Goal: Task Accomplishment & Management: Complete application form

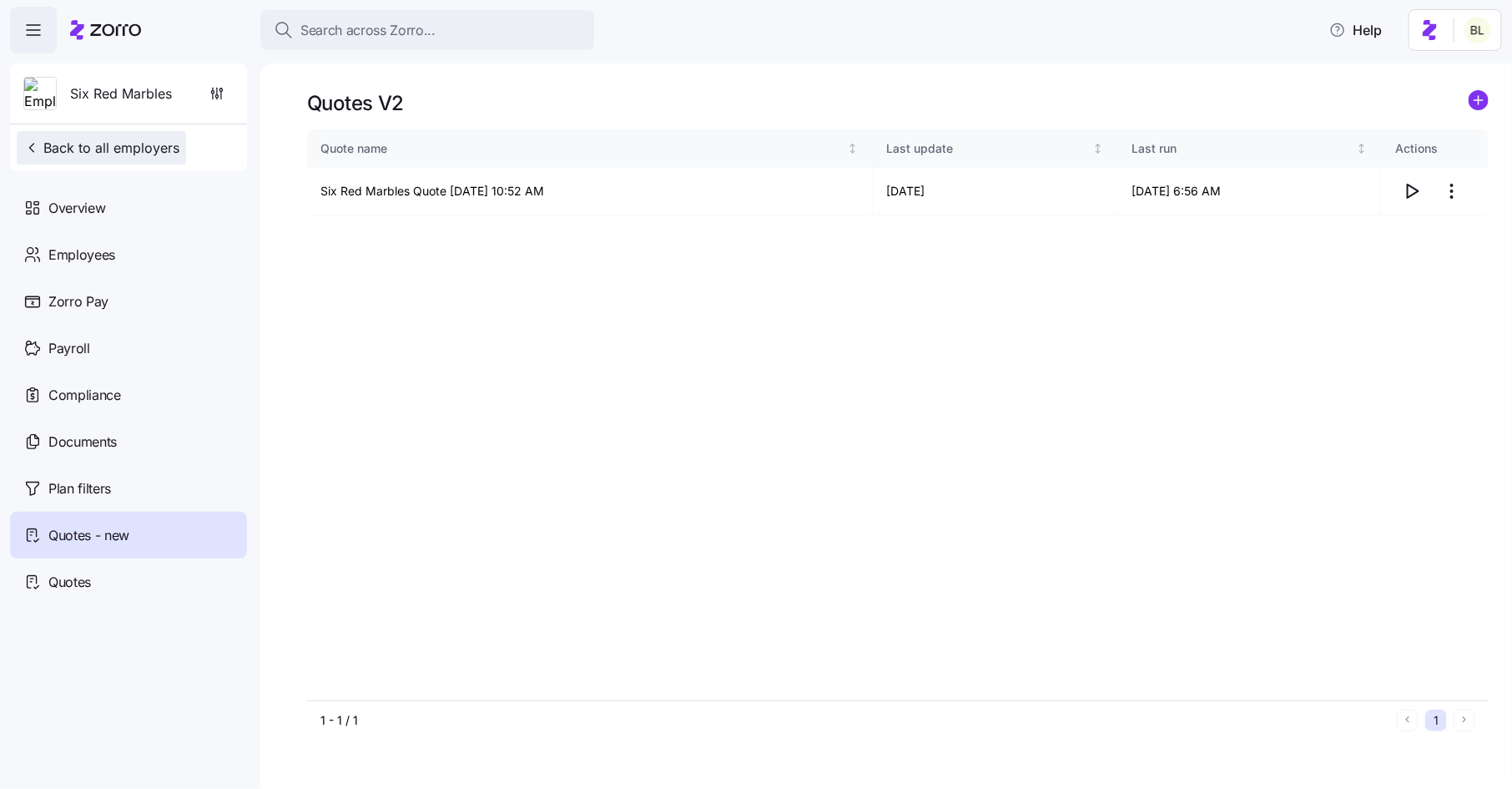
click at [139, 152] on span "Back to all employers" at bounding box center [102, 147] width 156 height 20
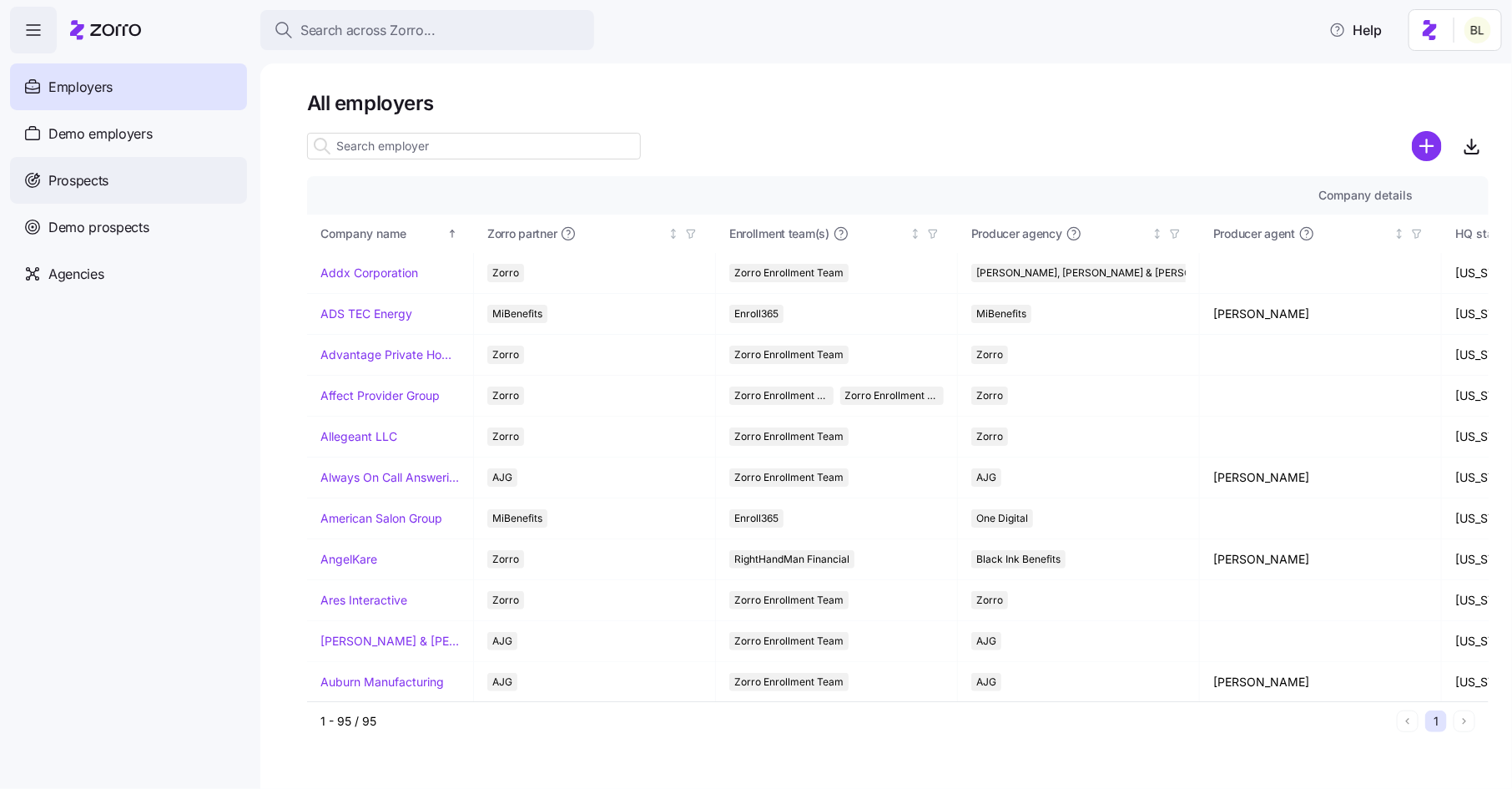
click at [85, 179] on span "Prospects" at bounding box center [78, 180] width 60 height 21
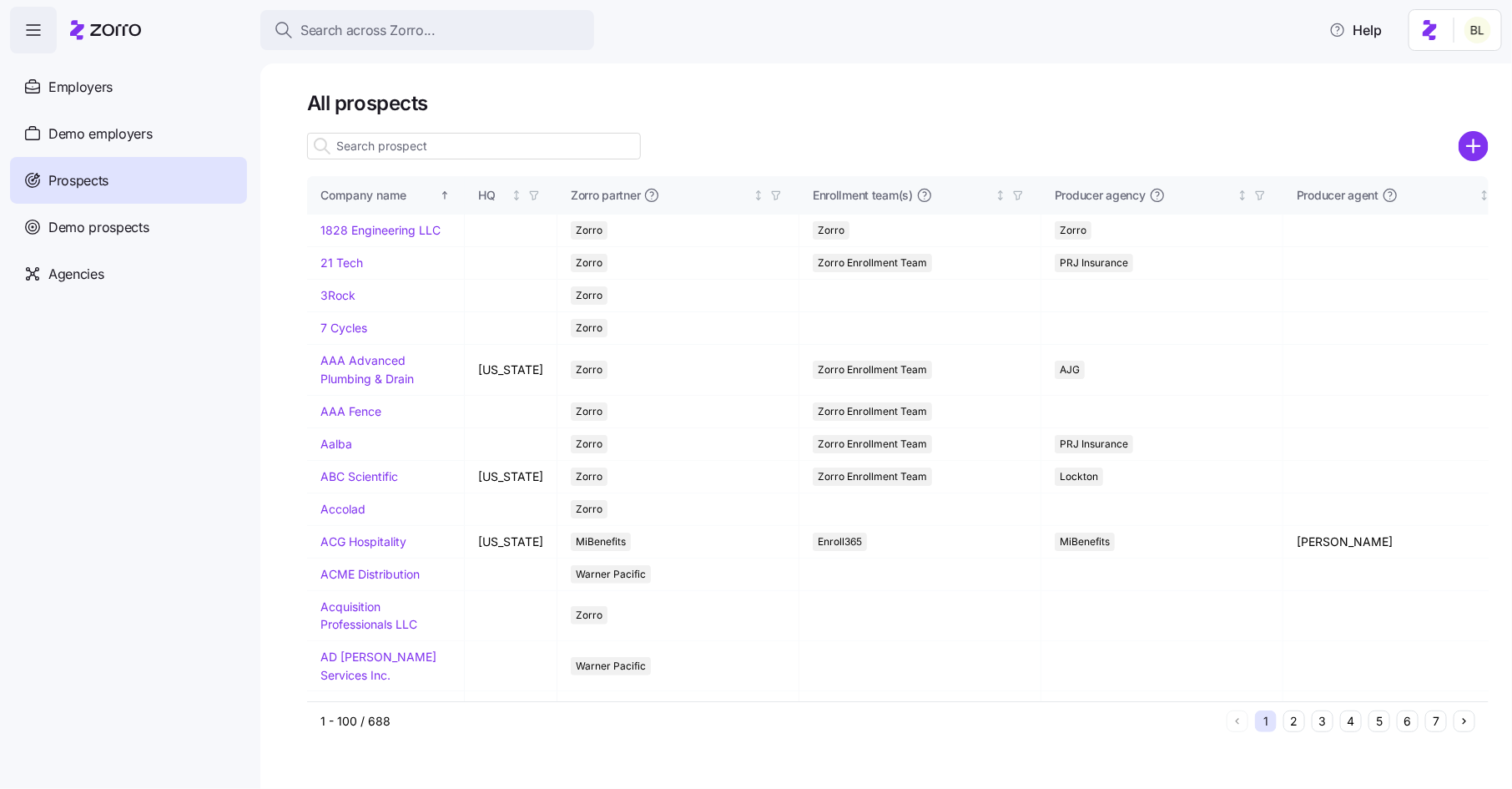
click at [449, 145] on input at bounding box center [474, 146] width 334 height 26
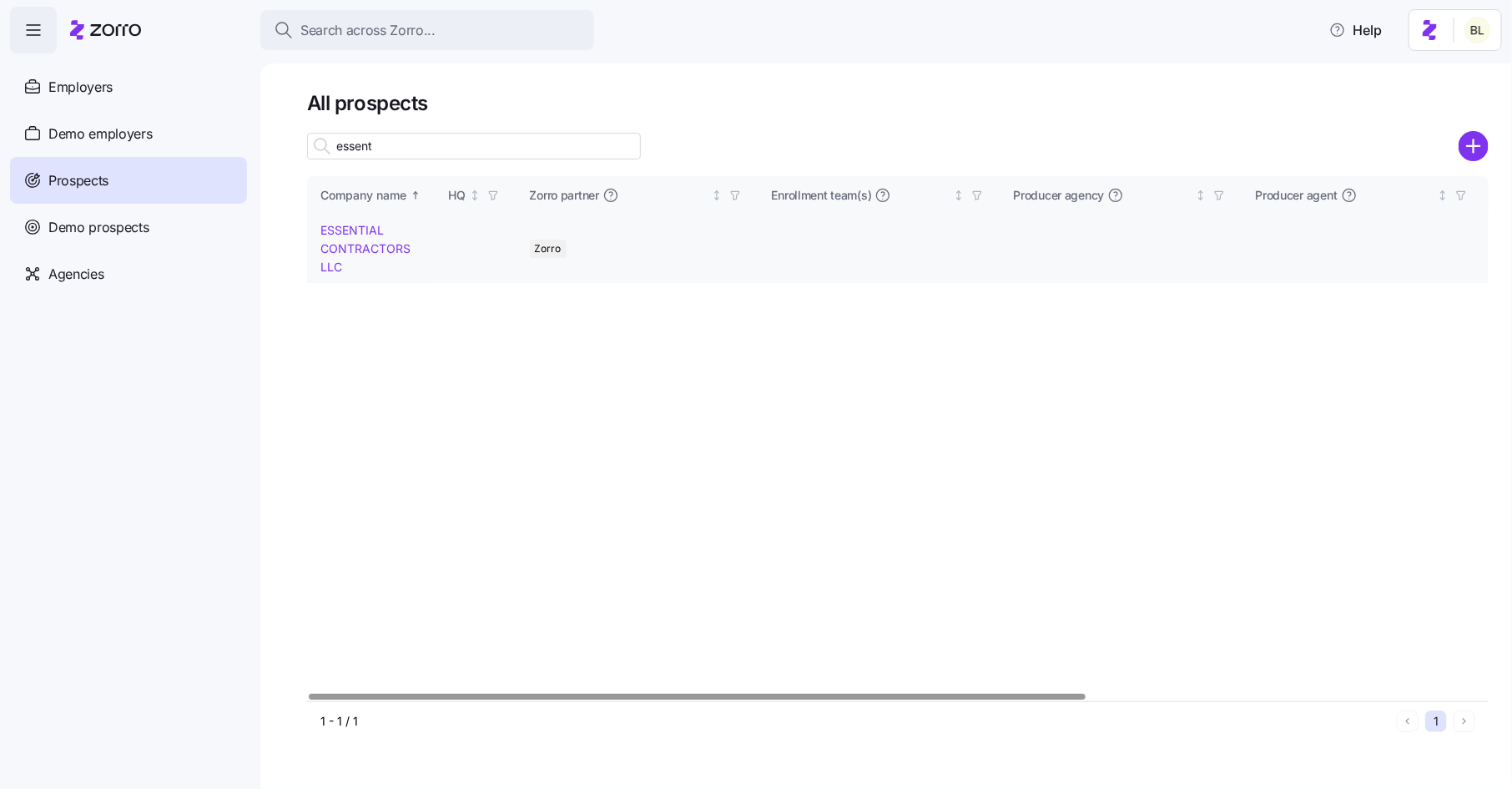
type input "essent"
click at [377, 238] on td "ESSENTIAL CONTRACTORS LLC" at bounding box center [371, 248] width 128 height 68
click at [351, 231] on link "ESSENTIAL CONTRACTORS LLC" at bounding box center [365, 248] width 90 height 50
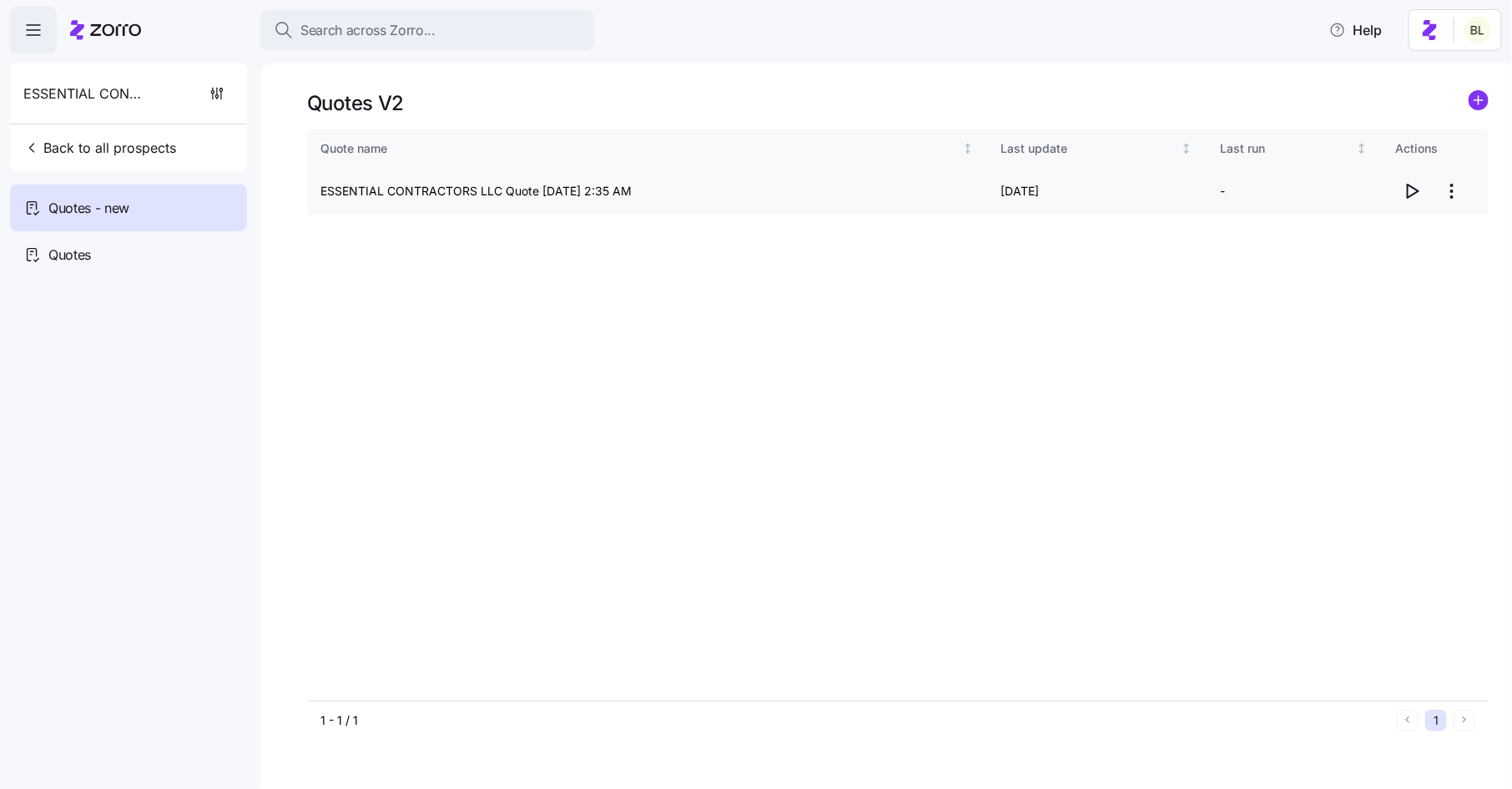
click at [1403, 187] on icon "button" at bounding box center [1412, 191] width 20 height 20
click at [1450, 186] on html "Search across Zorro... Help ESSENTIAL CONTRACTORS LLC Back to all prospects Quo…" at bounding box center [756, 389] width 1512 height 779
click at [1190, 95] on html "Search across Zorro... Help ESSENTIAL CONTRACTORS LLC Back to all prospects Quo…" at bounding box center [756, 389] width 1512 height 779
click at [1477, 97] on circle "add icon" at bounding box center [1478, 100] width 18 height 18
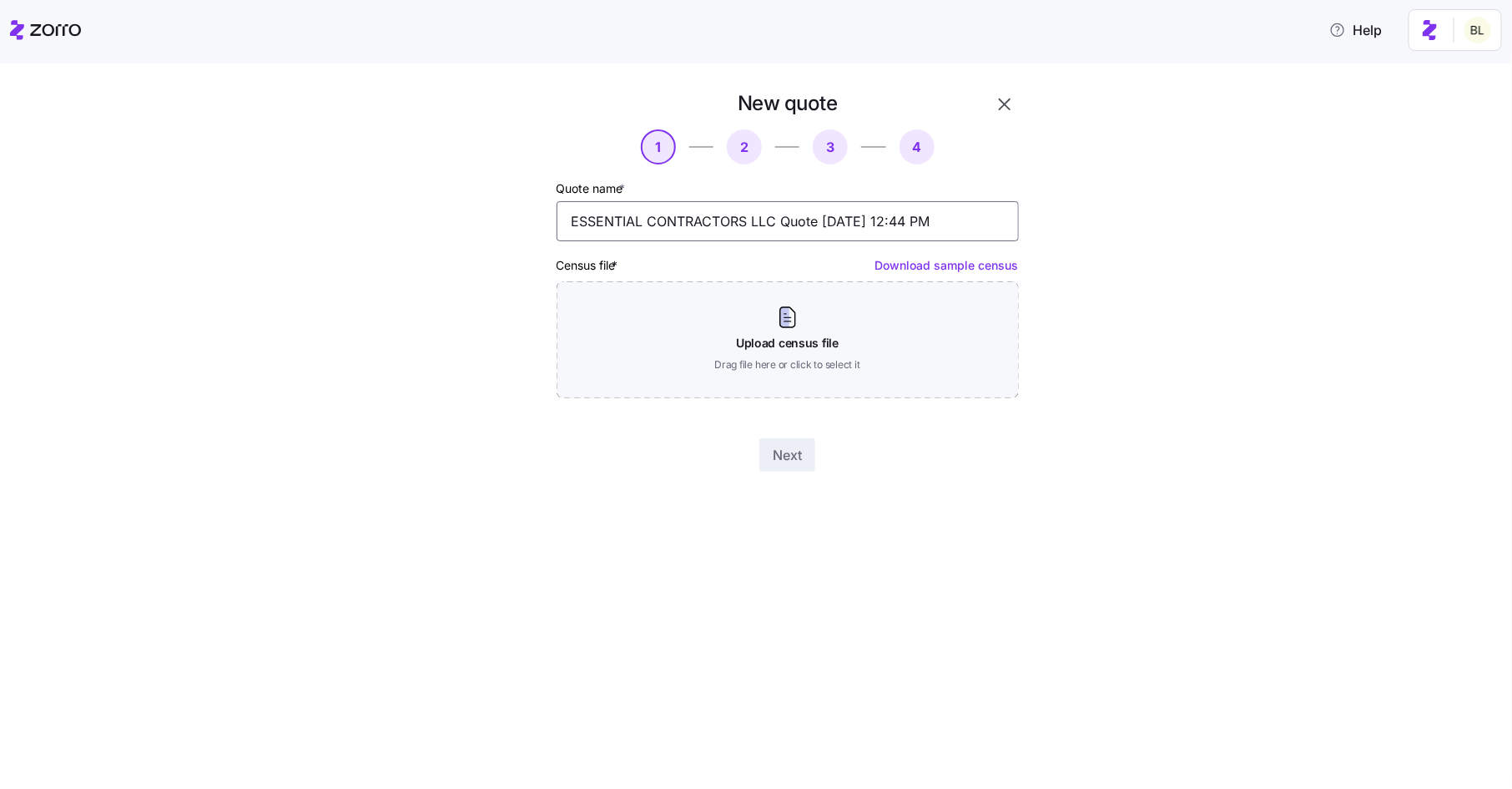
click at [761, 226] on input "ESSENTIAL CONTRACTORS LLC Quote [DATE] 12:44 PM" at bounding box center [788, 221] width 462 height 40
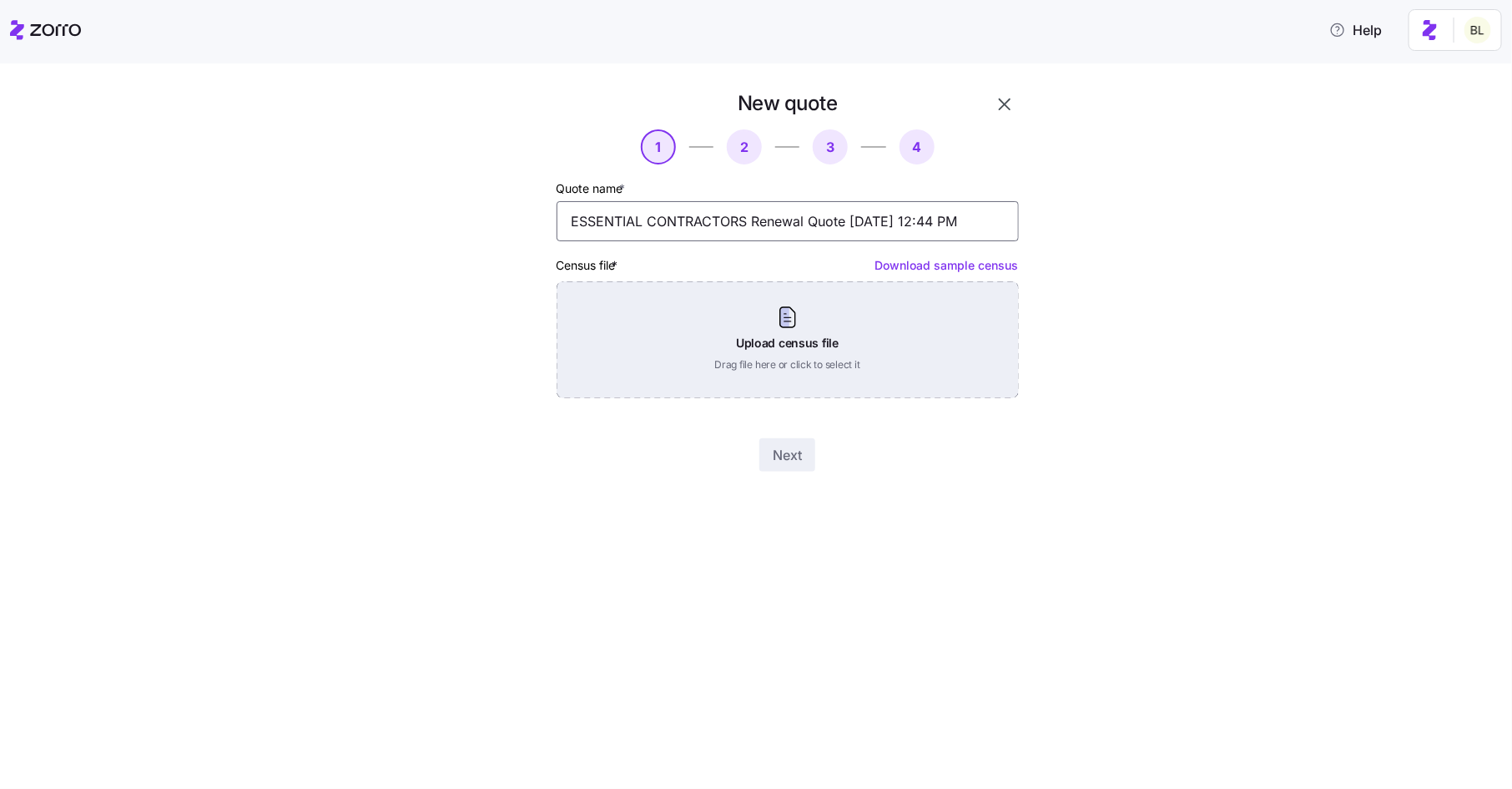
type input "ESSENTIAL CONTRACTORS Renewal Quote [DATE] 12:44 PM"
click at [796, 321] on div "Upload census file Drag file here or click to select it" at bounding box center [788, 339] width 462 height 116
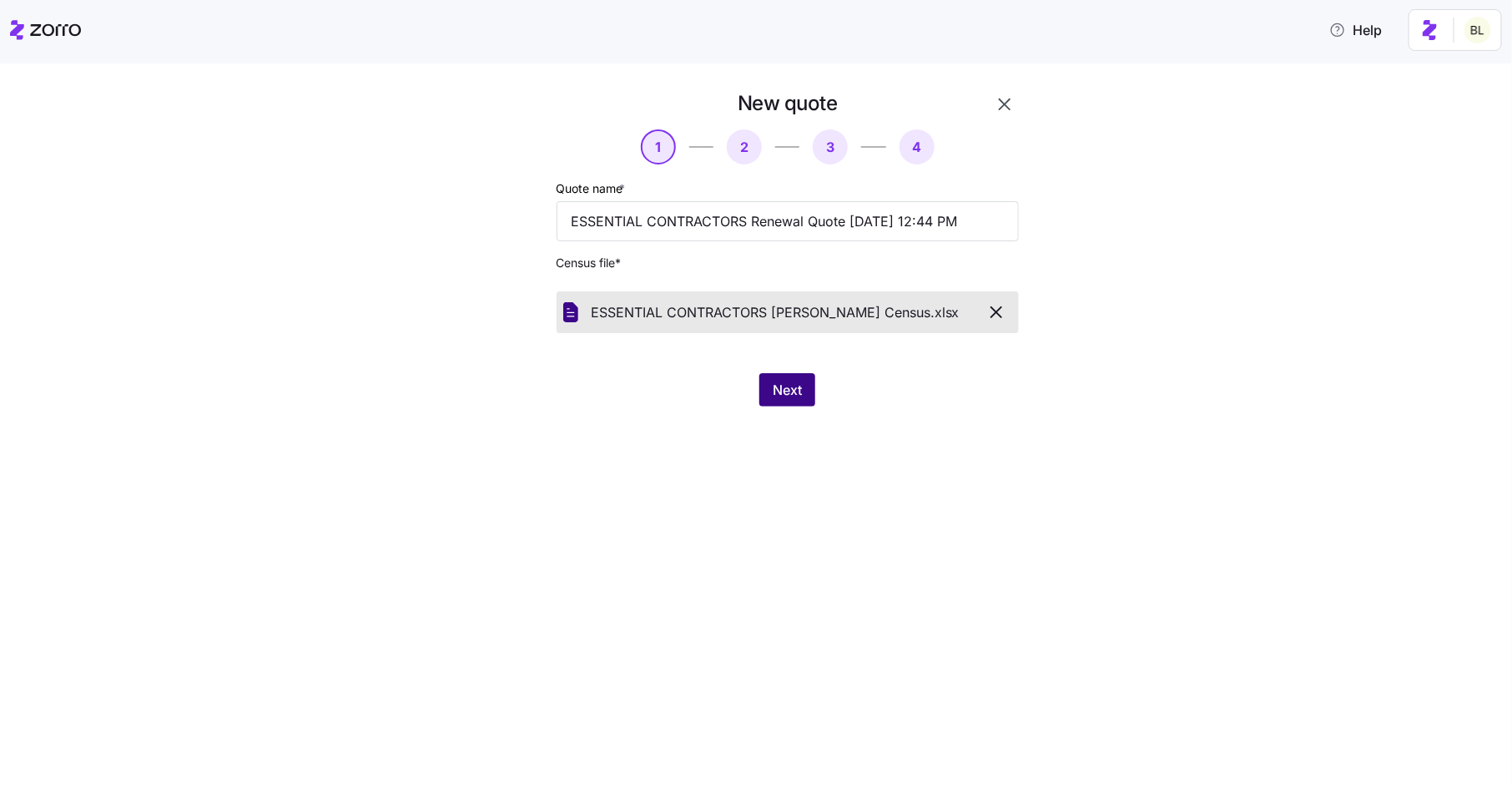
click at [790, 383] on span "Next" at bounding box center [787, 389] width 29 height 20
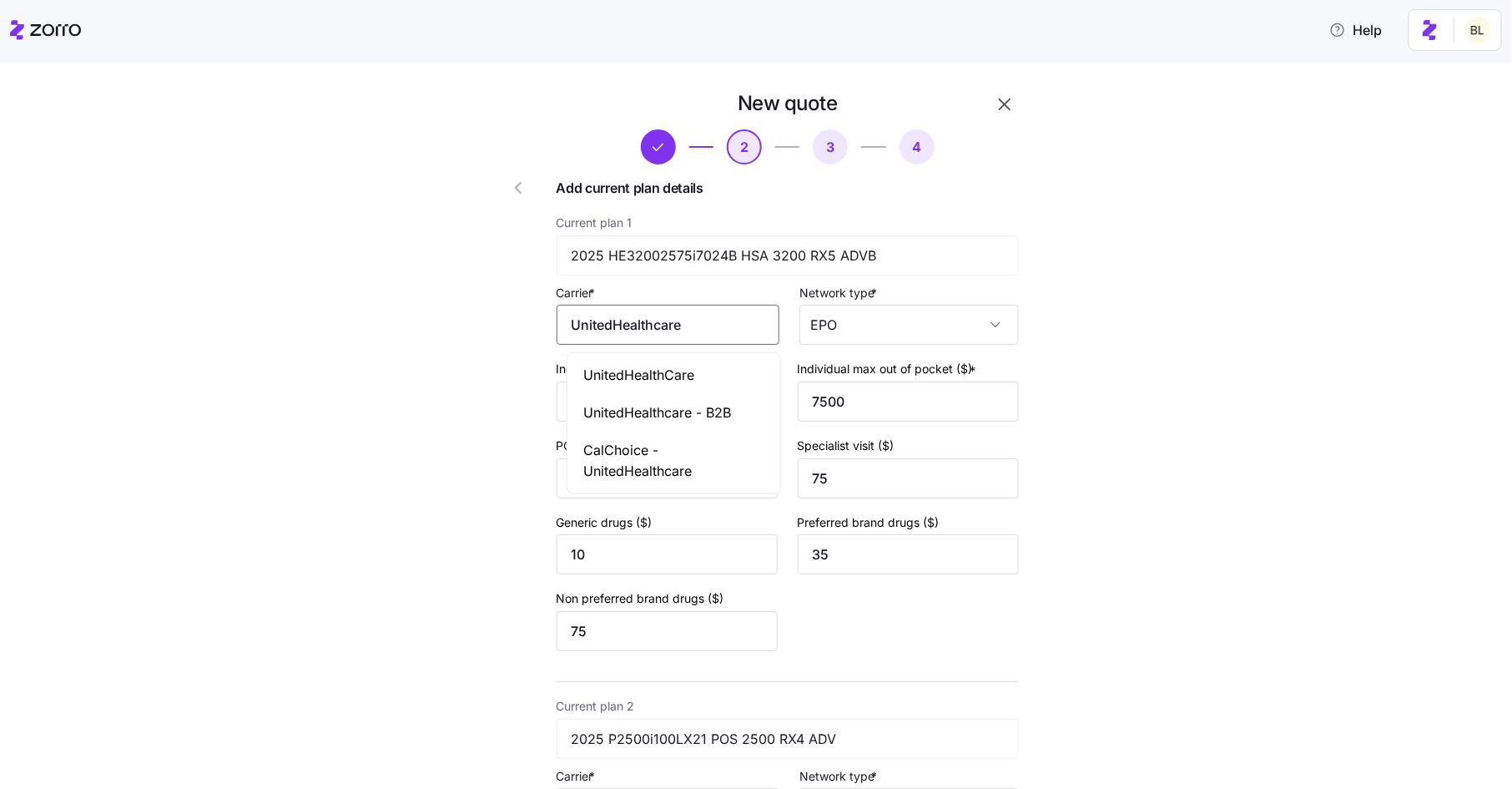
click at [721, 332] on input "UnitedHealthcare" at bounding box center [668, 325] width 223 height 40
click at [735, 282] on div "Carrier * UnitedHealthcare" at bounding box center [668, 314] width 223 height 64
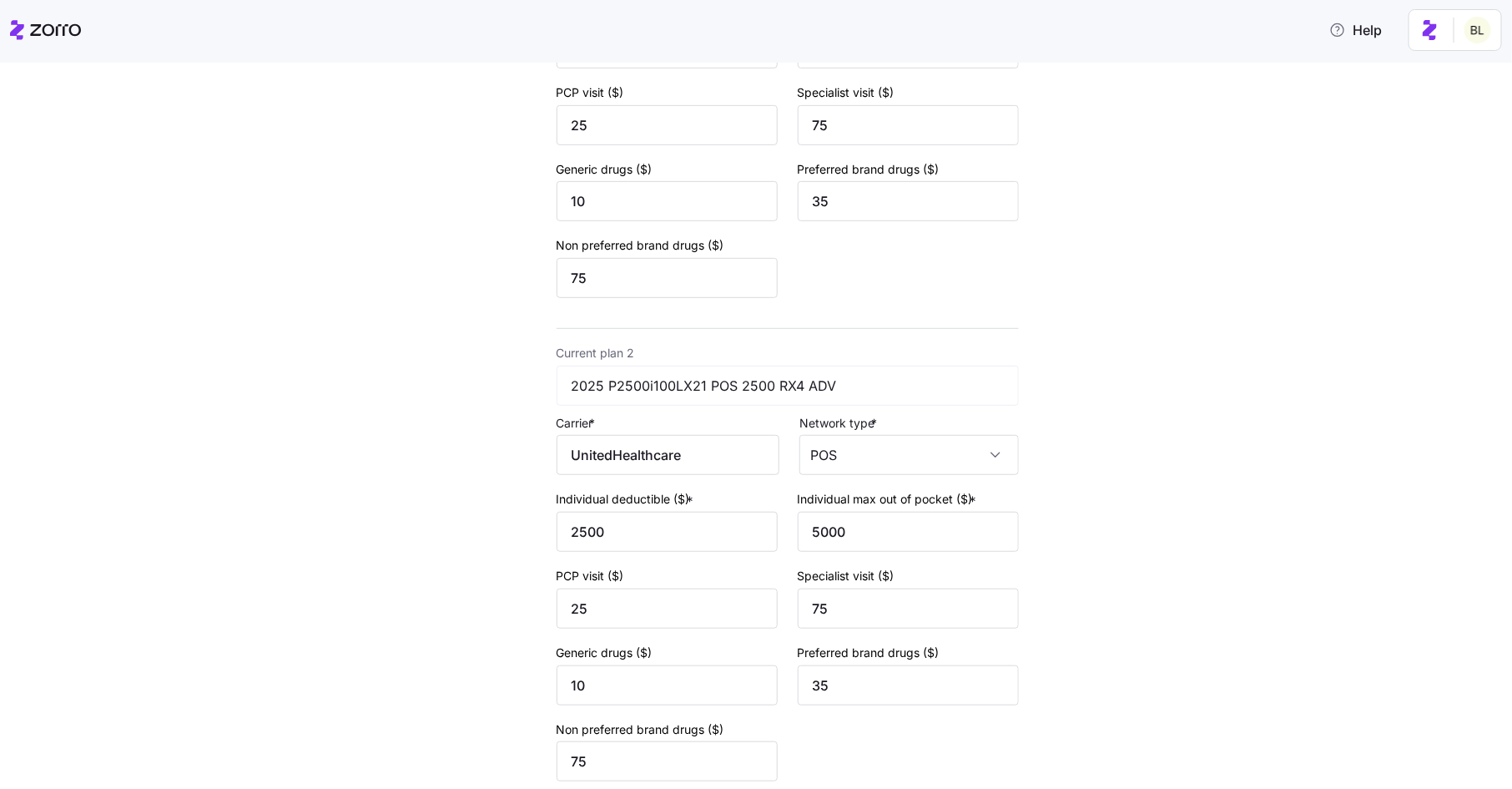
scroll to position [514, 0]
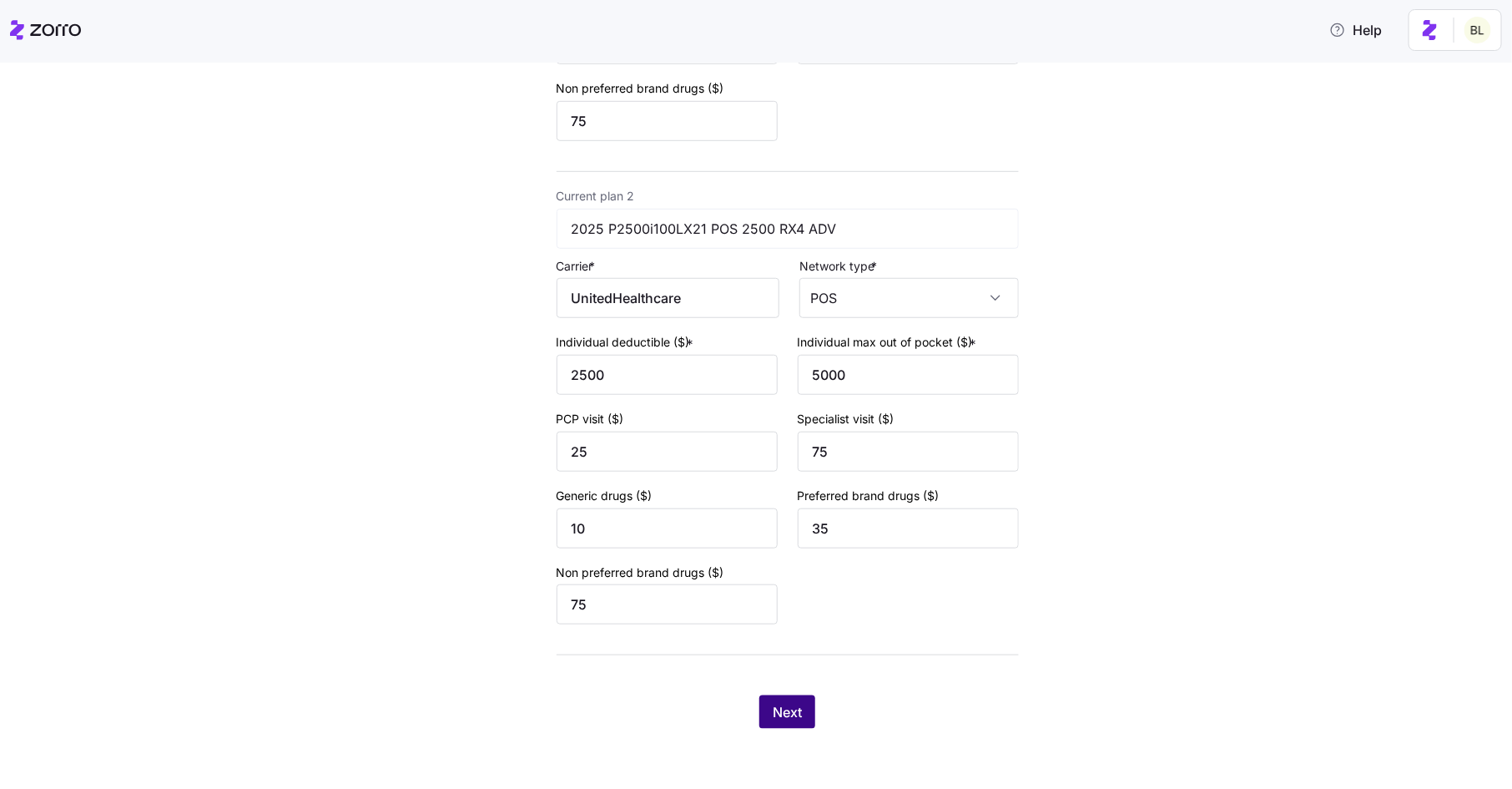
click at [780, 702] on button "Next" at bounding box center [787, 712] width 55 height 34
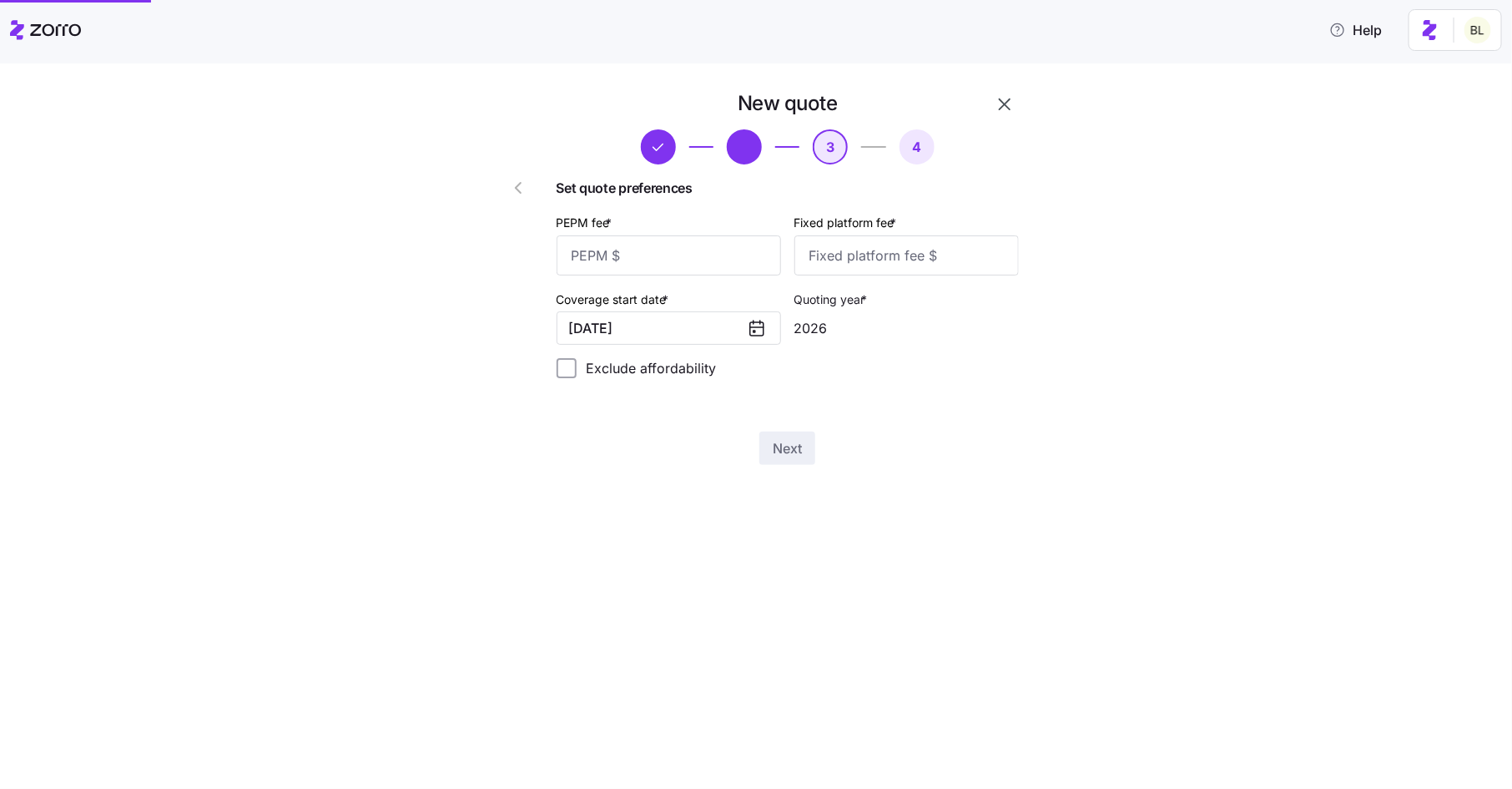
scroll to position [0, 0]
click at [702, 255] on input "PEPM fee *" at bounding box center [669, 256] width 225 height 40
type input "50"
type input "100"
click at [781, 456] on span "Next" at bounding box center [787, 449] width 29 height 20
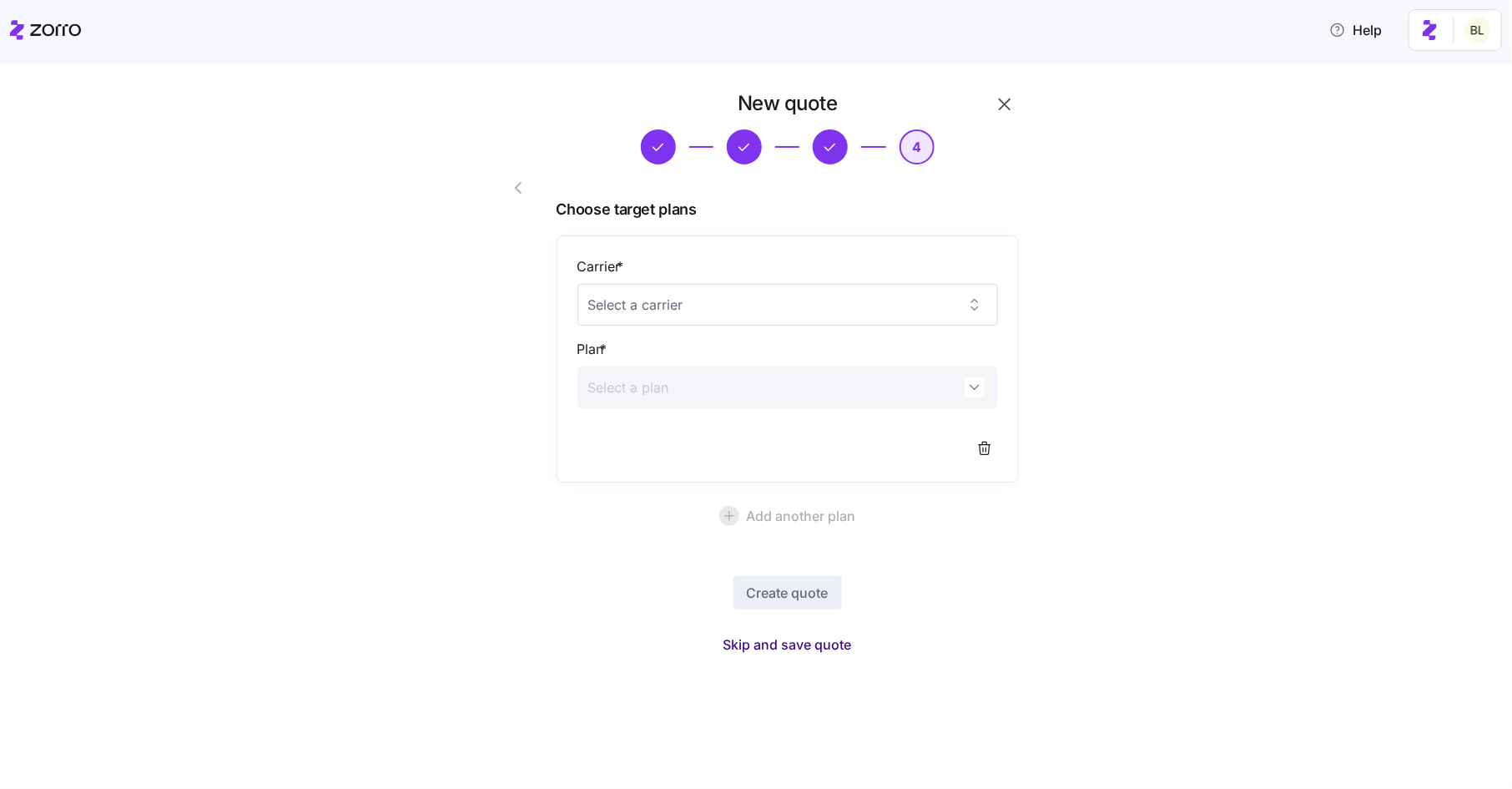
click at [823, 641] on span "Skip and save quote" at bounding box center [787, 644] width 128 height 20
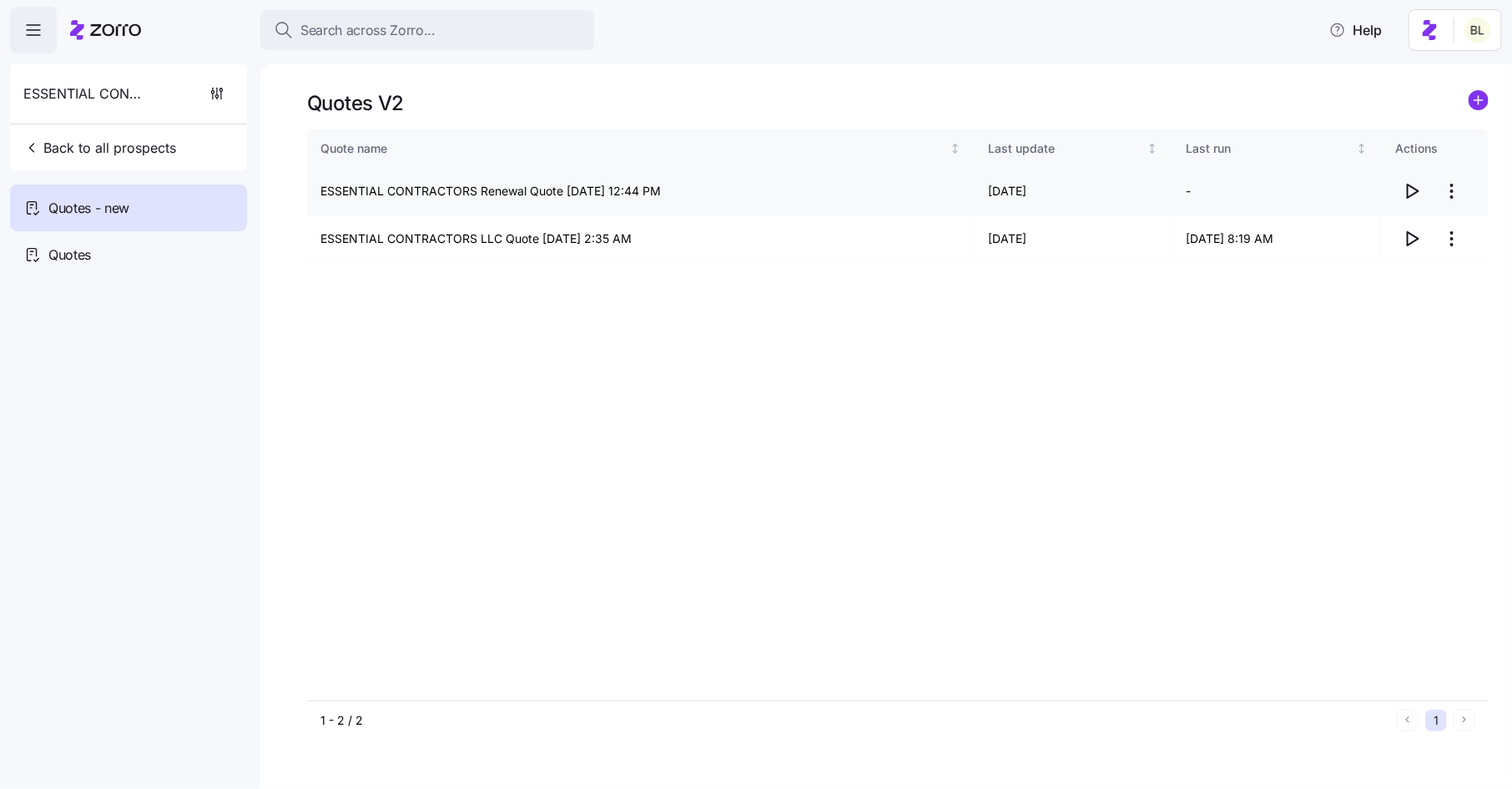
click at [1457, 193] on html "Search across Zorro... Help ESSENTIAL CONTRACTORS LLC Back to all prospects Quo…" at bounding box center [756, 389] width 1512 height 779
click at [1420, 239] on div "Edit quote" at bounding box center [1386, 231] width 154 height 26
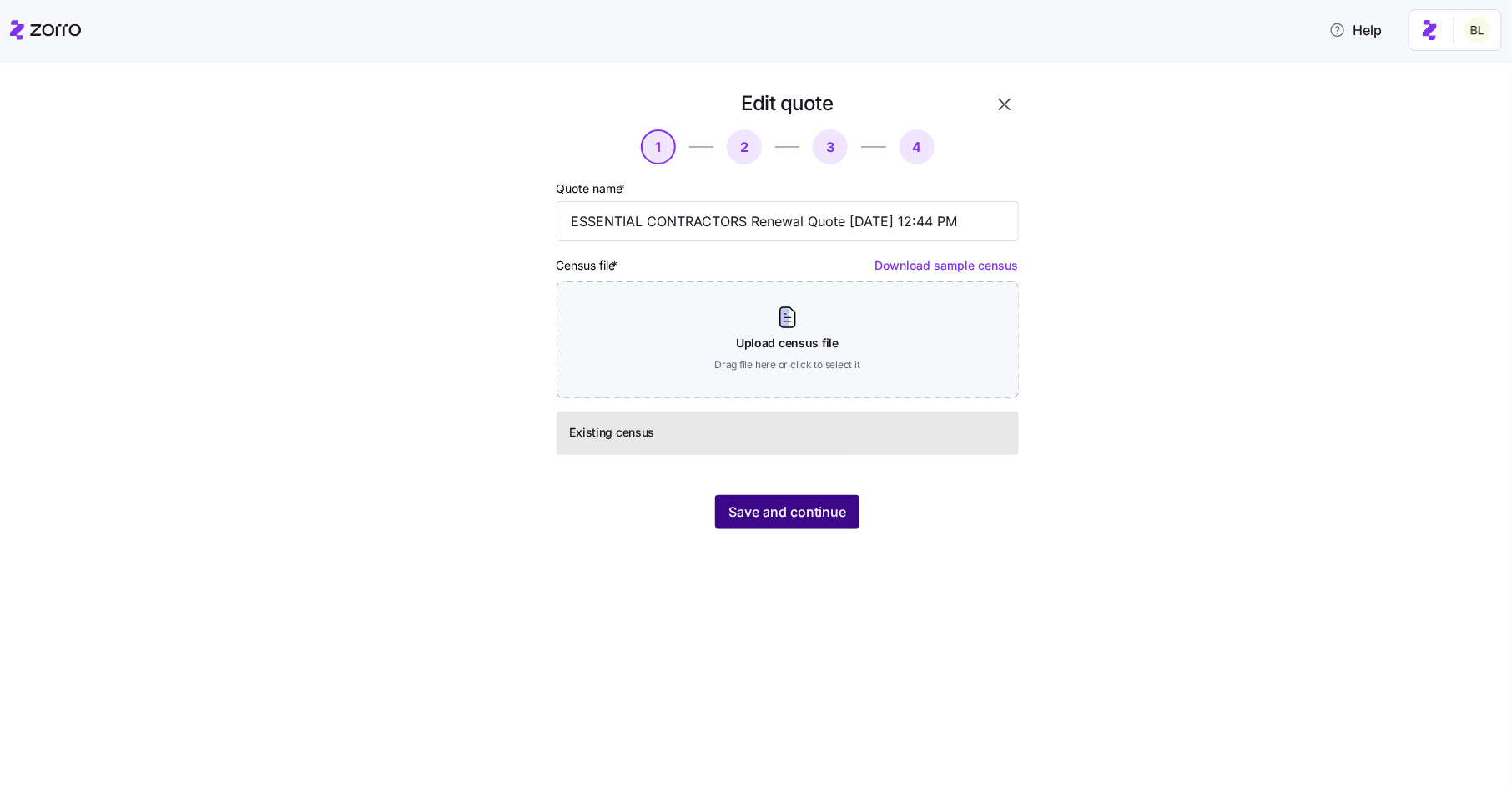
click at [794, 512] on span "Save and continue" at bounding box center [787, 511] width 117 height 20
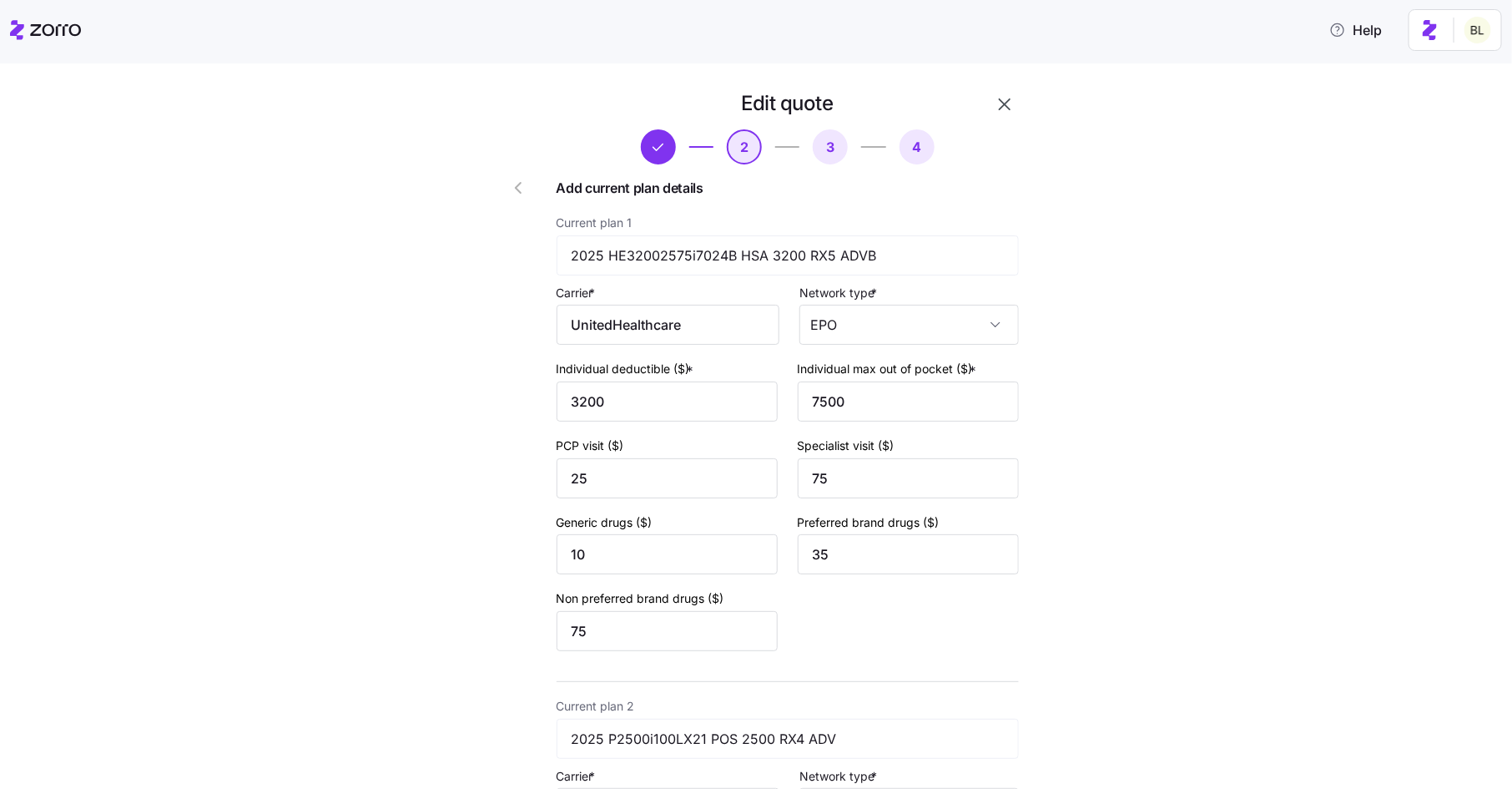
scroll to position [514, 0]
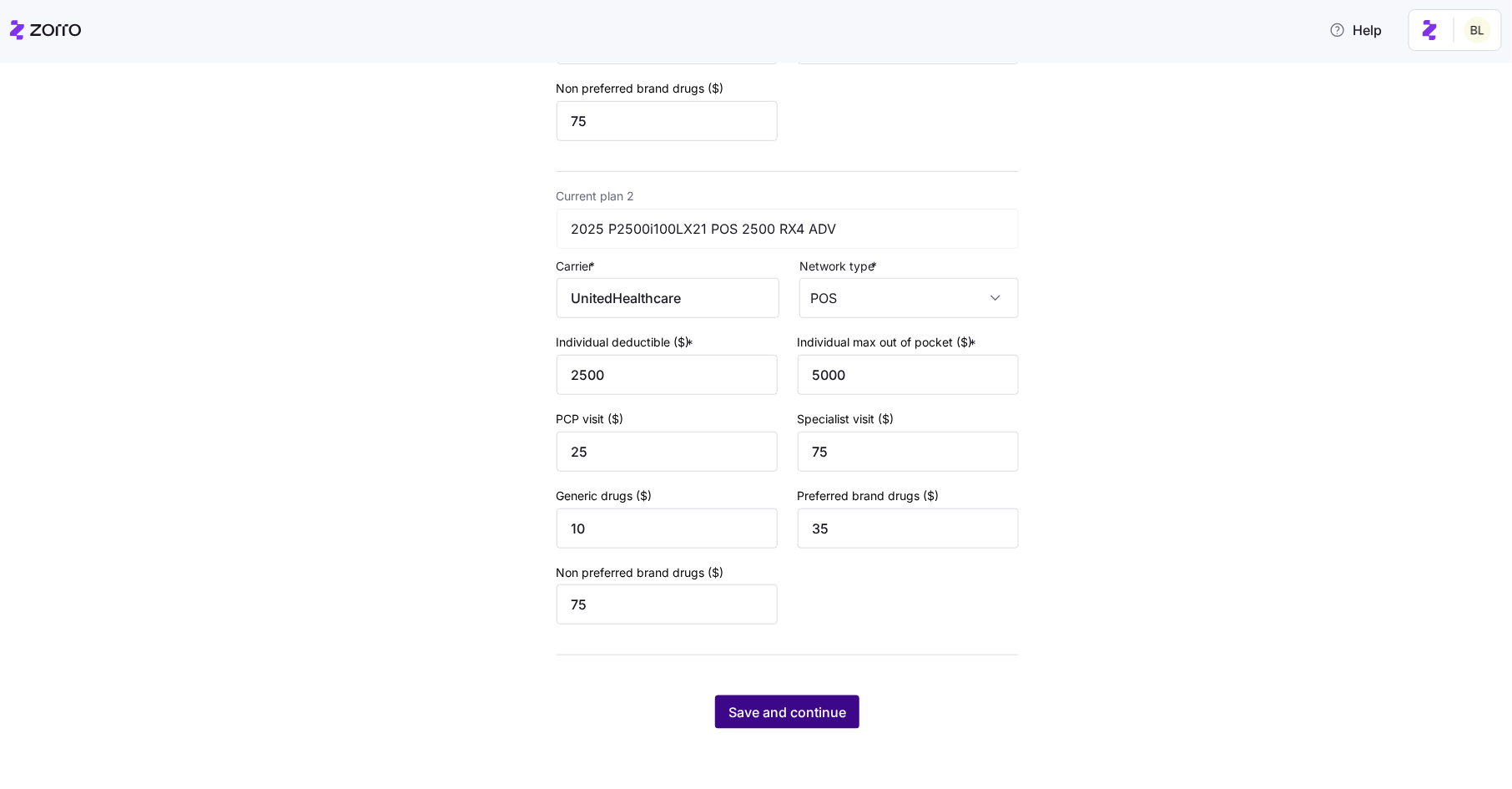
click at [776, 725] on button "Save and continue" at bounding box center [787, 712] width 145 height 34
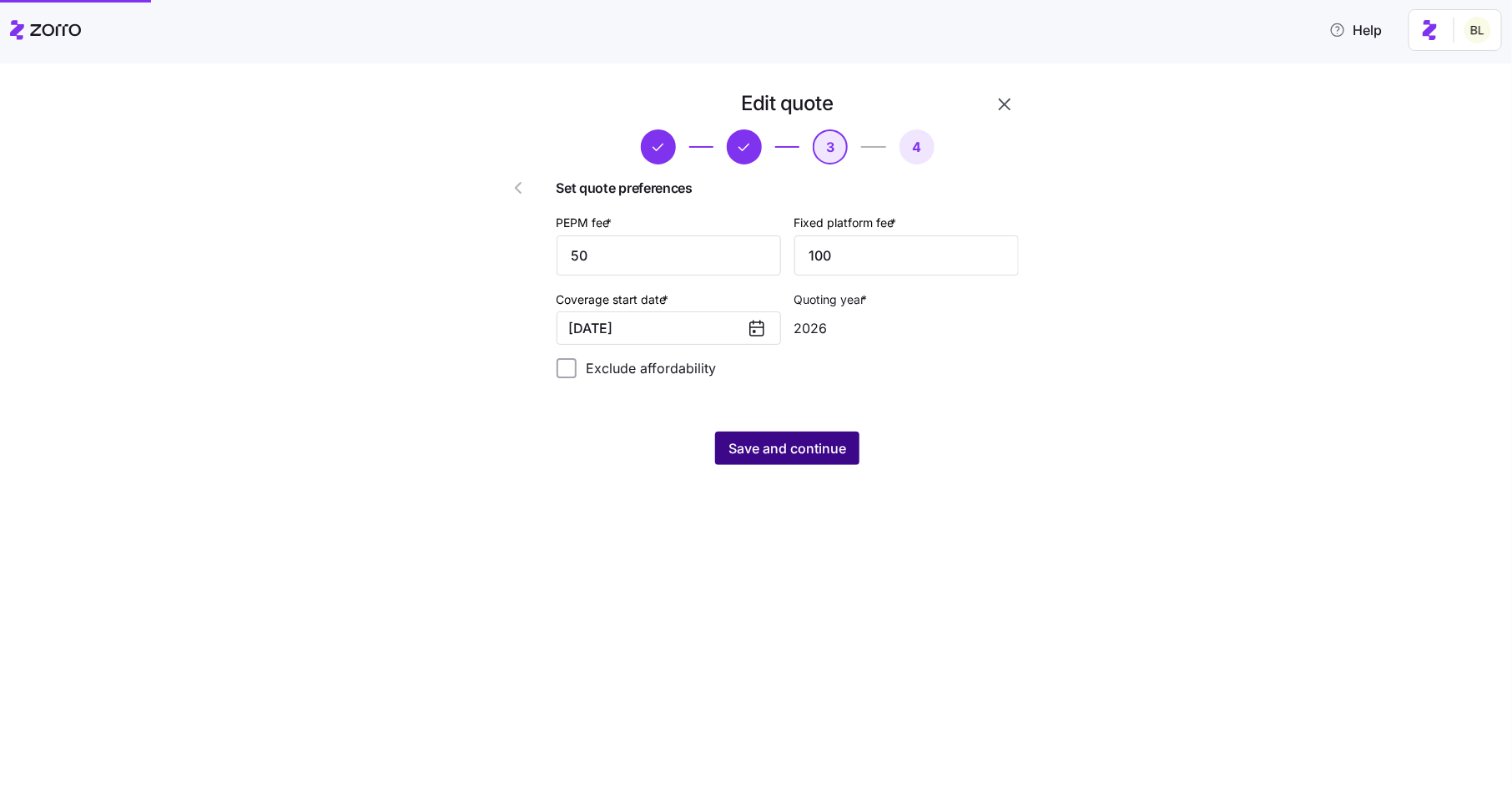
scroll to position [0, 0]
click at [711, 325] on button "[DATE]" at bounding box center [669, 328] width 225 height 34
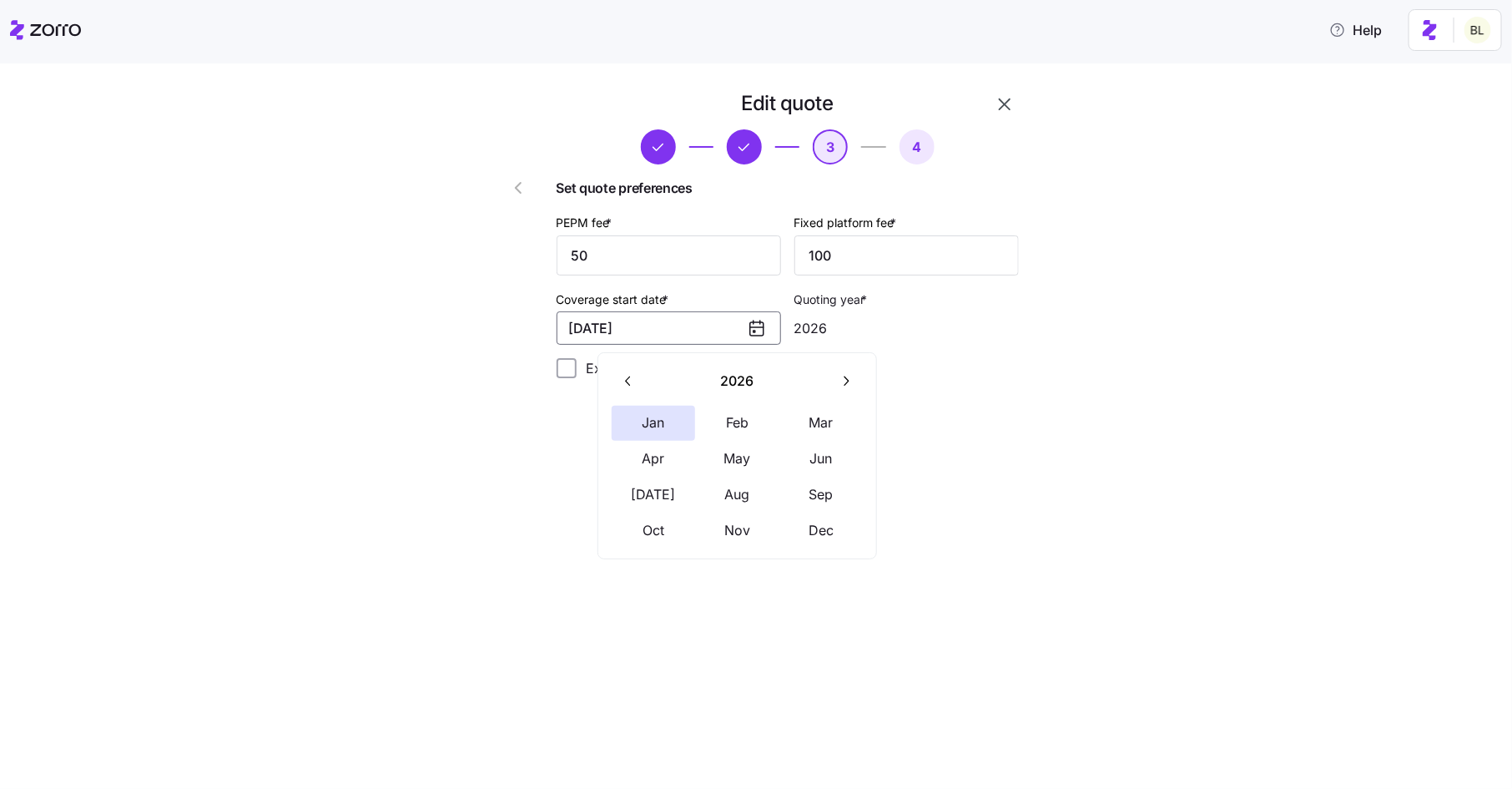
click at [637, 380] on button "button" at bounding box center [629, 380] width 35 height 35
click at [817, 539] on button "Dec" at bounding box center [822, 531] width 84 height 35
type input "2025"
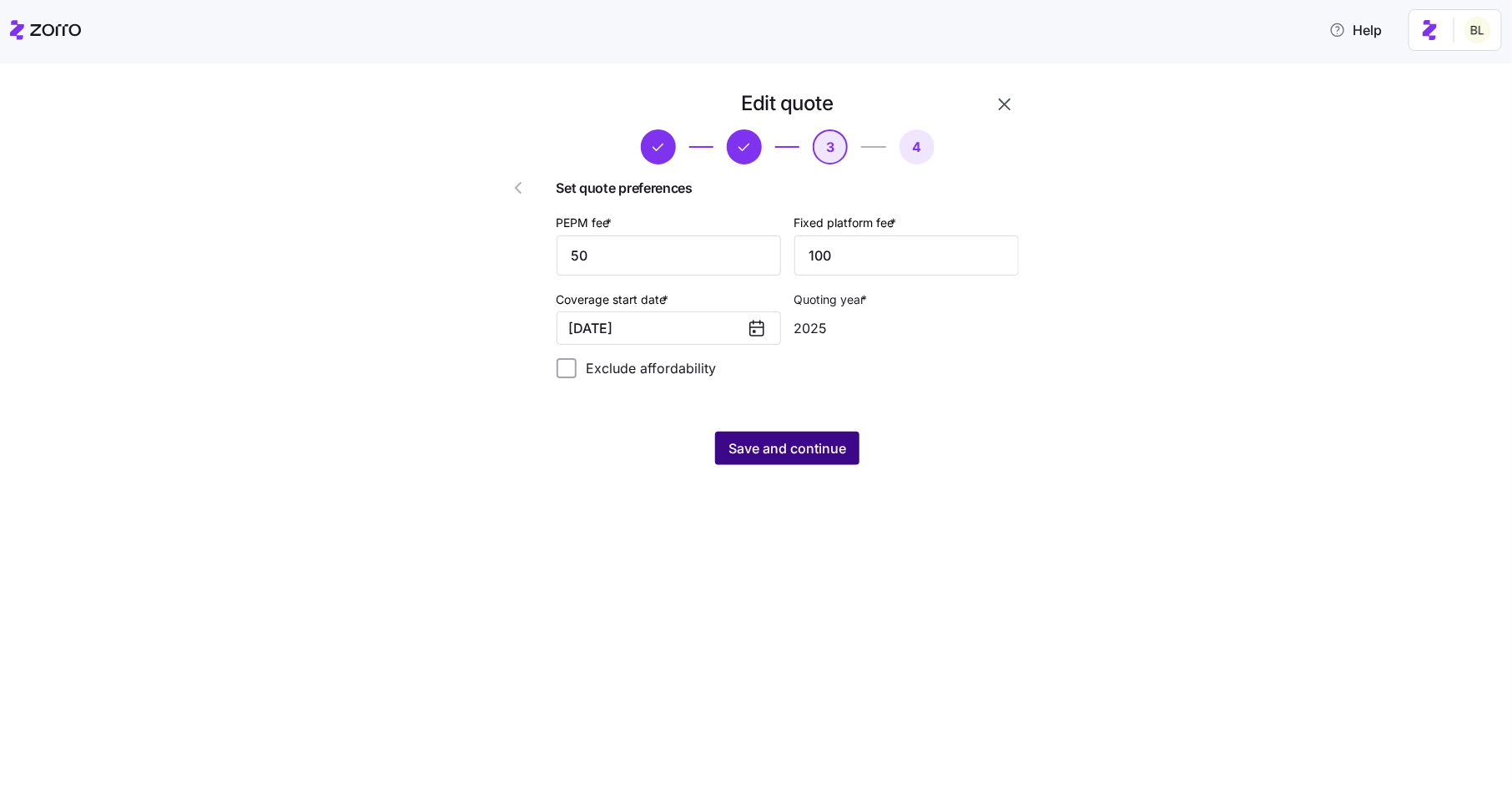
click at [782, 447] on span "Save and continue" at bounding box center [787, 449] width 117 height 20
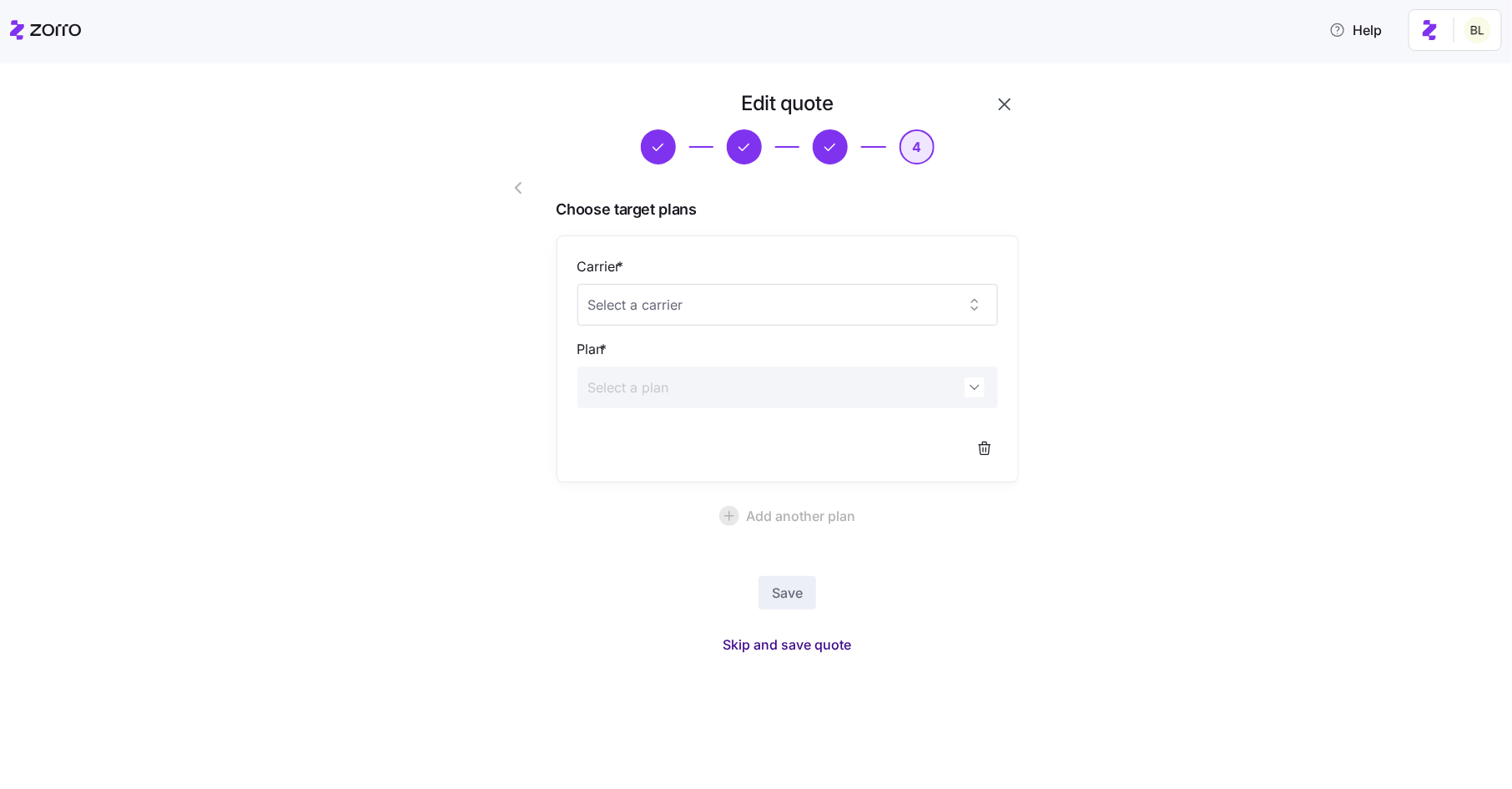
click at [792, 642] on span "Skip and save quote" at bounding box center [787, 644] width 128 height 20
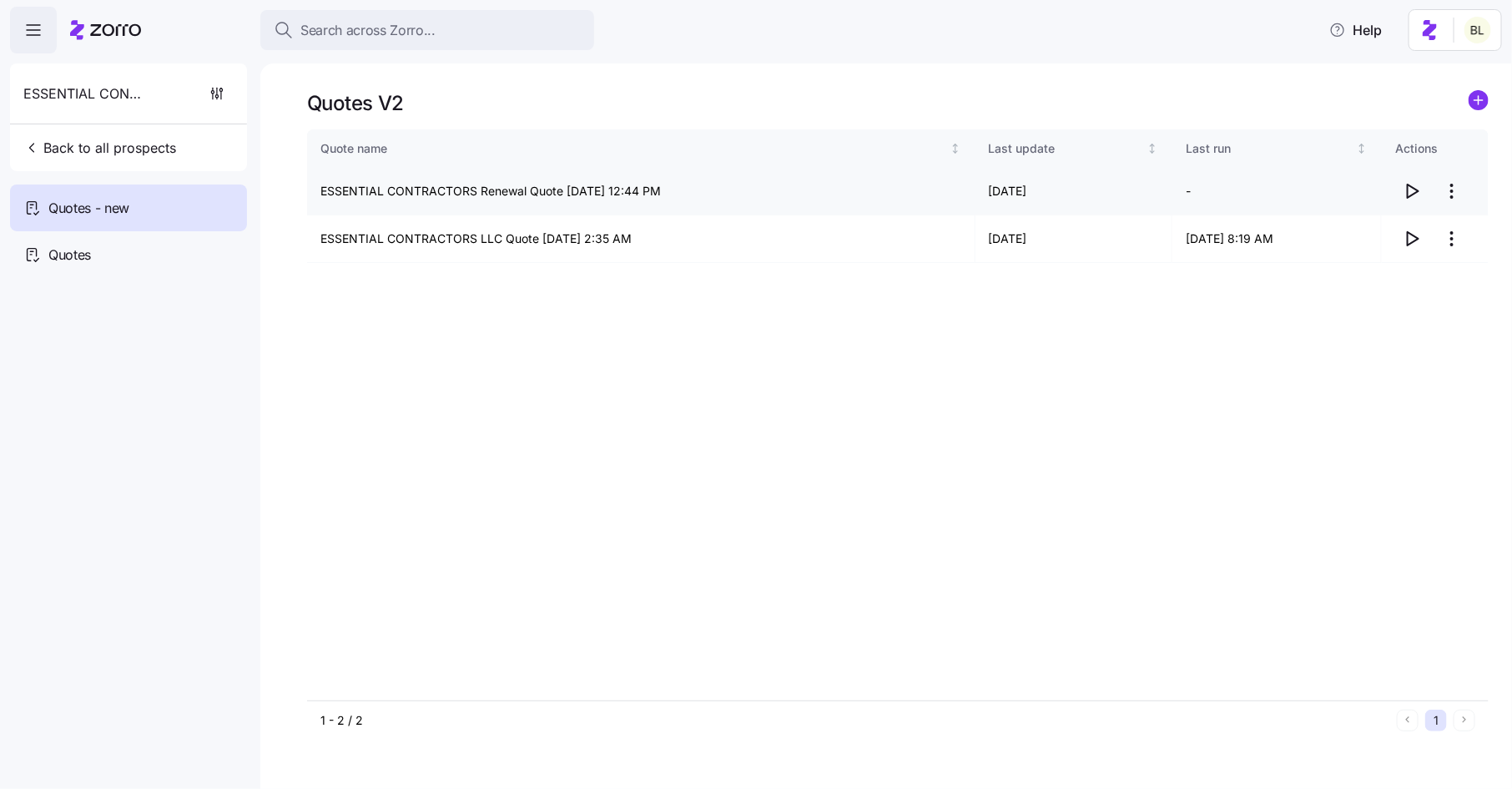
click at [1415, 189] on icon "button" at bounding box center [1412, 191] width 20 height 20
click at [1456, 192] on html "Search across Zorro... Help ESSENTIAL CONTRACTORS LLC Back to all prospects Quo…" at bounding box center [756, 389] width 1512 height 779
click at [1440, 223] on div "Edit quote" at bounding box center [1386, 231] width 154 height 26
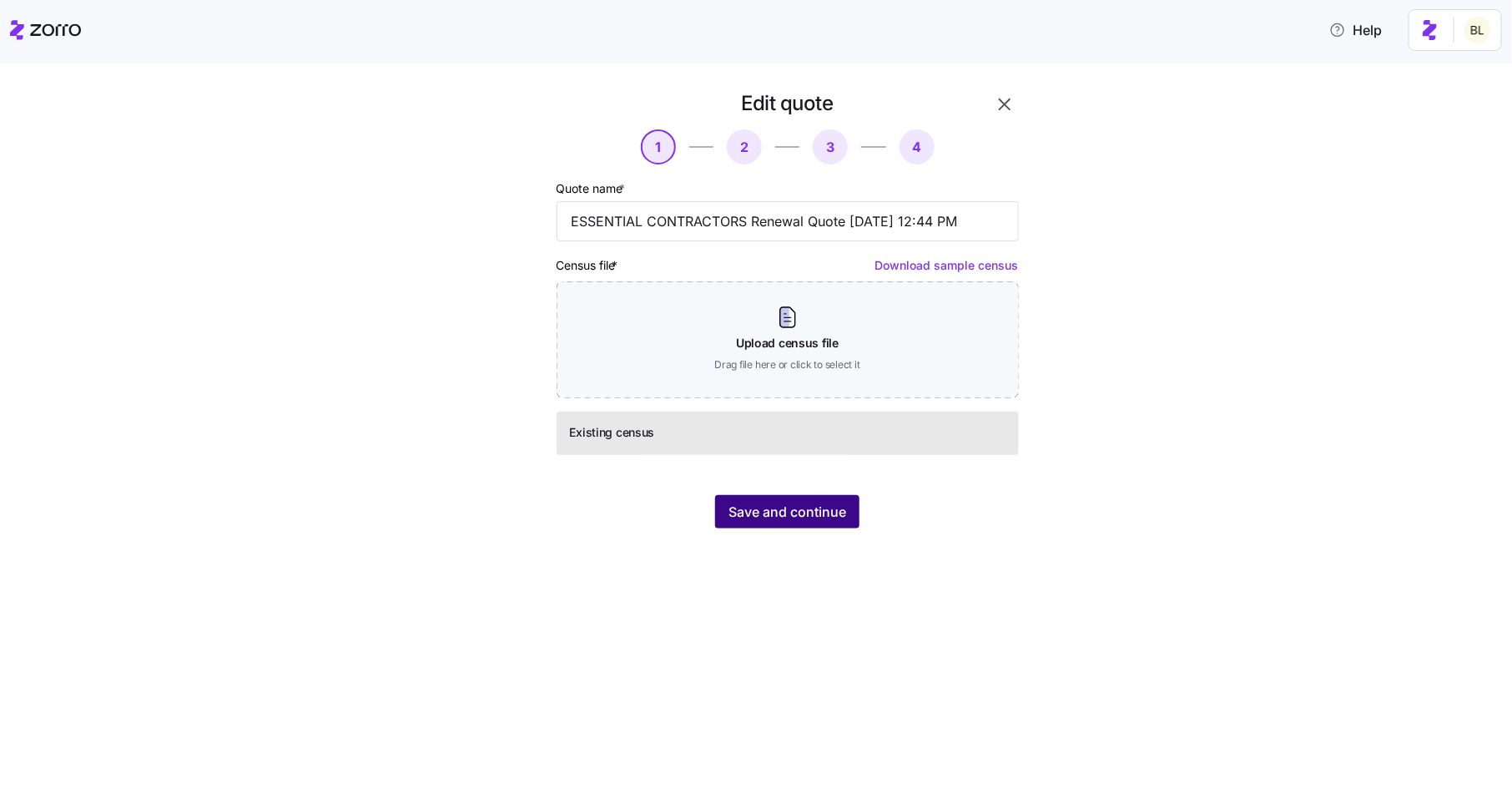
click at [810, 511] on span "Save and continue" at bounding box center [787, 511] width 117 height 20
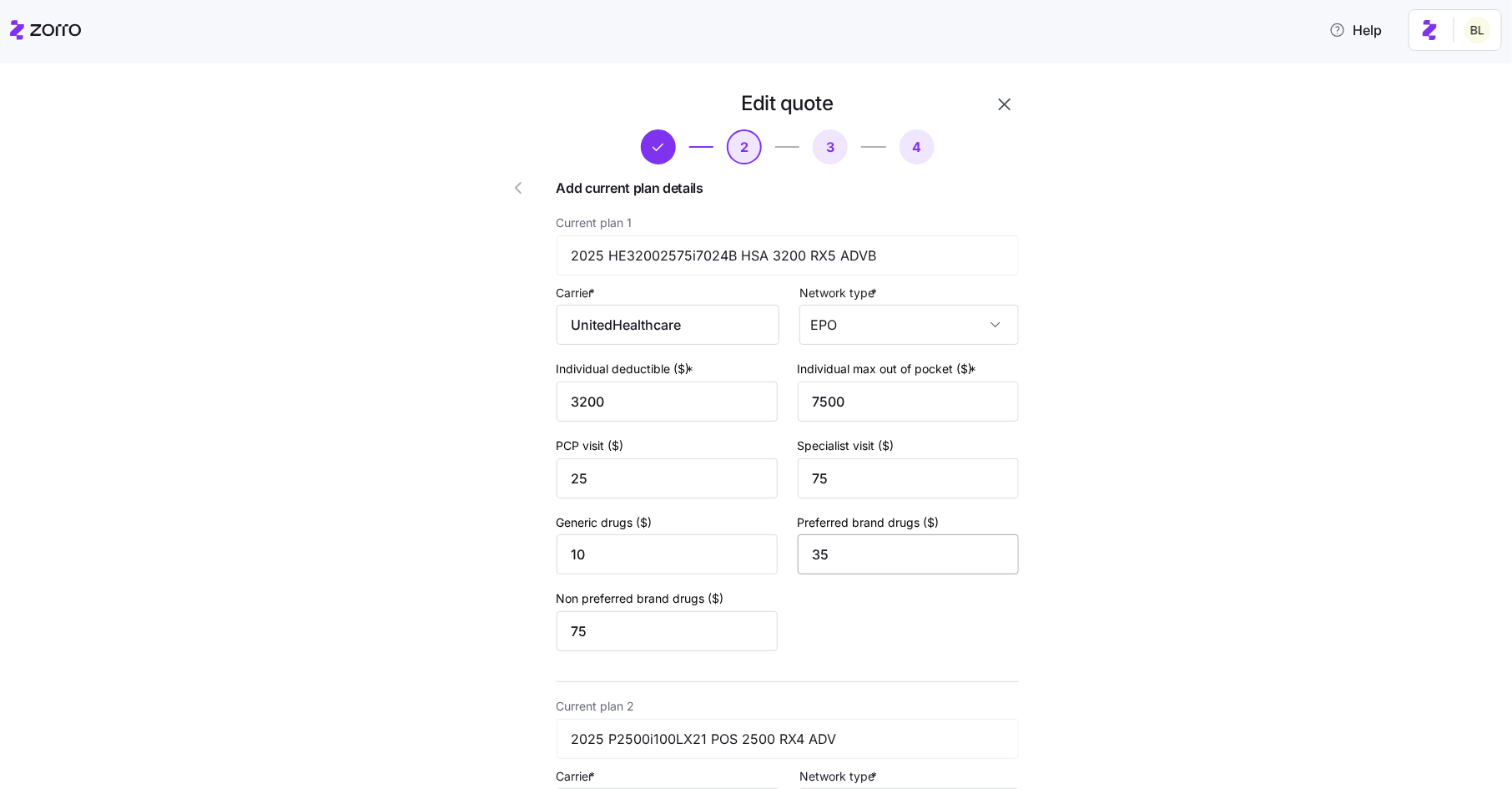
scroll to position [514, 0]
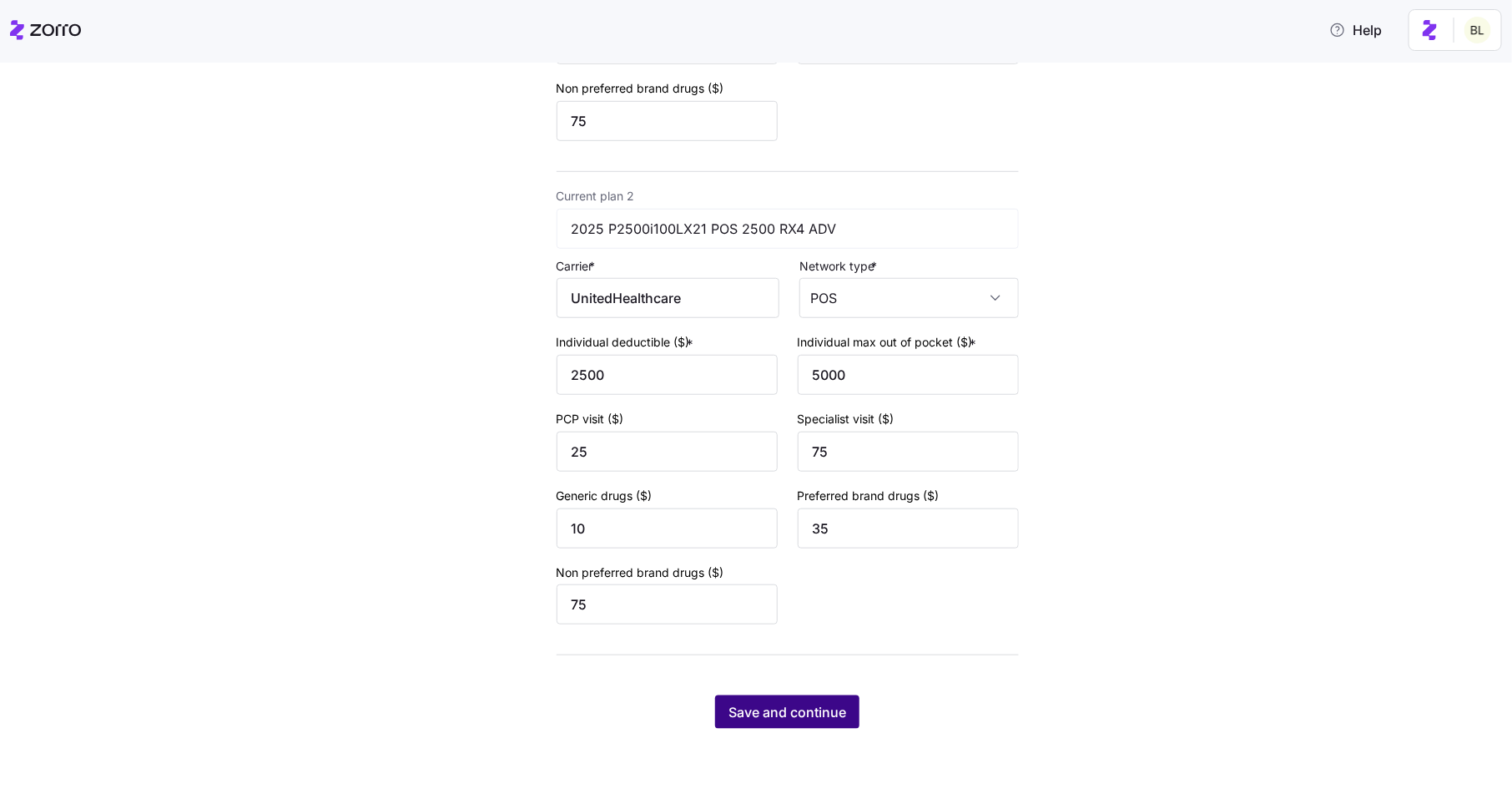
click at [783, 713] on span "Save and continue" at bounding box center [787, 712] width 117 height 20
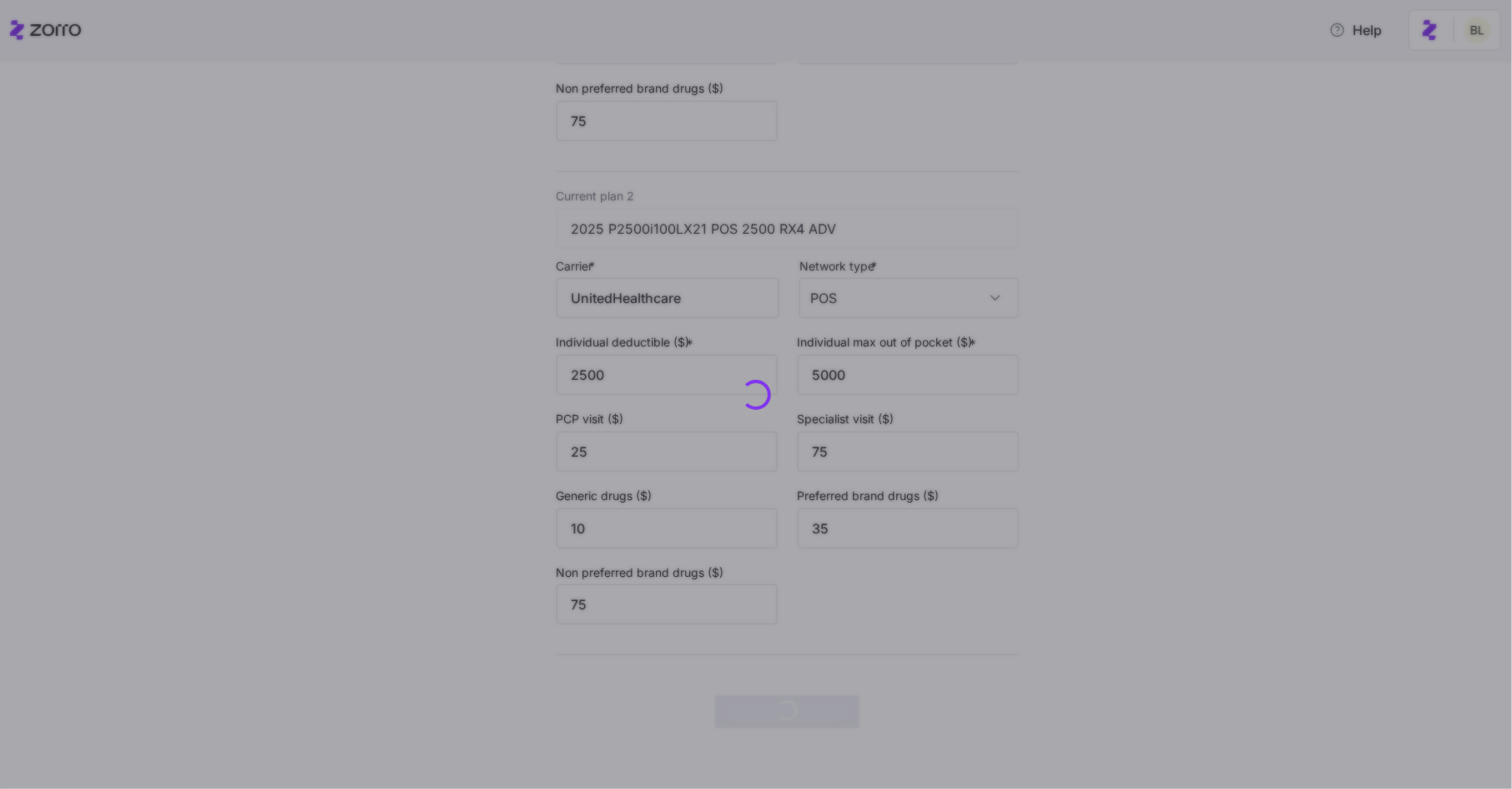
scroll to position [0, 0]
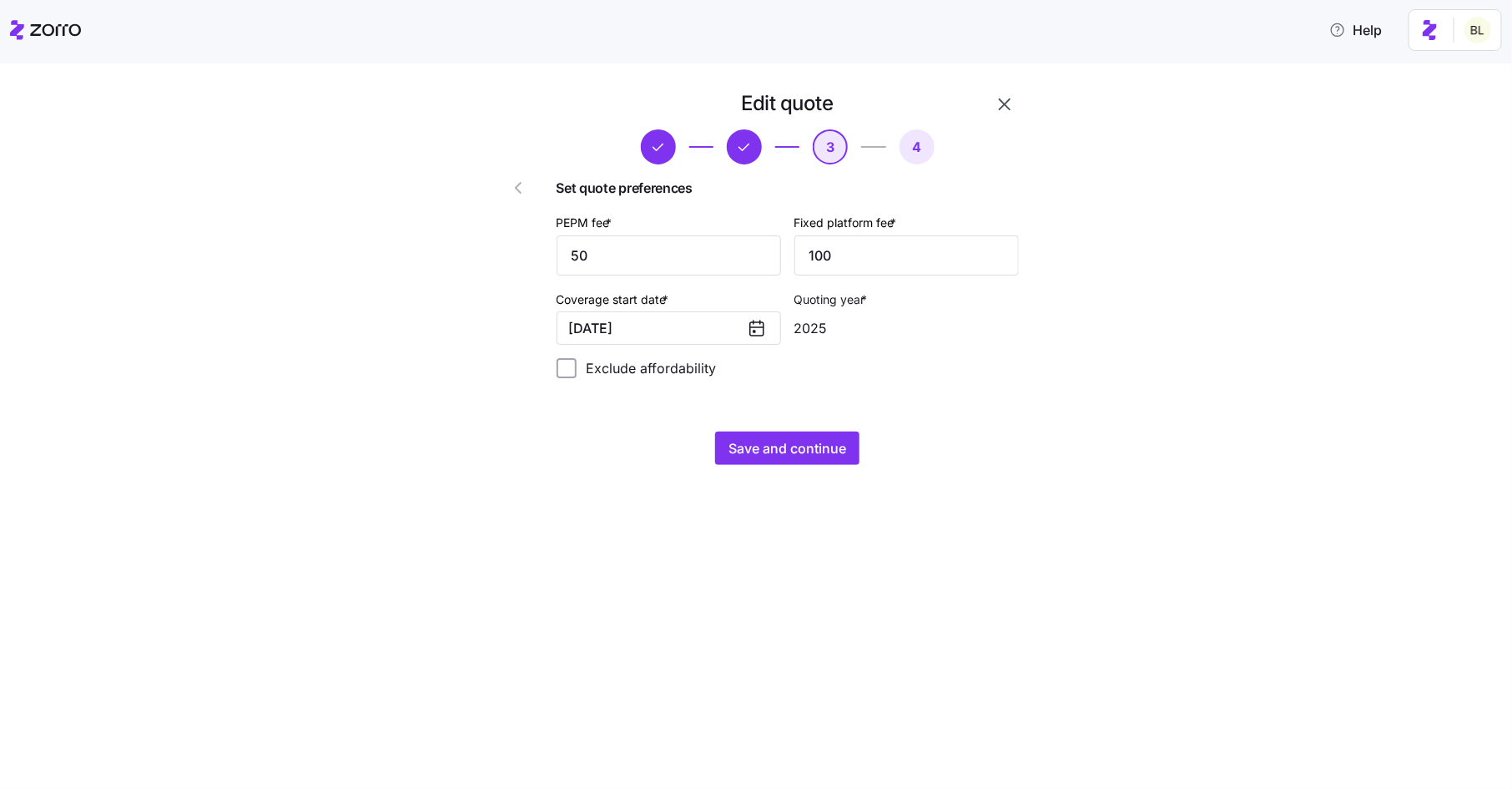
click at [748, 330] on icon at bounding box center [757, 328] width 20 height 20
click at [684, 328] on button "[DATE]" at bounding box center [669, 328] width 225 height 34
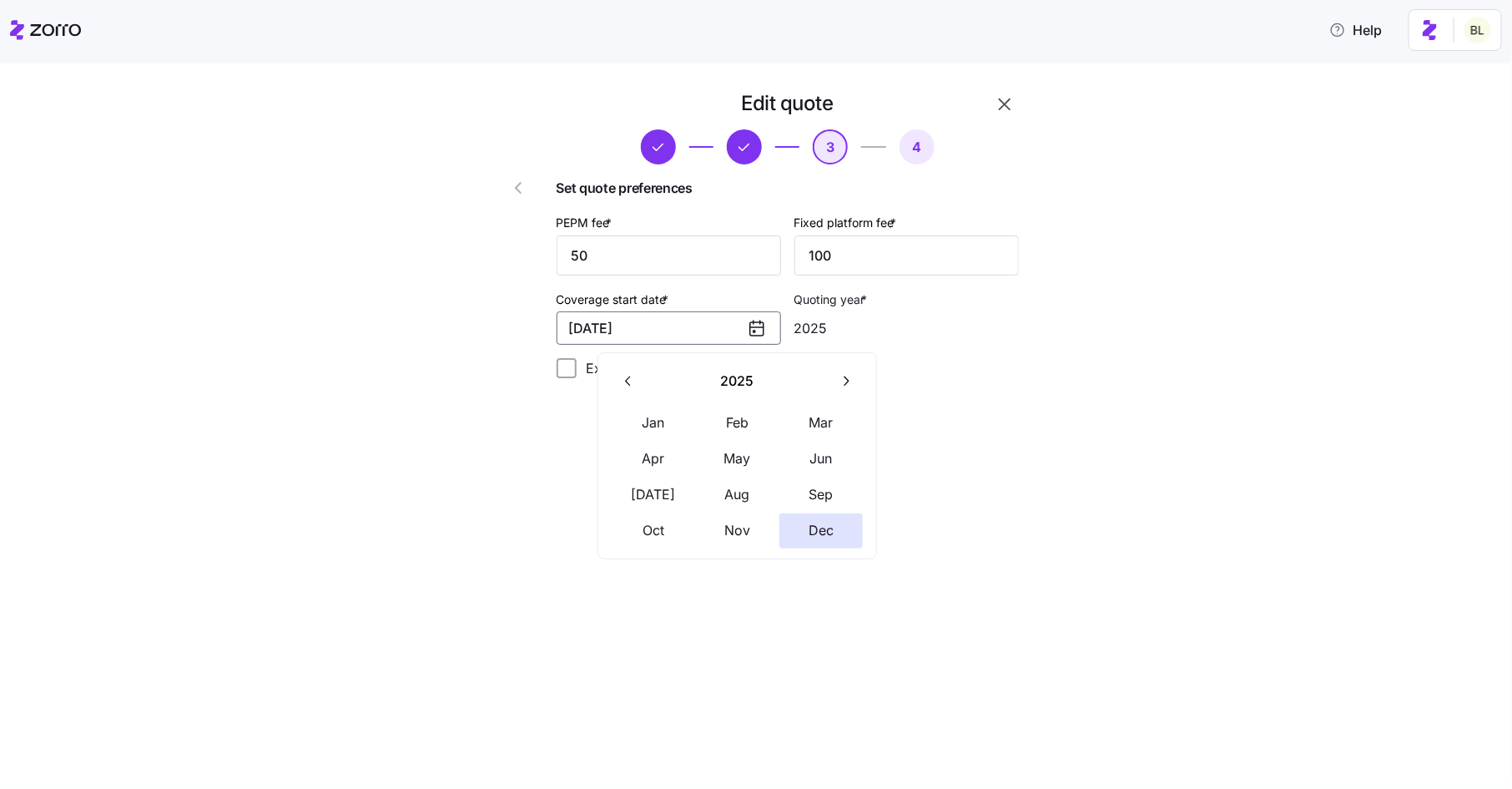
click at [852, 381] on button "button" at bounding box center [845, 380] width 35 height 35
click at [645, 422] on button "Jan" at bounding box center [653, 423] width 84 height 35
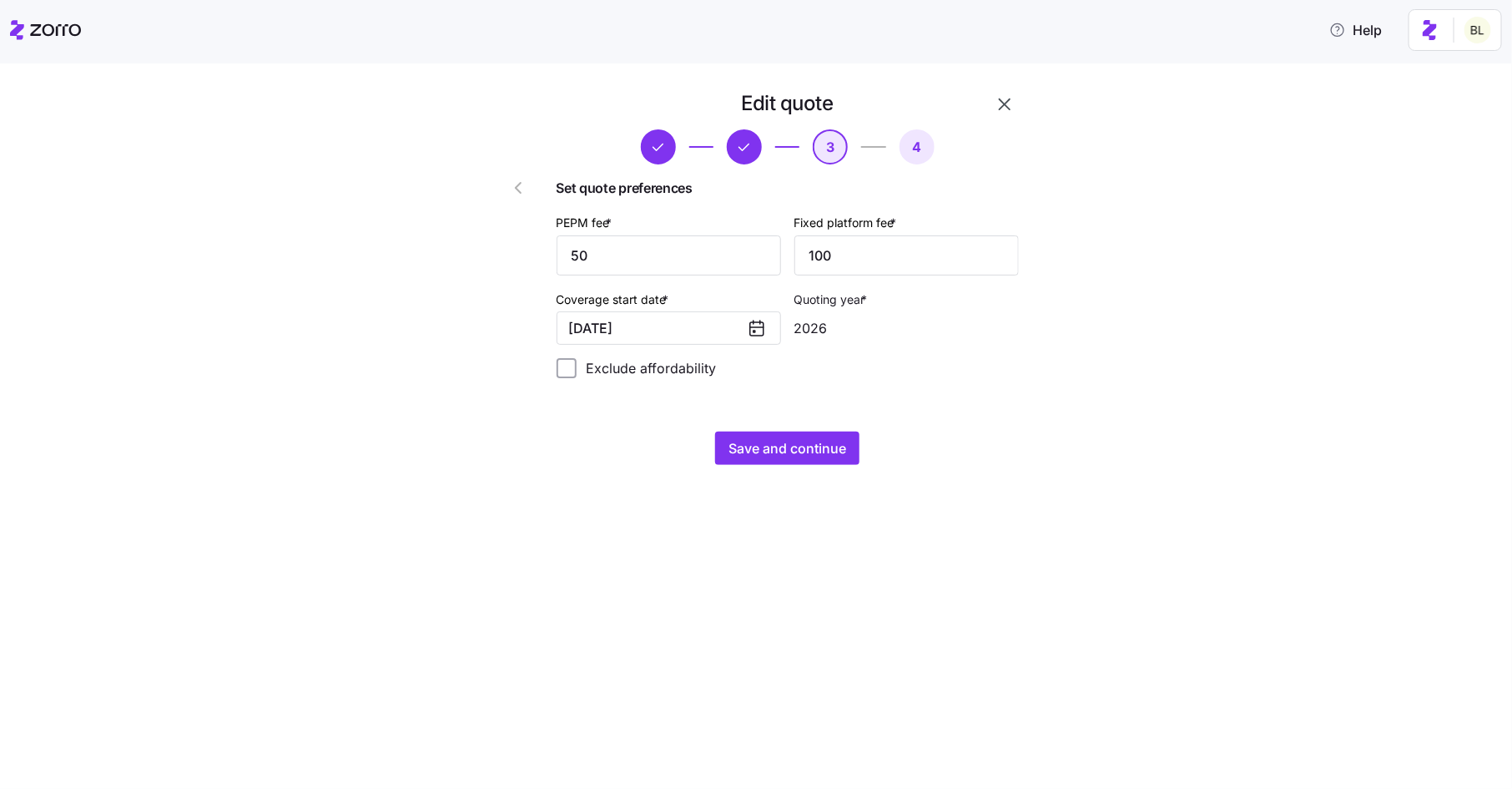
type input "2026"
click at [798, 448] on span "Save and continue" at bounding box center [787, 449] width 117 height 20
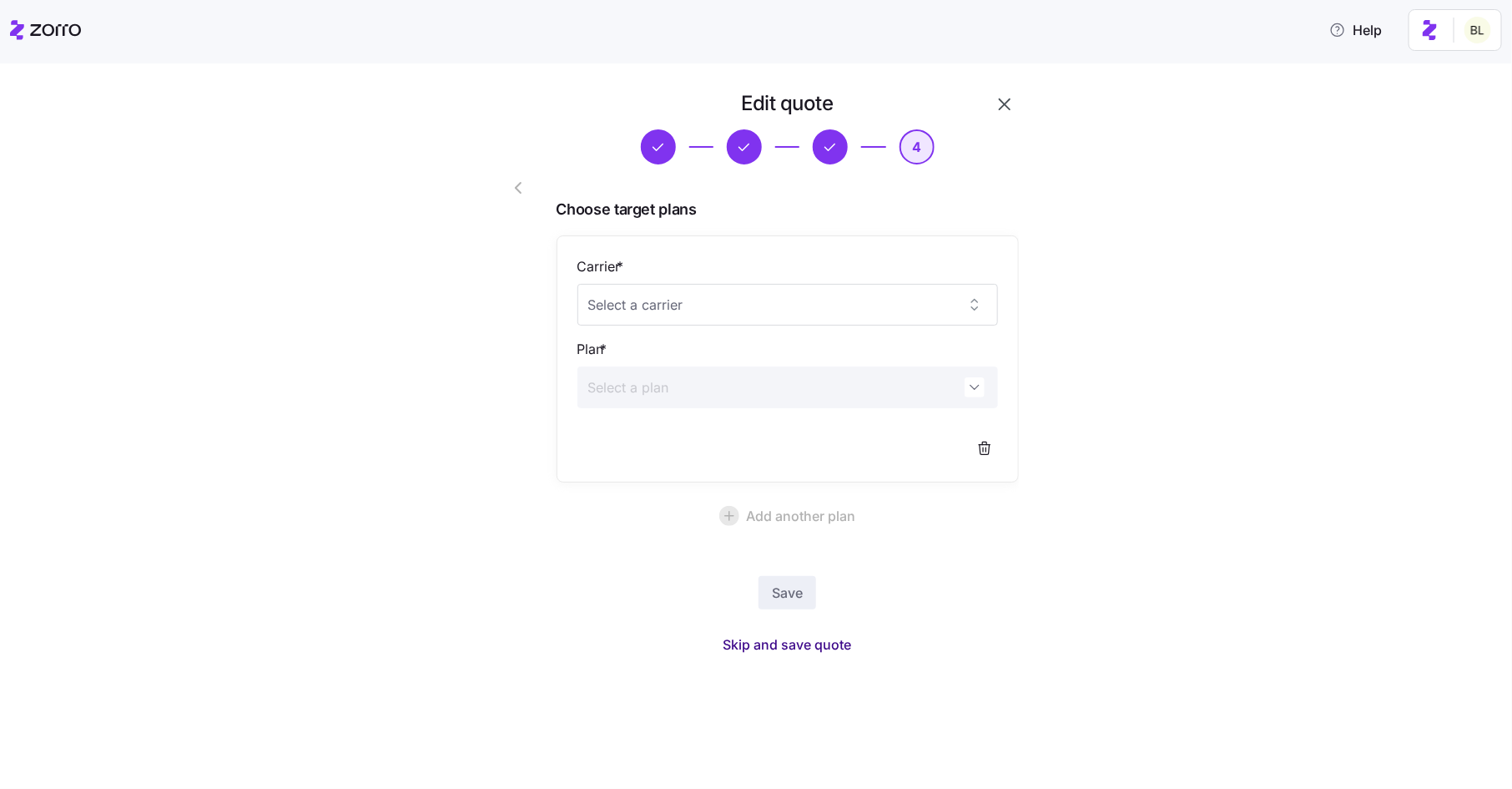
click at [813, 648] on span "Skip and save quote" at bounding box center [787, 644] width 128 height 20
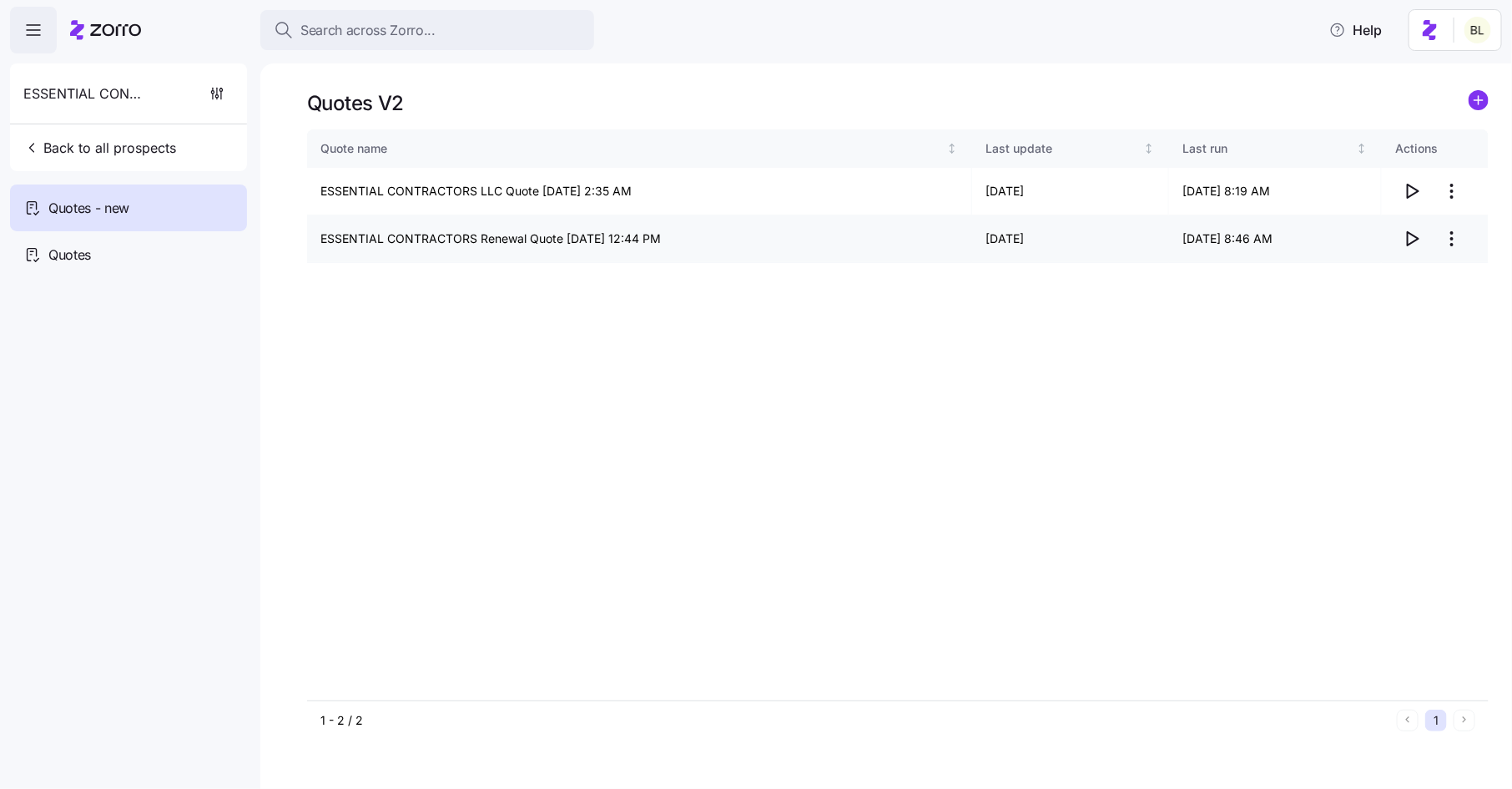
click at [1416, 237] on icon "button" at bounding box center [1413, 238] width 11 height 14
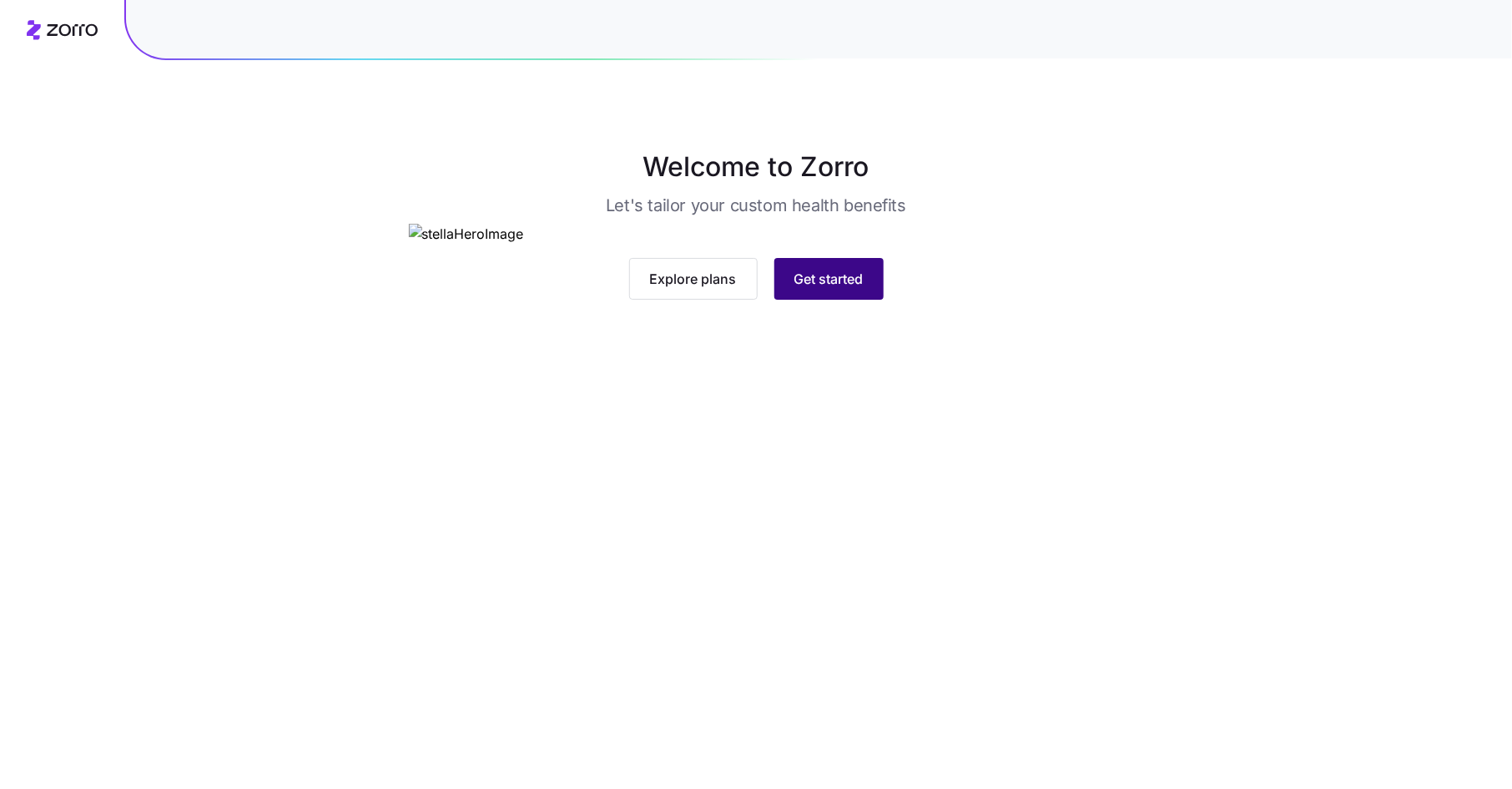
click at [832, 288] on span "Get started" at bounding box center [829, 278] width 69 height 20
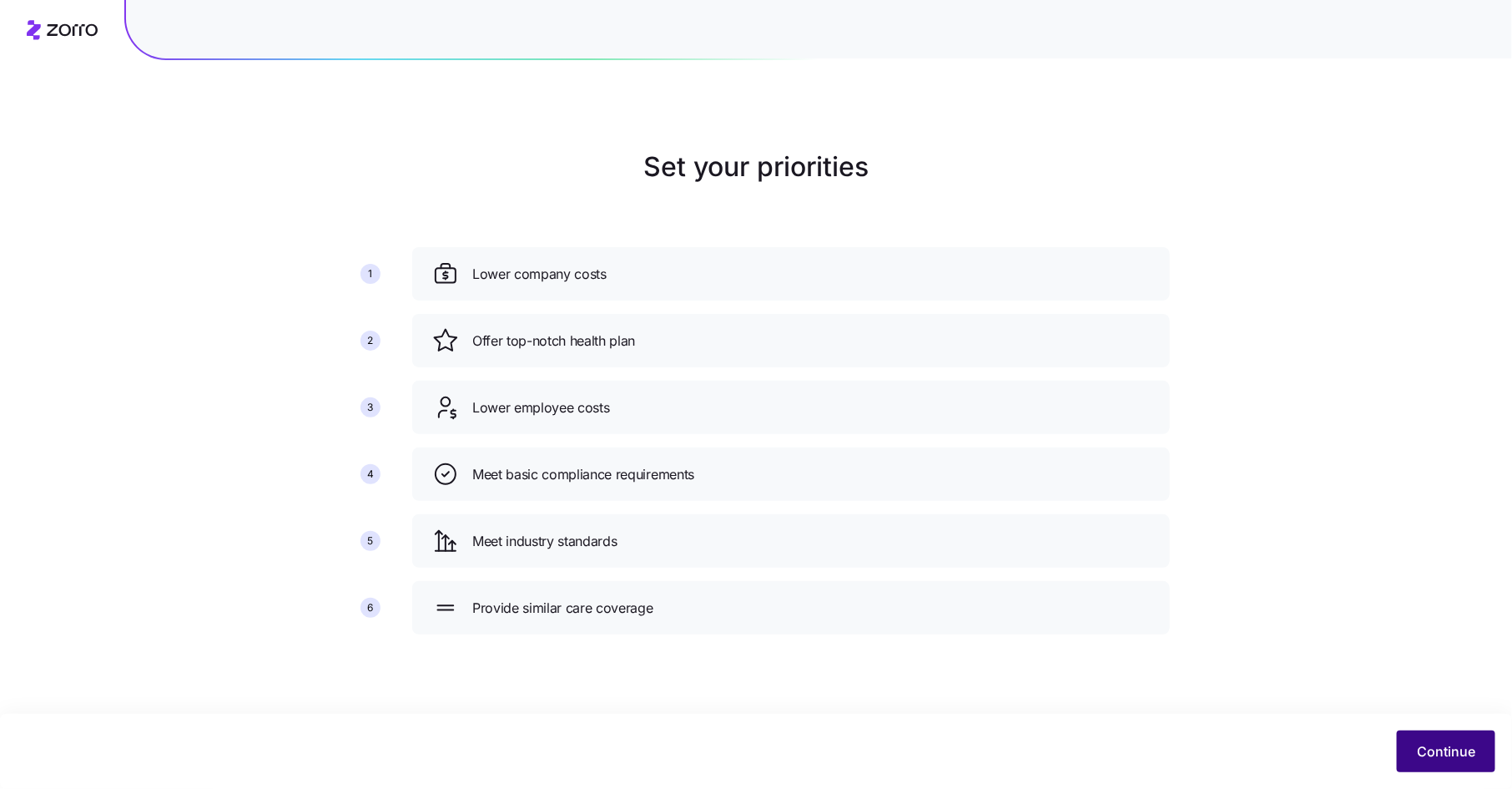
click at [1438, 744] on span "Continue" at bounding box center [1446, 752] width 58 height 20
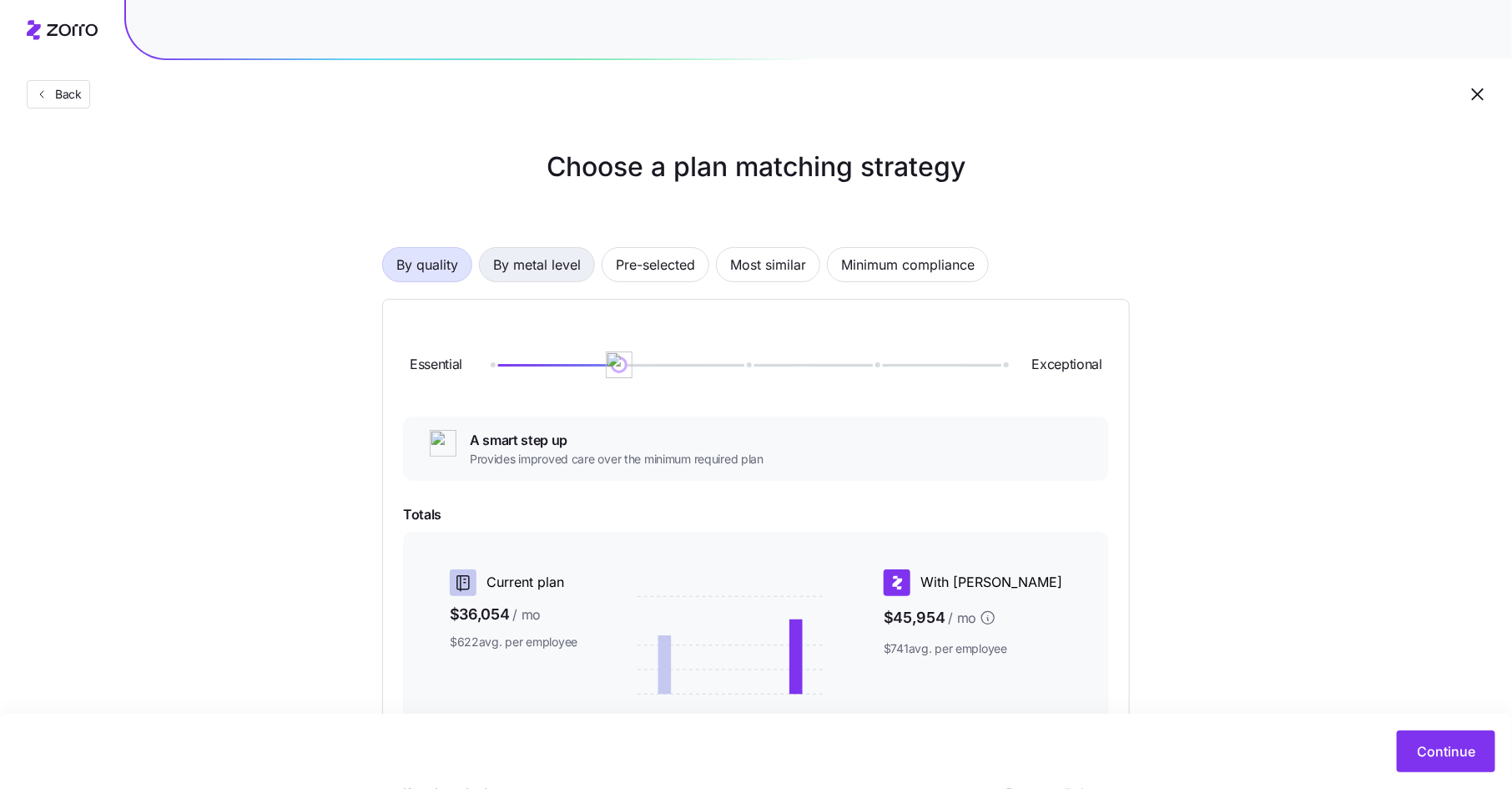
click at [527, 258] on span "By metal level" at bounding box center [537, 264] width 87 height 34
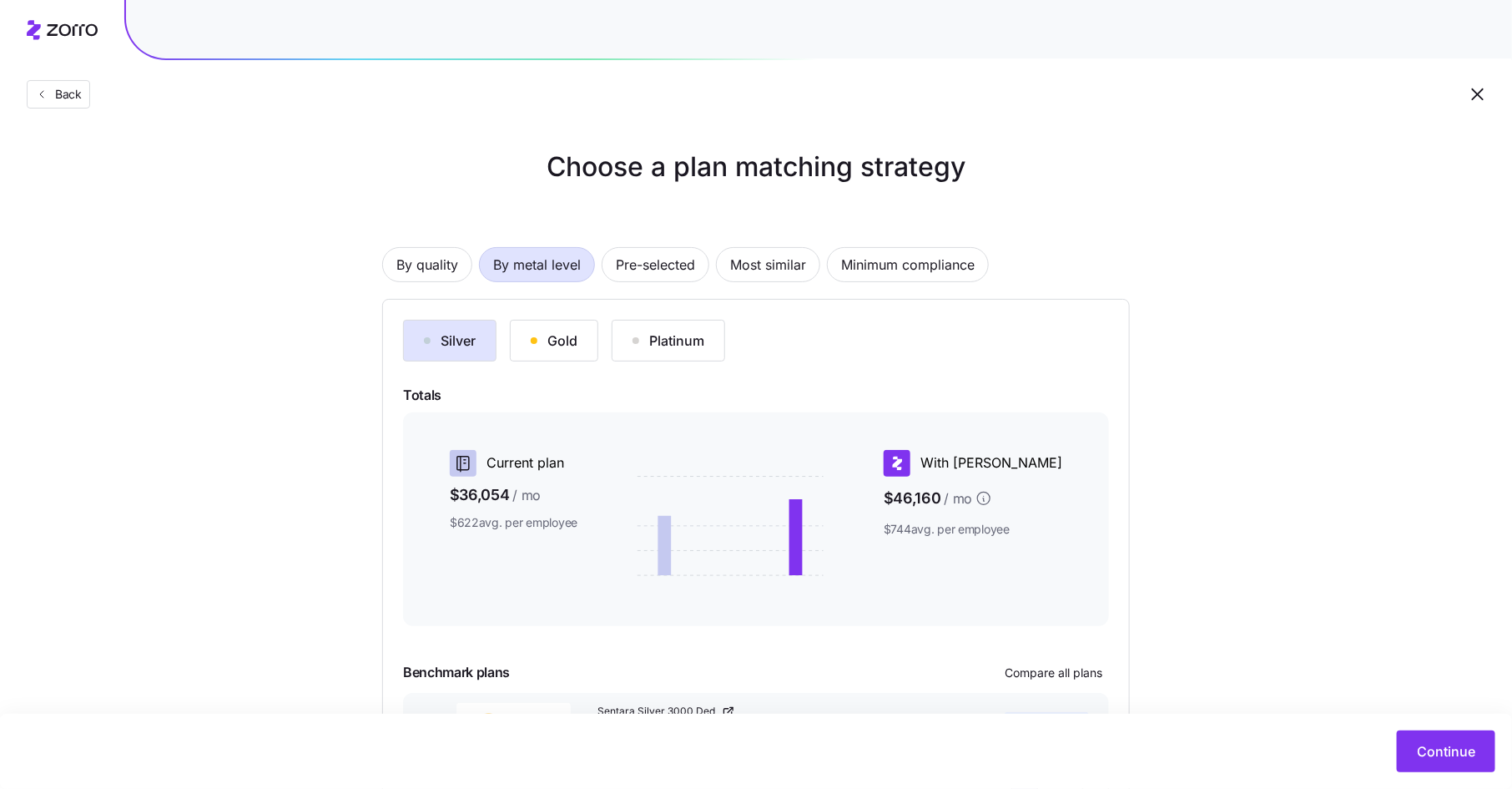
scroll to position [130, 0]
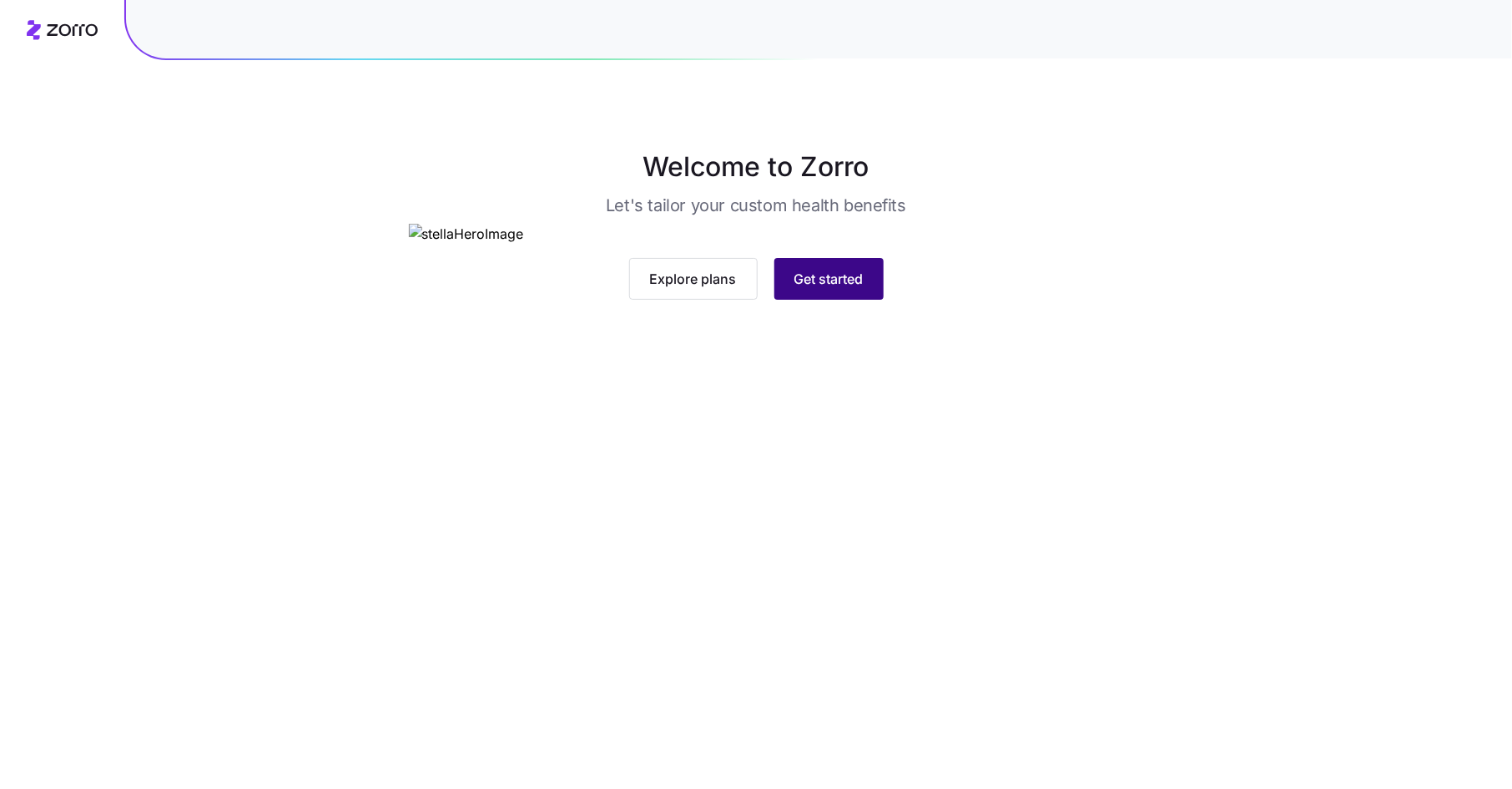
click at [852, 288] on span "Get started" at bounding box center [829, 278] width 69 height 20
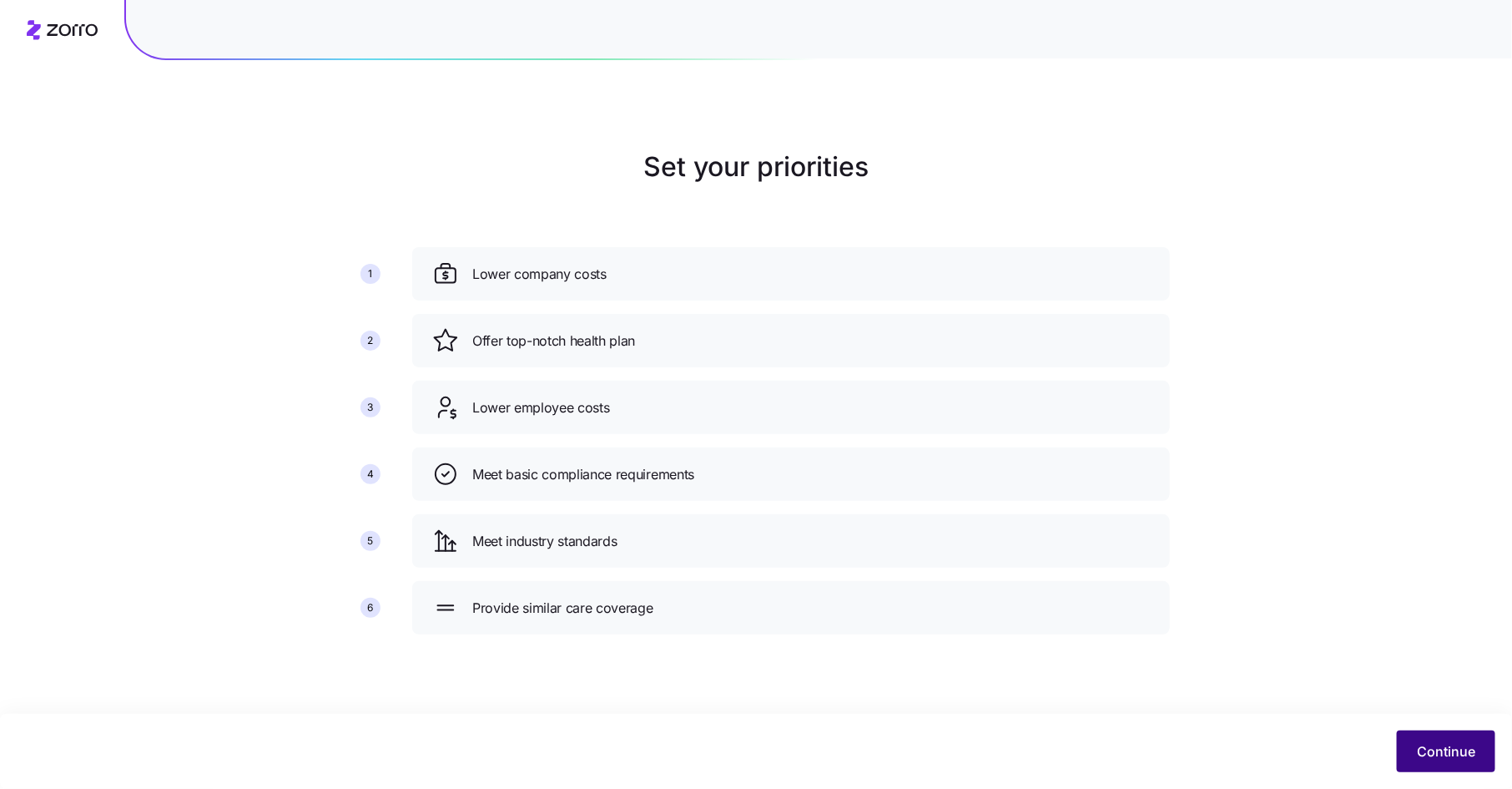
click at [1432, 758] on span "Continue" at bounding box center [1446, 752] width 58 height 20
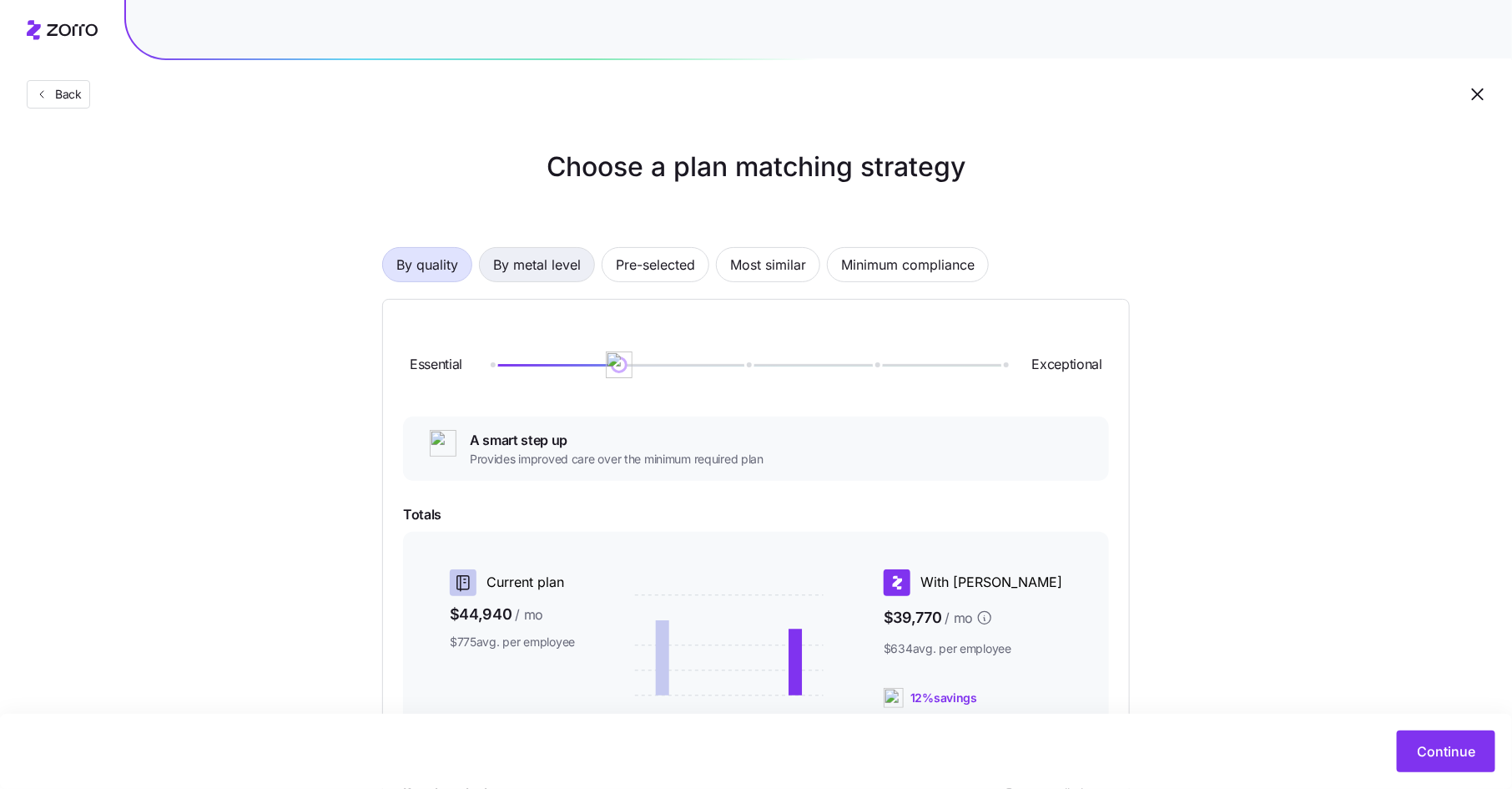
click at [550, 262] on span "By metal level" at bounding box center [537, 264] width 87 height 34
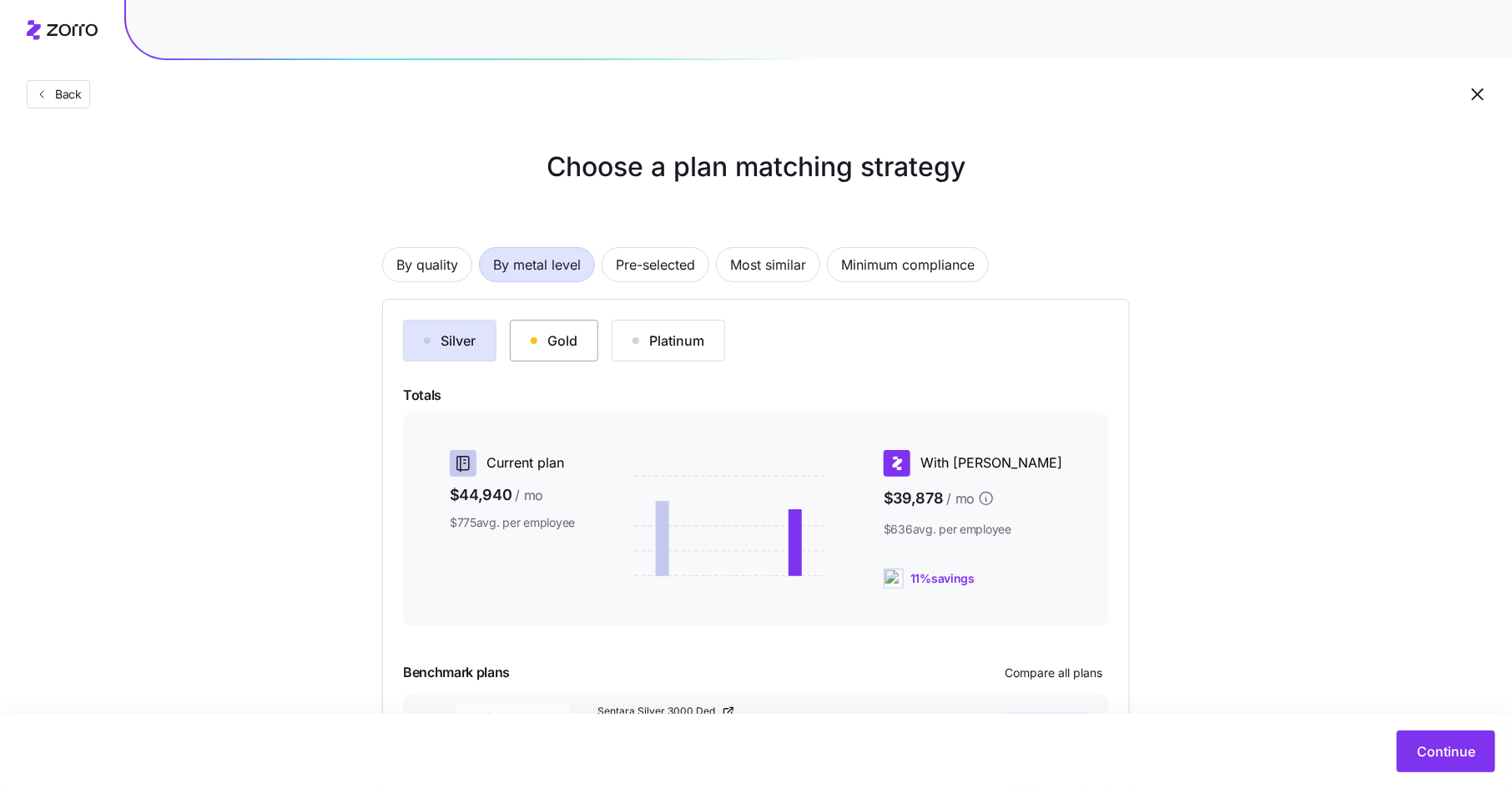
click at [556, 346] on div "Gold" at bounding box center [553, 340] width 46 height 20
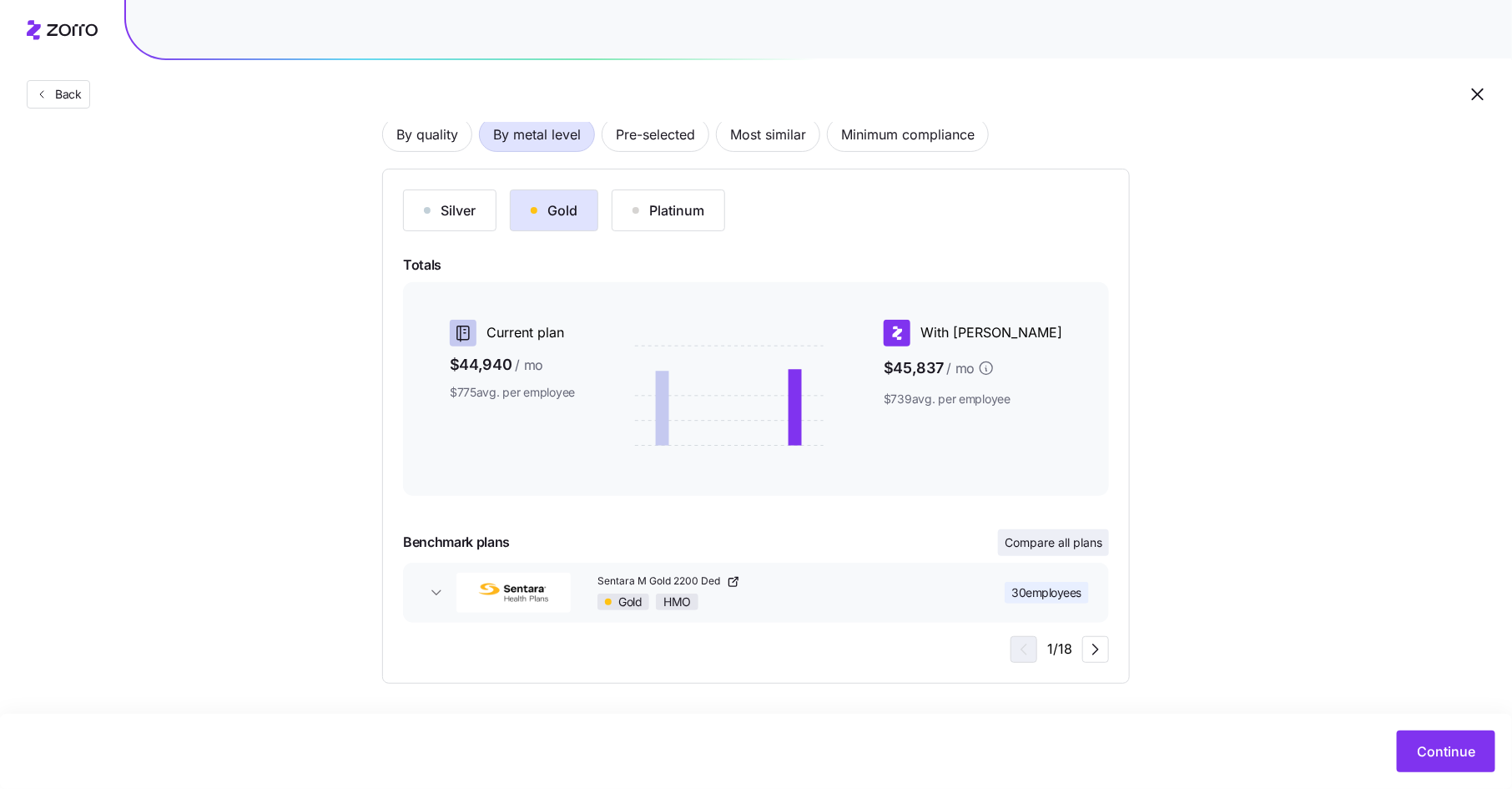
click at [1057, 541] on span "Compare all plans" at bounding box center [1053, 542] width 97 height 16
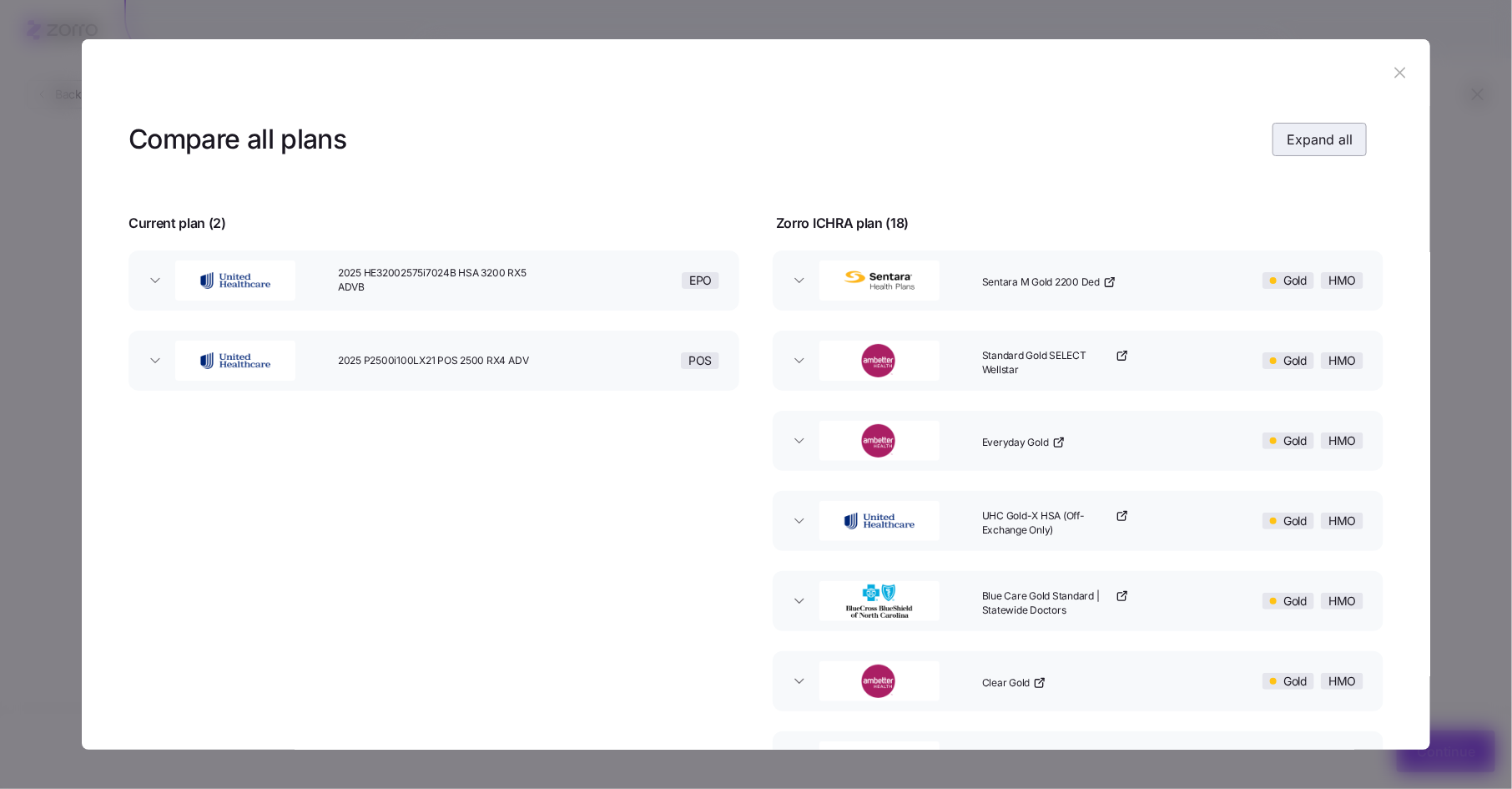
click at [1287, 145] on span "Expand all" at bounding box center [1319, 139] width 66 height 20
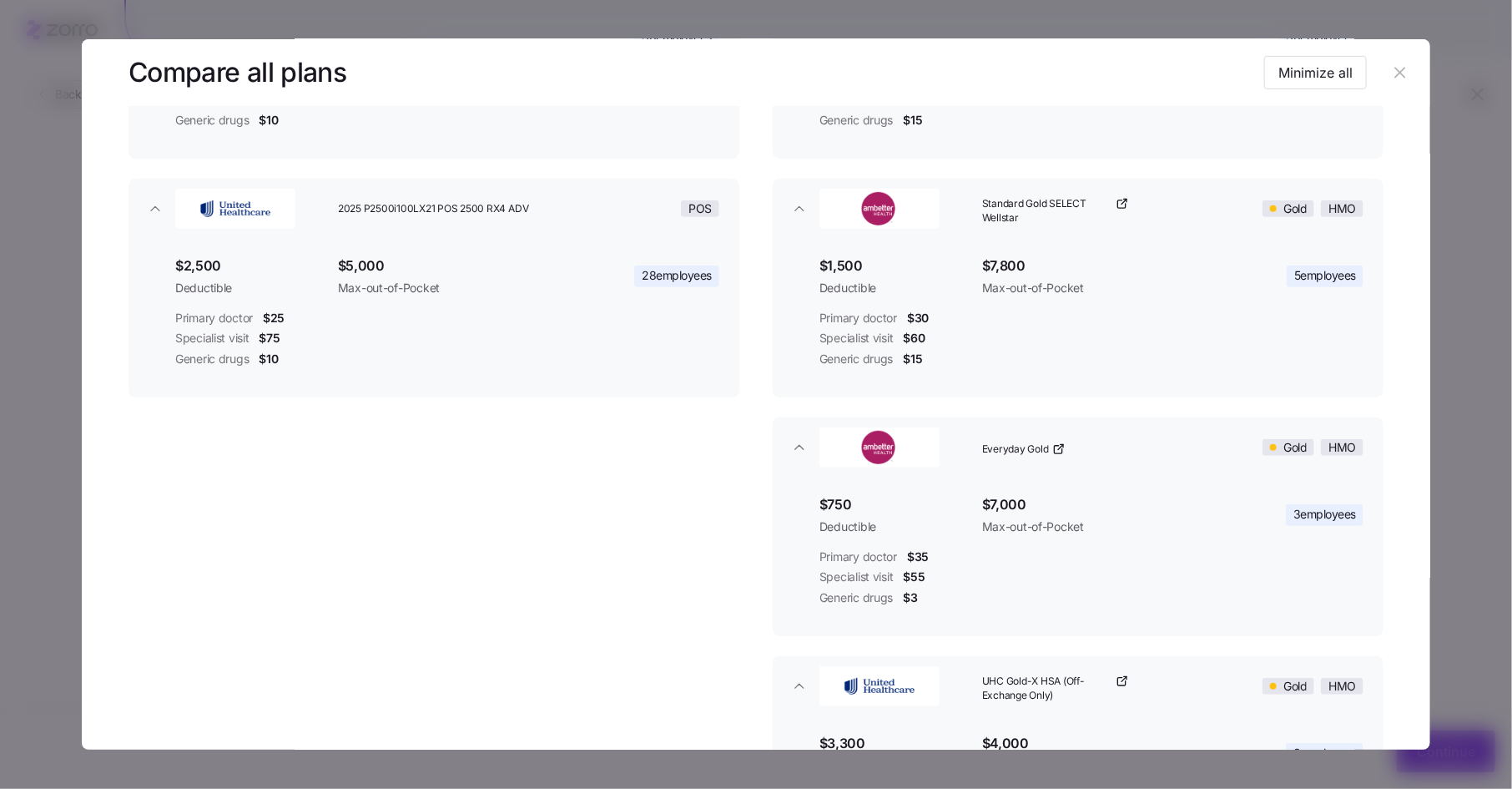
scroll to position [31, 0]
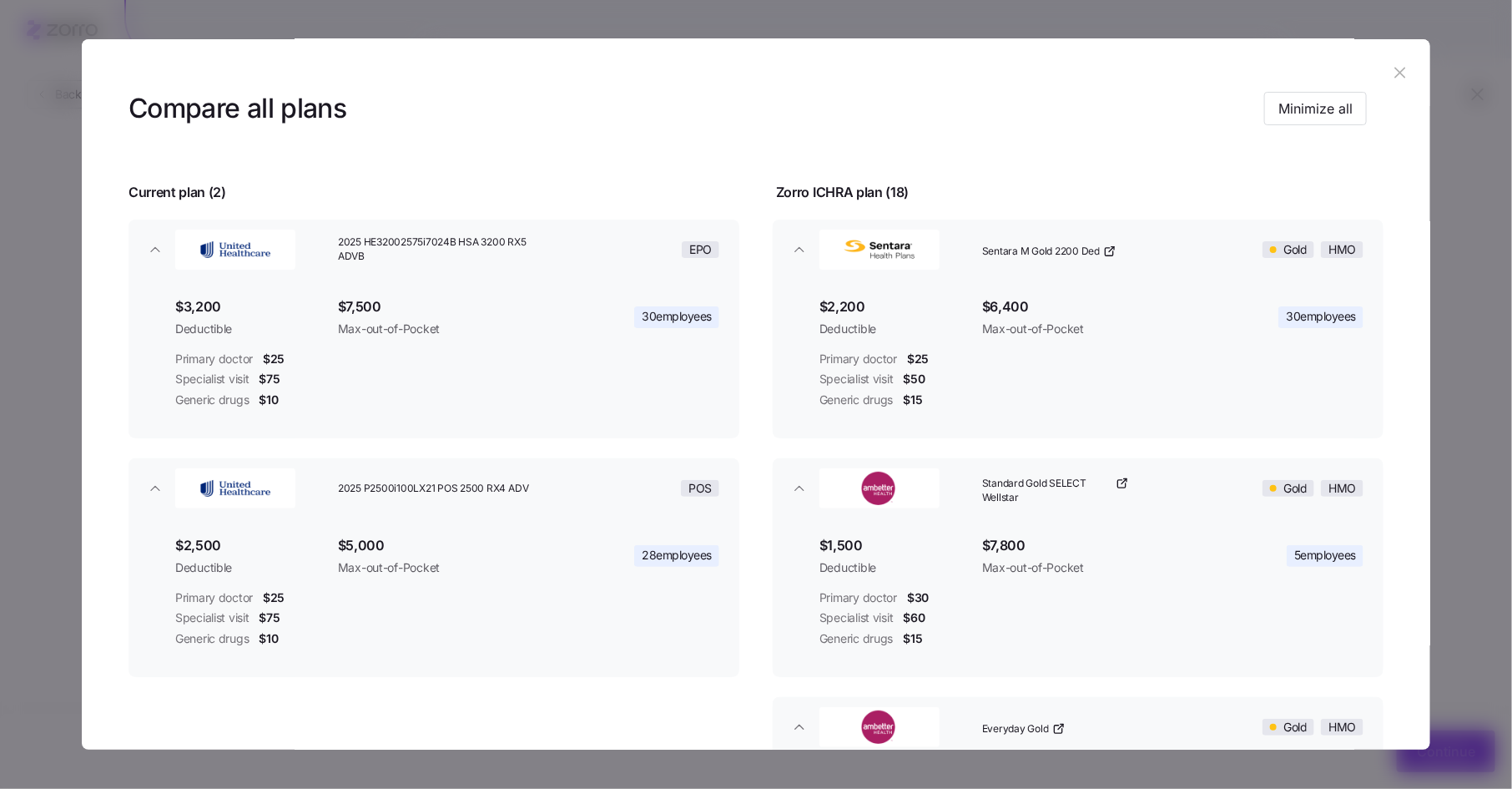
click at [1395, 75] on icon "button" at bounding box center [1400, 73] width 11 height 11
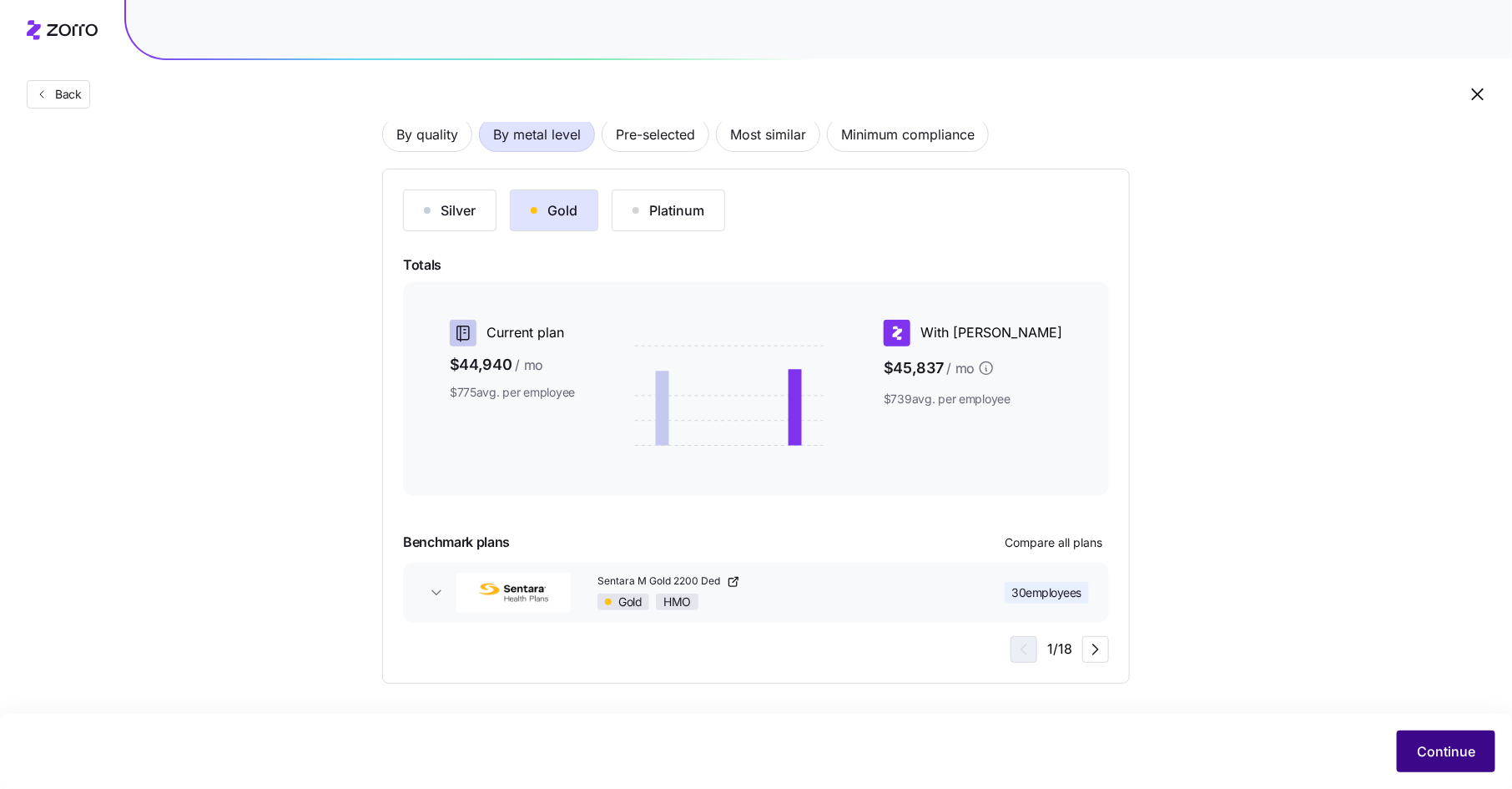
click at [1430, 748] on span "Continue" at bounding box center [1446, 752] width 58 height 20
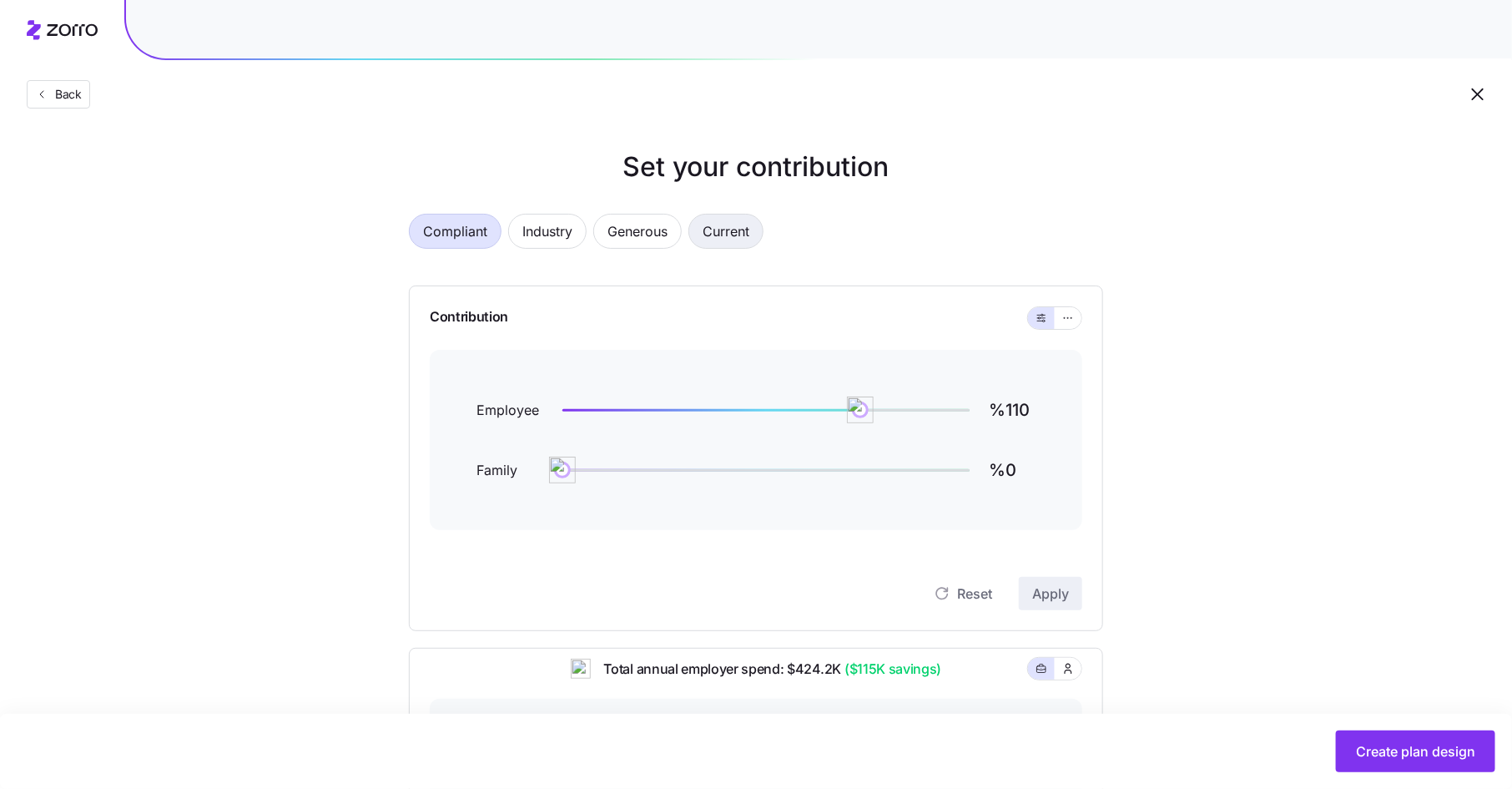
click at [721, 243] on span "Current" at bounding box center [725, 231] width 46 height 34
type input "%107"
type input "%138"
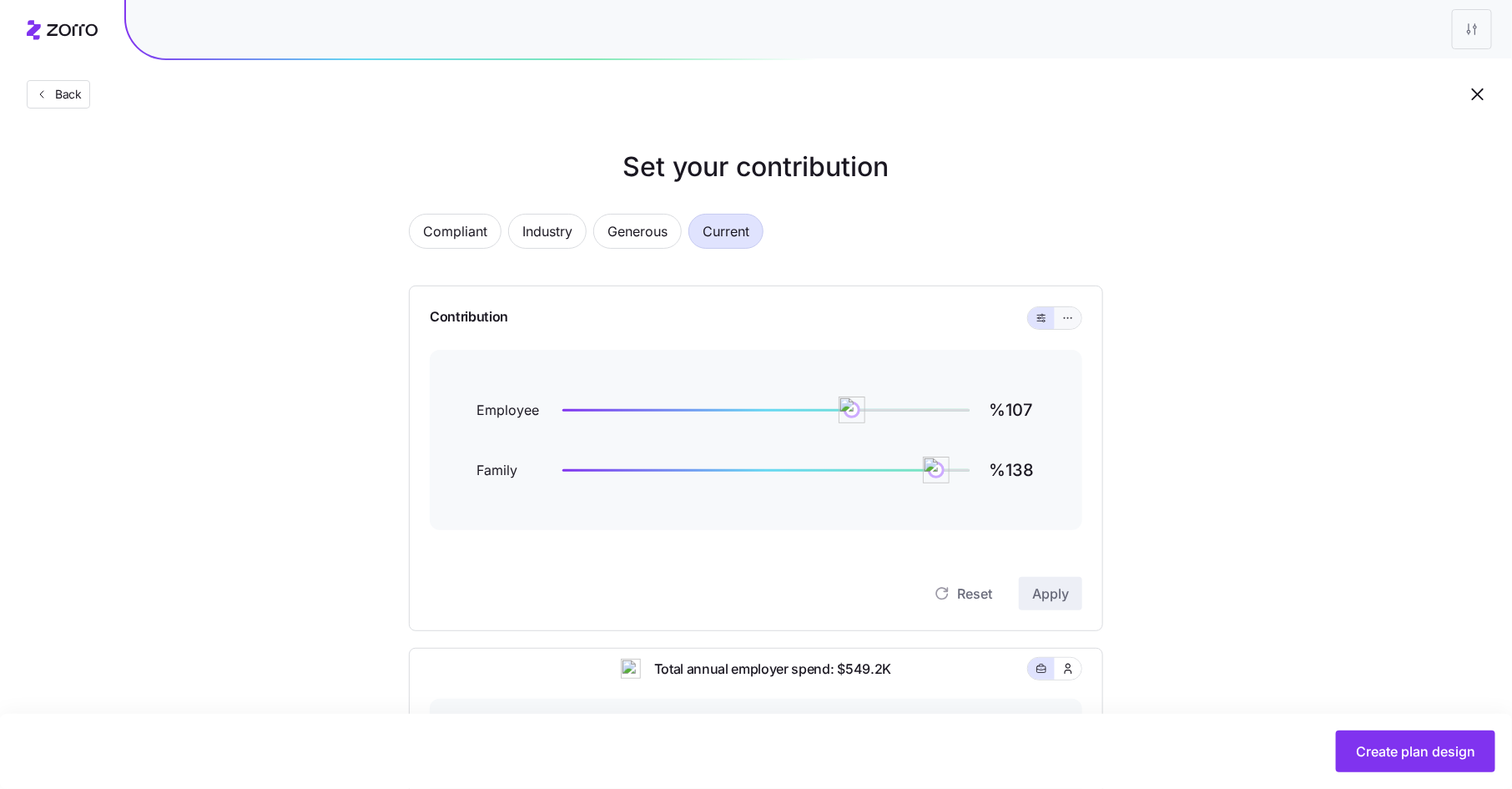
click at [1067, 315] on icon "button" at bounding box center [1068, 318] width 12 height 20
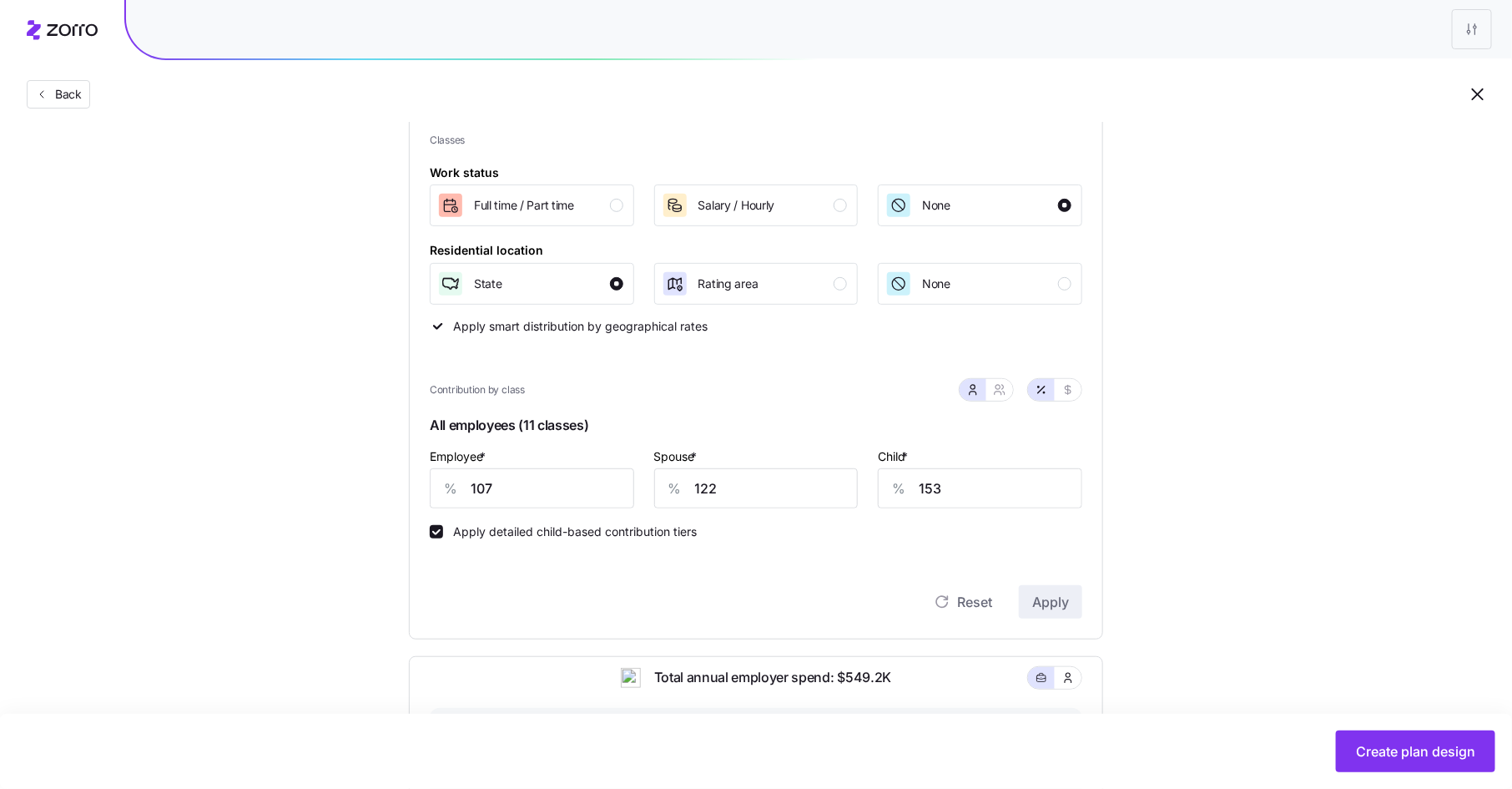
scroll to position [231, 0]
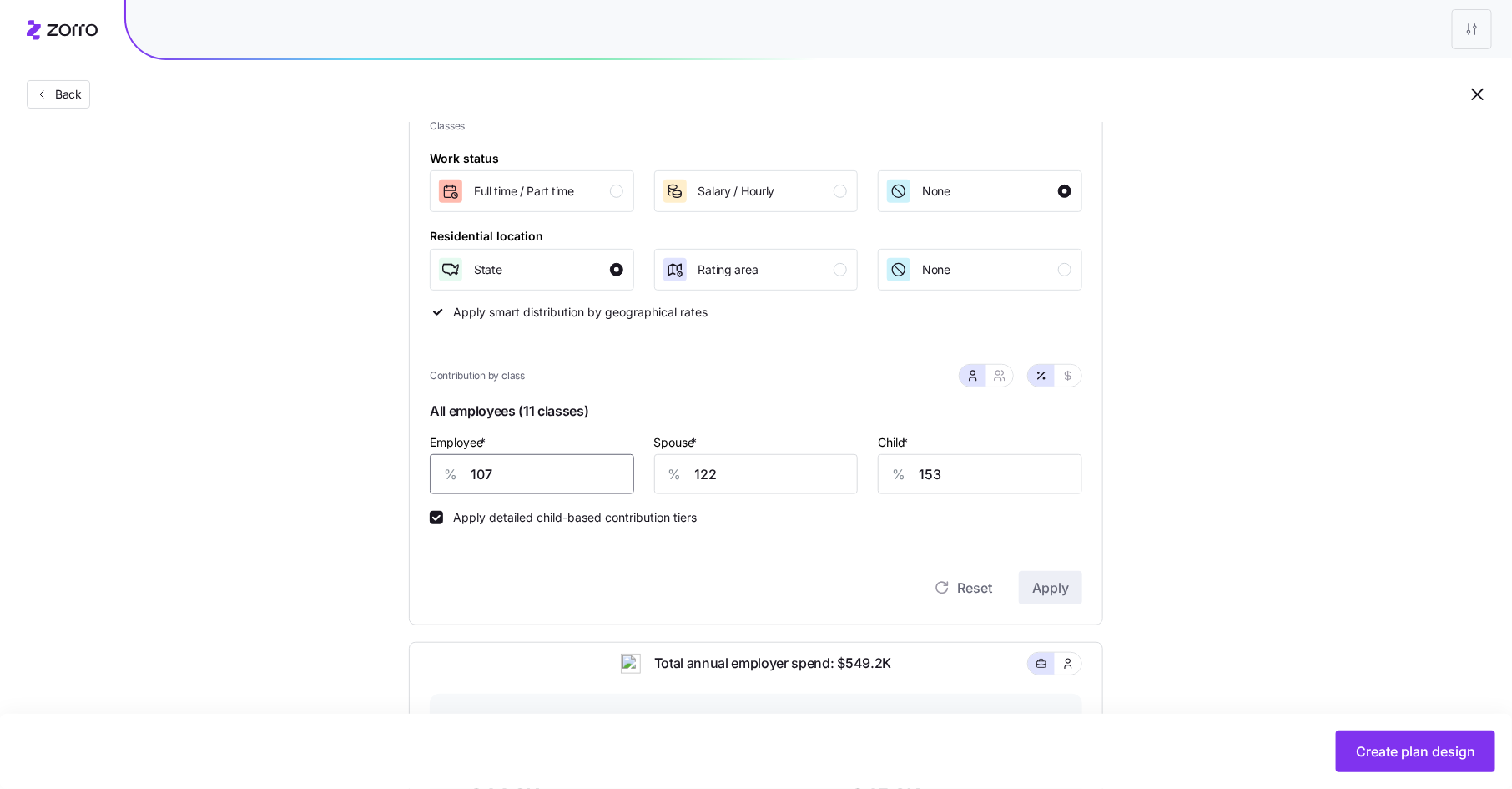
click at [478, 476] on input "107" at bounding box center [531, 474] width 205 height 40
type input "100"
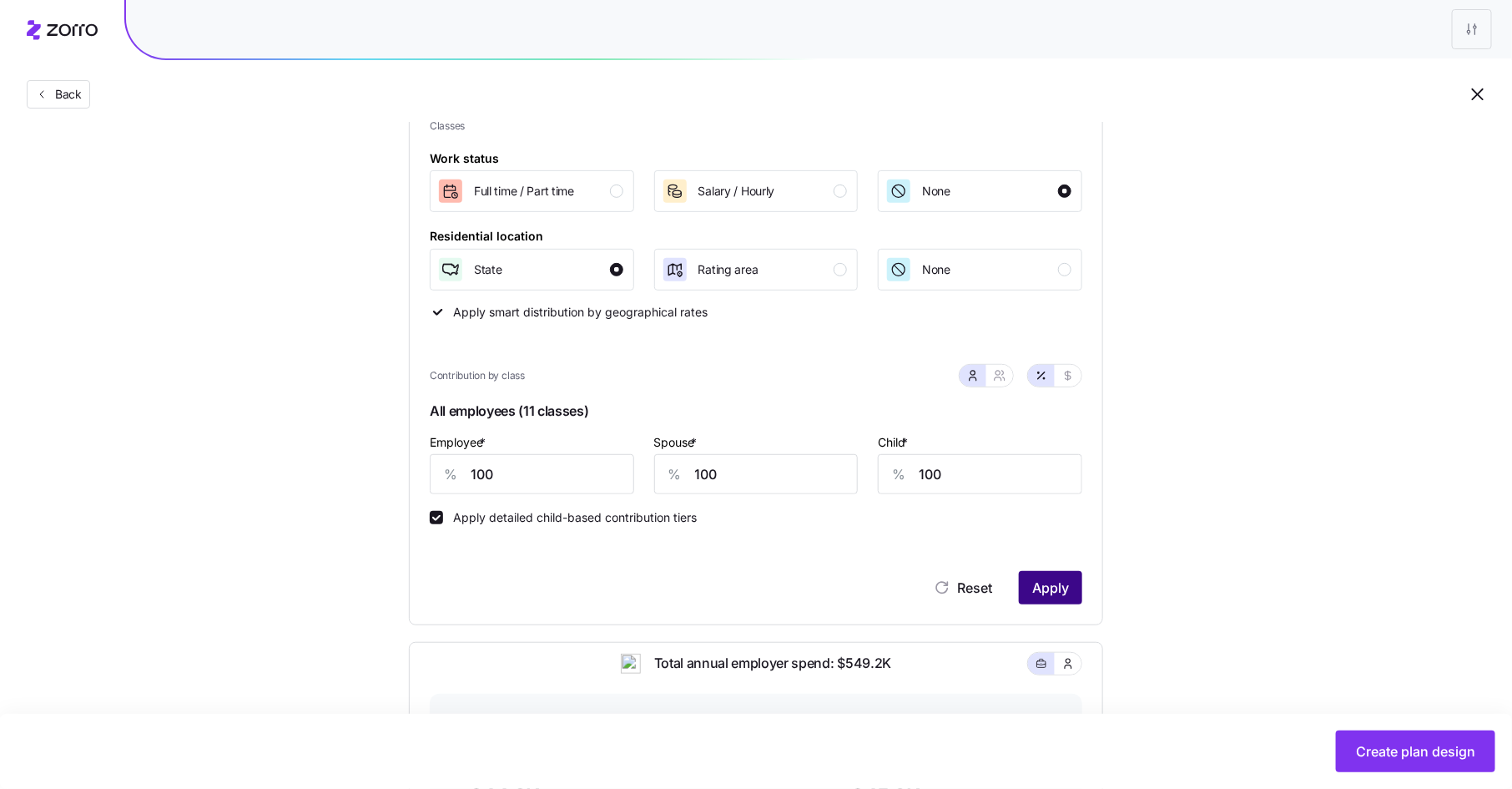
click at [1056, 583] on span "Apply" at bounding box center [1051, 588] width 36 height 20
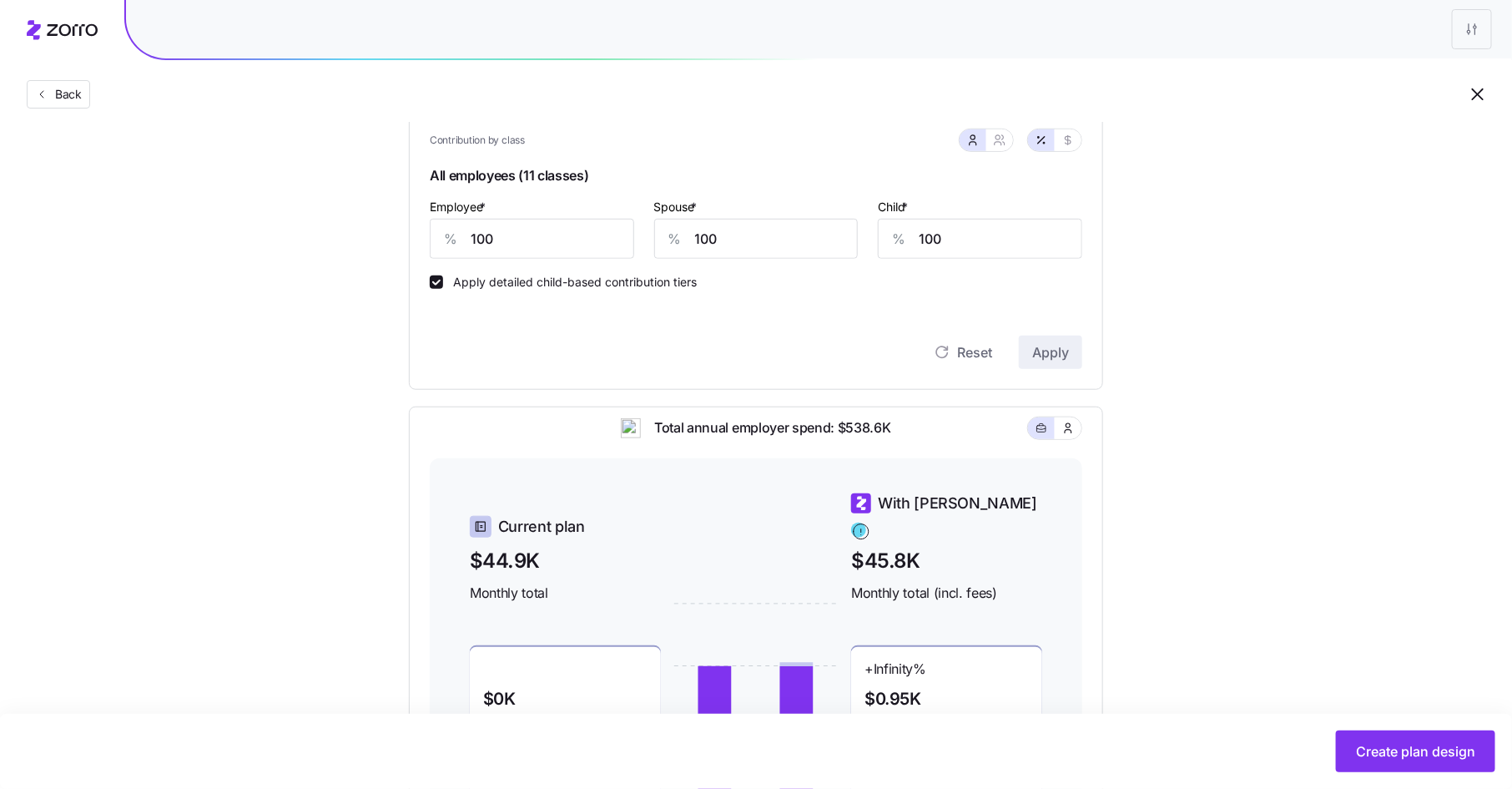
scroll to position [399, 0]
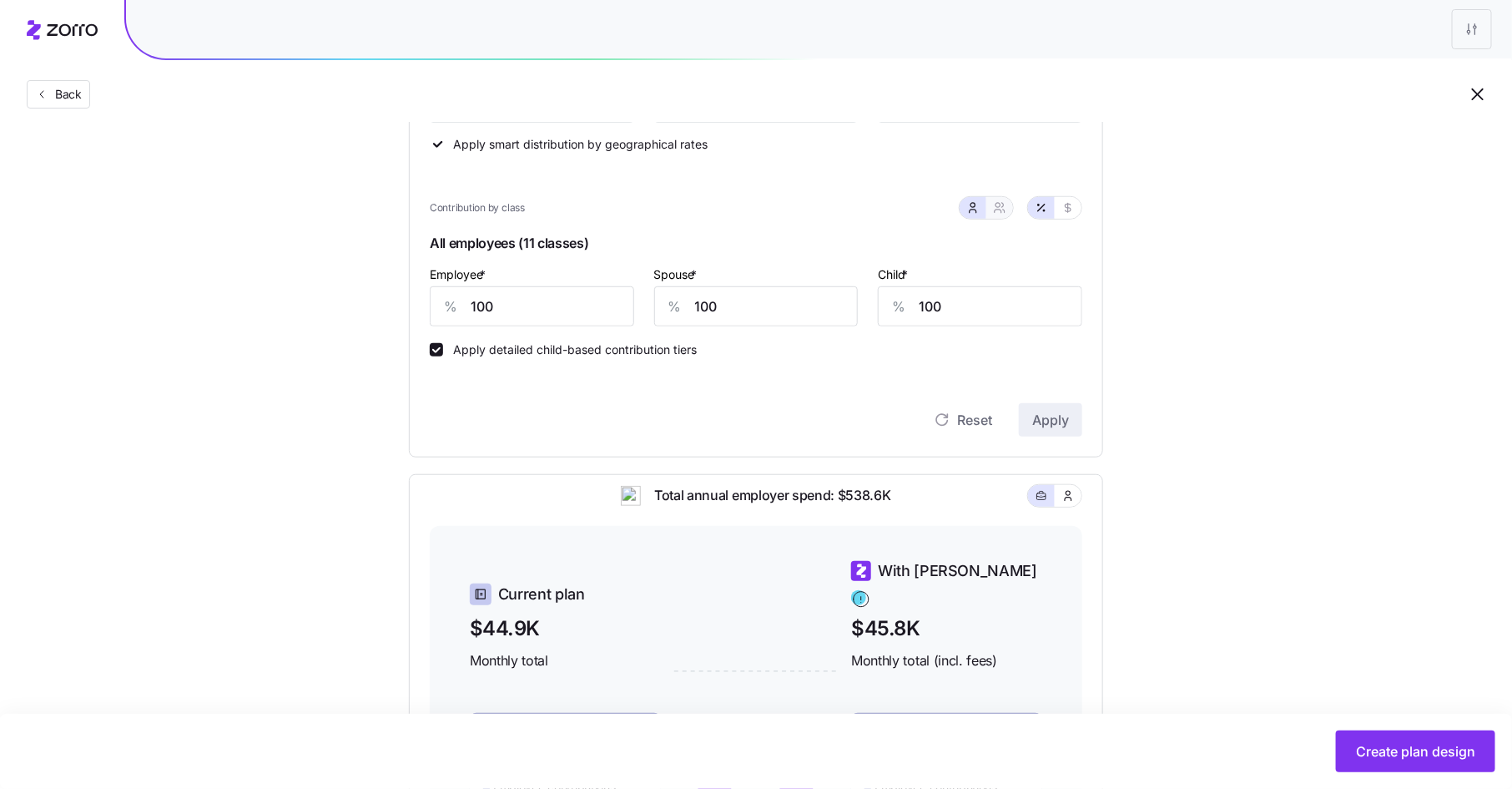
click at [1006, 208] on span "button" at bounding box center [1000, 207] width 14 height 14
click at [979, 206] on icon "button" at bounding box center [973, 207] width 14 height 14
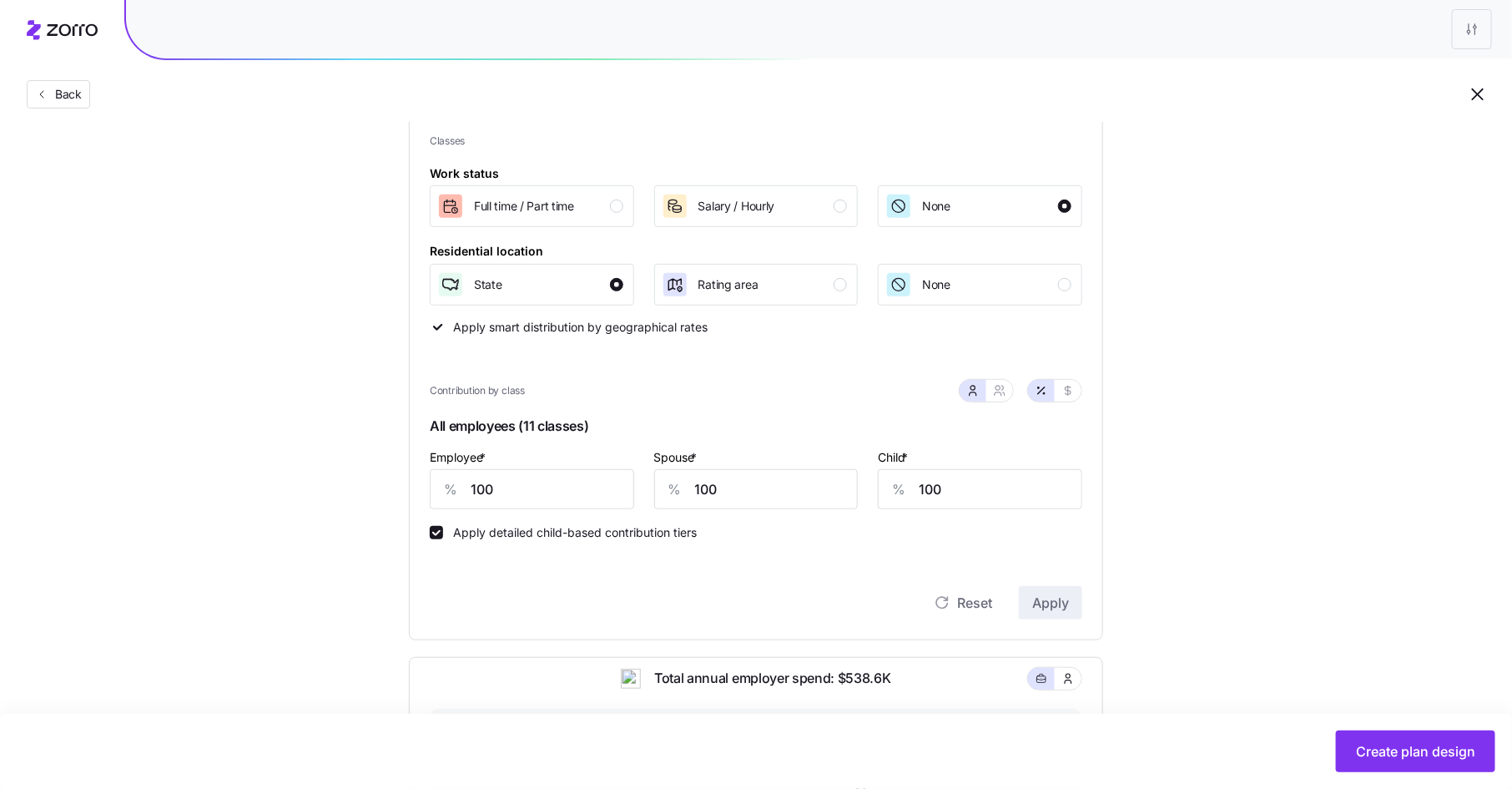
scroll to position [137, 0]
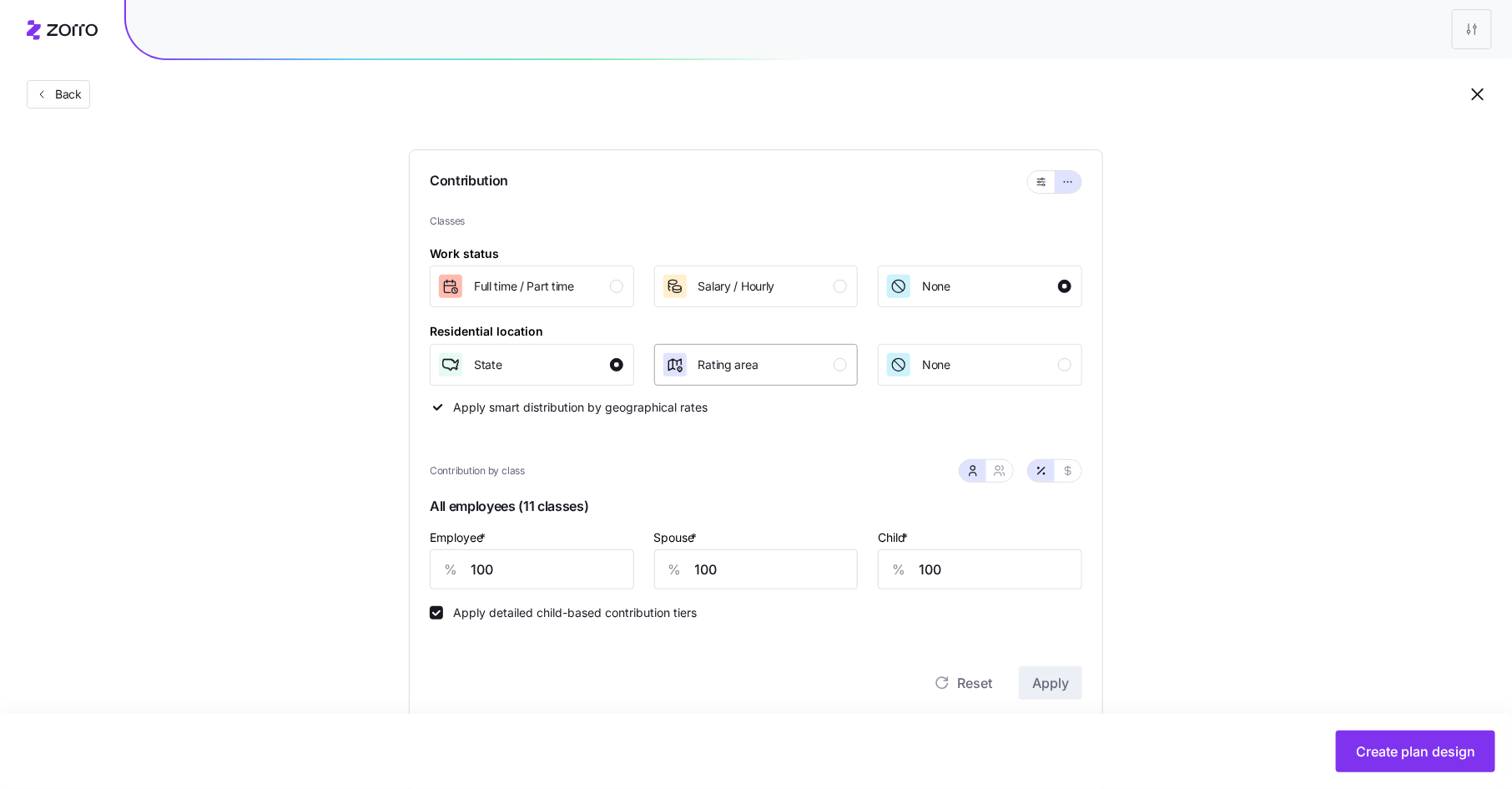
click at [851, 365] on button "Rating area" at bounding box center [756, 365] width 205 height 42
click at [1043, 679] on span "Apply" at bounding box center [1051, 683] width 36 height 20
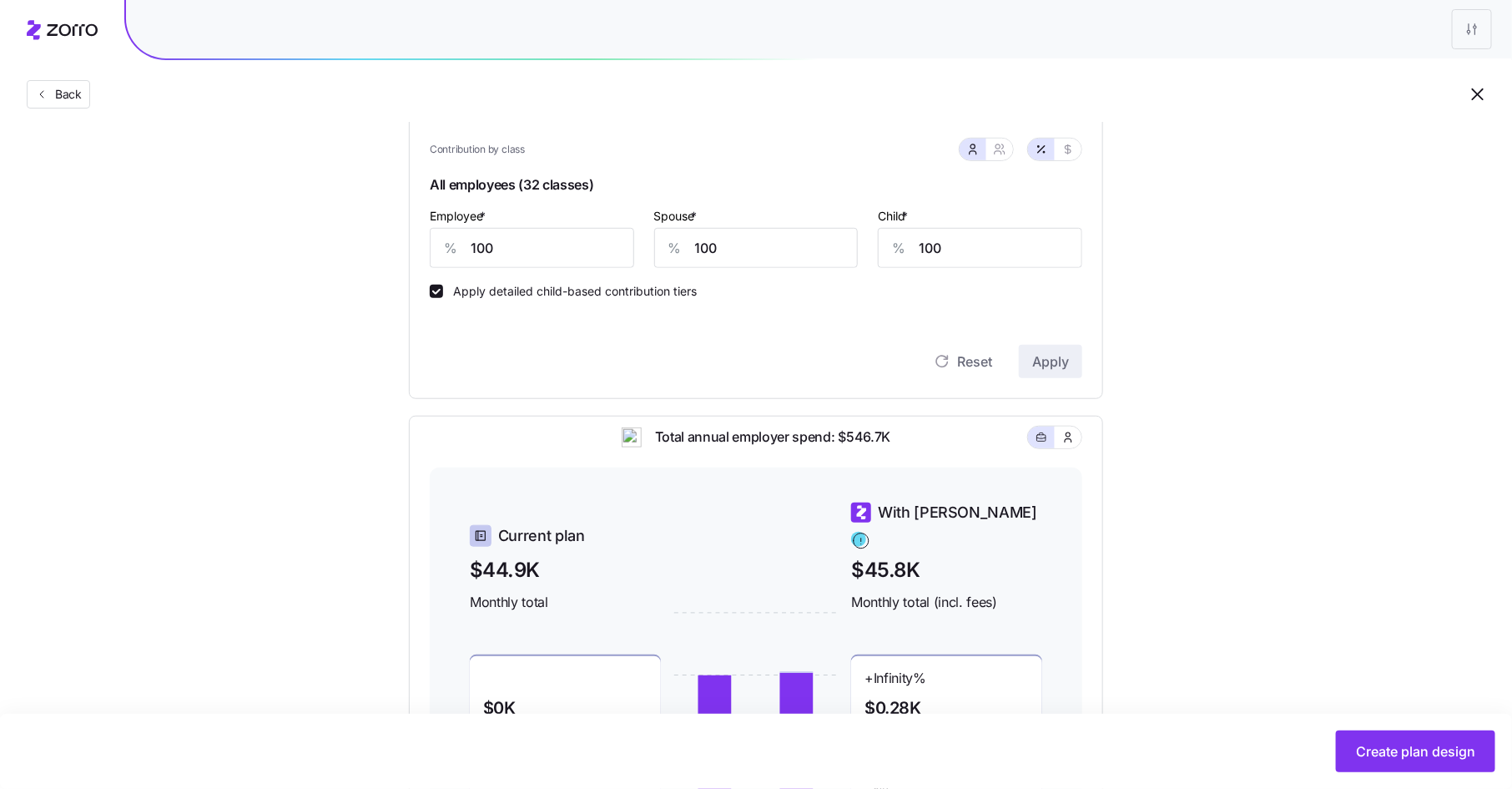
scroll to position [454, 0]
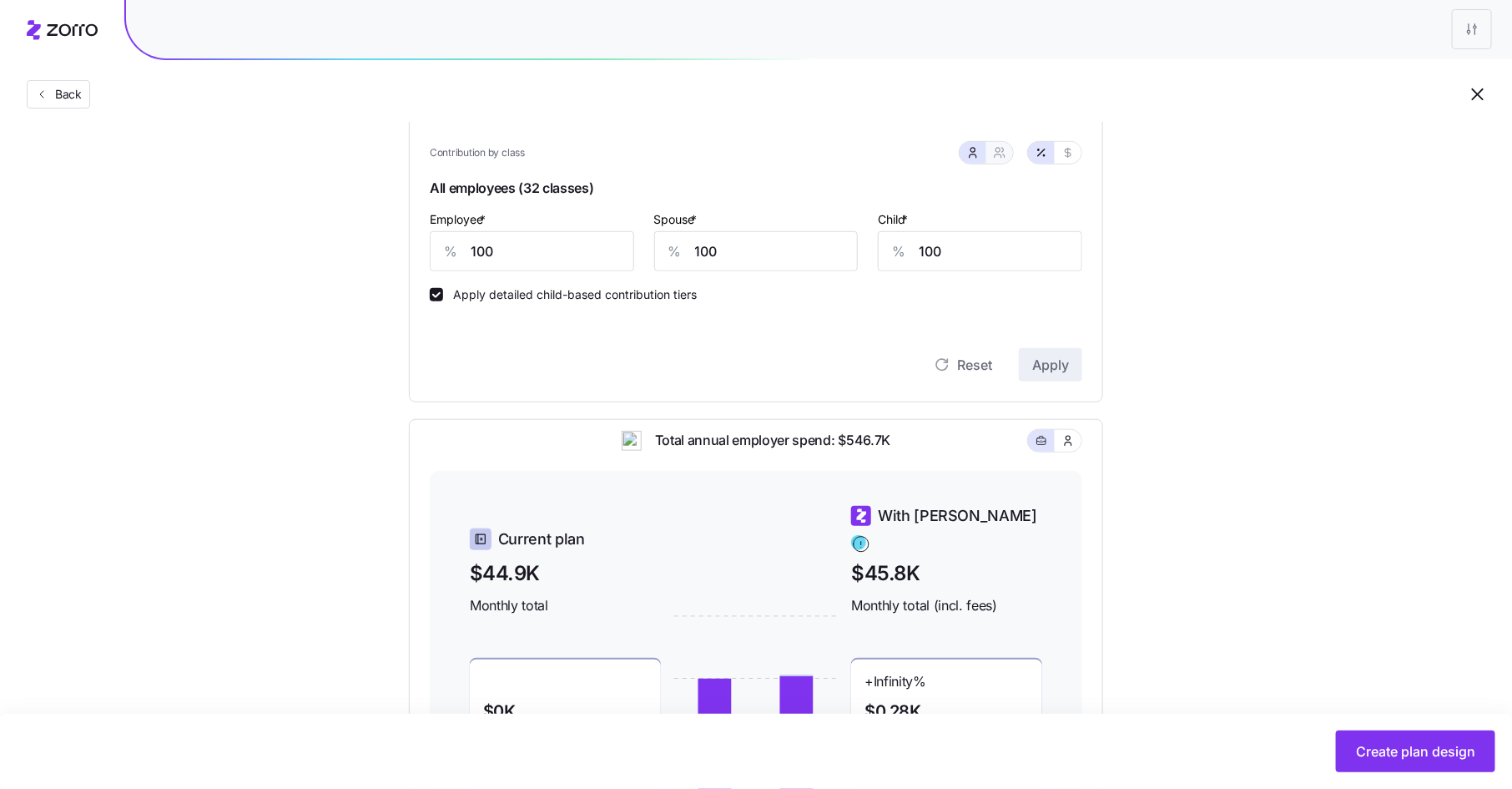
click at [998, 158] on button "button" at bounding box center [999, 153] width 26 height 22
click at [973, 155] on icon "button" at bounding box center [973, 153] width 14 height 14
click at [519, 248] on input "100" at bounding box center [531, 251] width 205 height 40
type input "102"
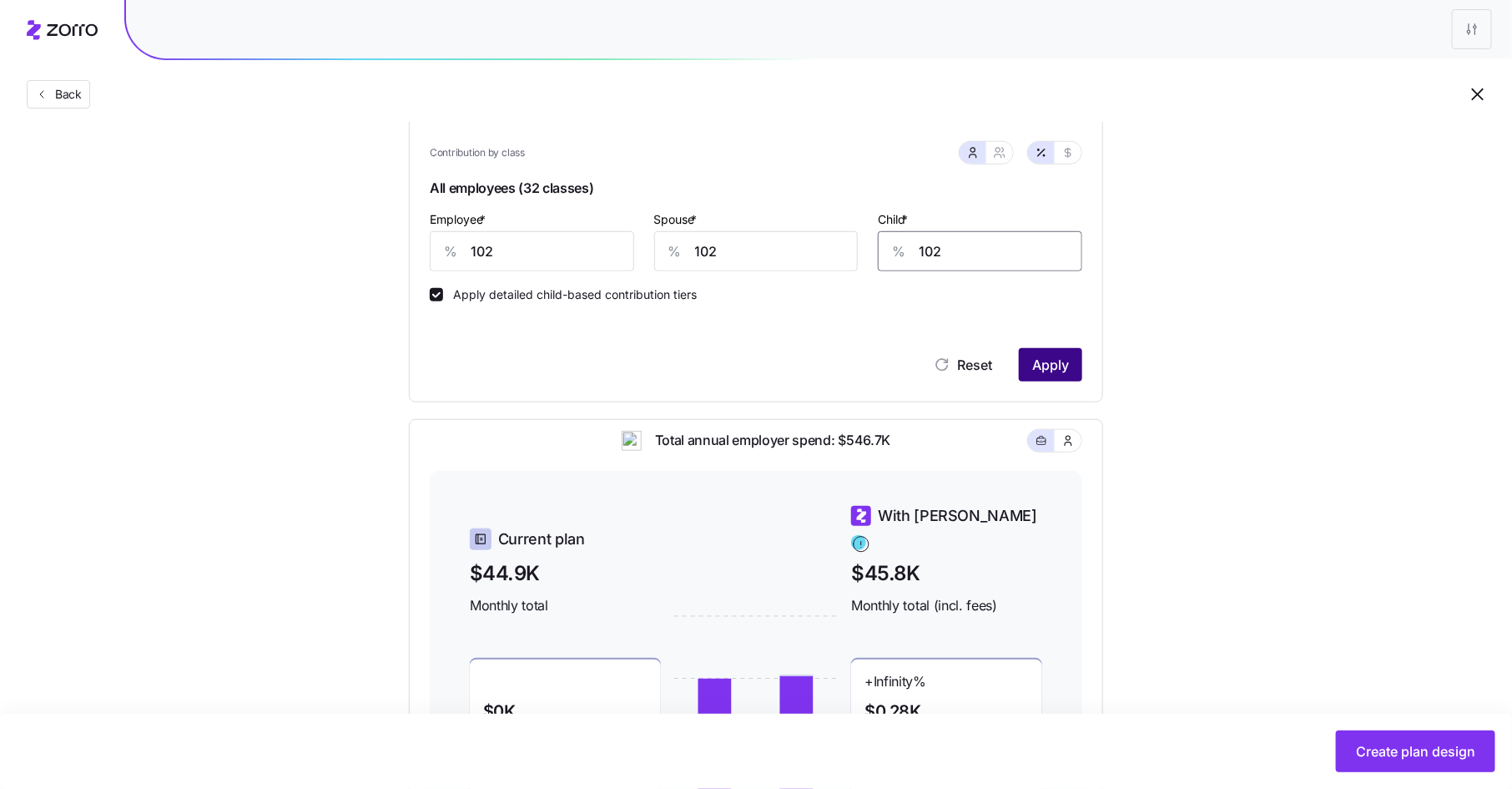
type input "102"
click at [1066, 378] on button "Apply" at bounding box center [1051, 365] width 64 height 34
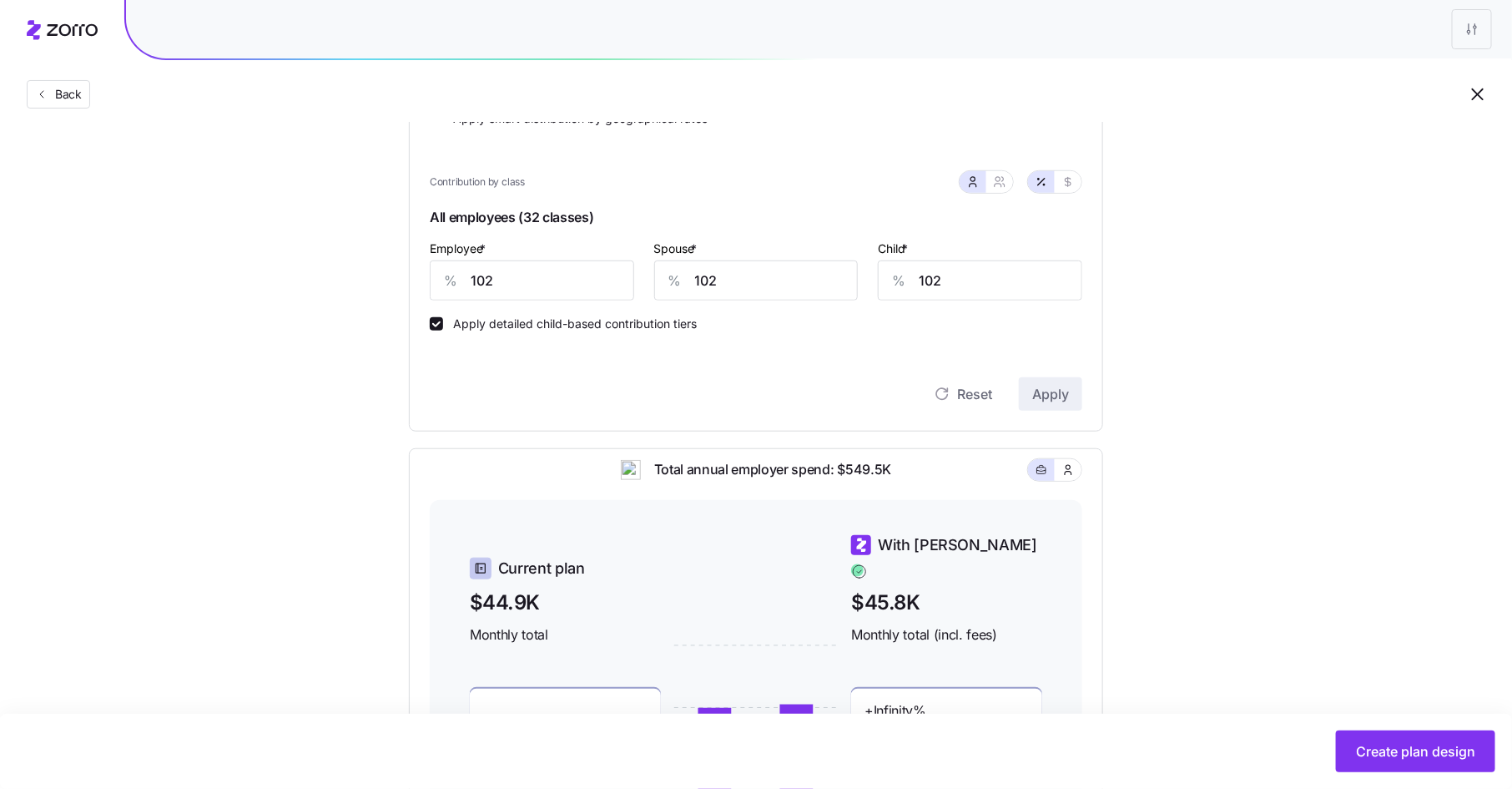
scroll to position [364, 0]
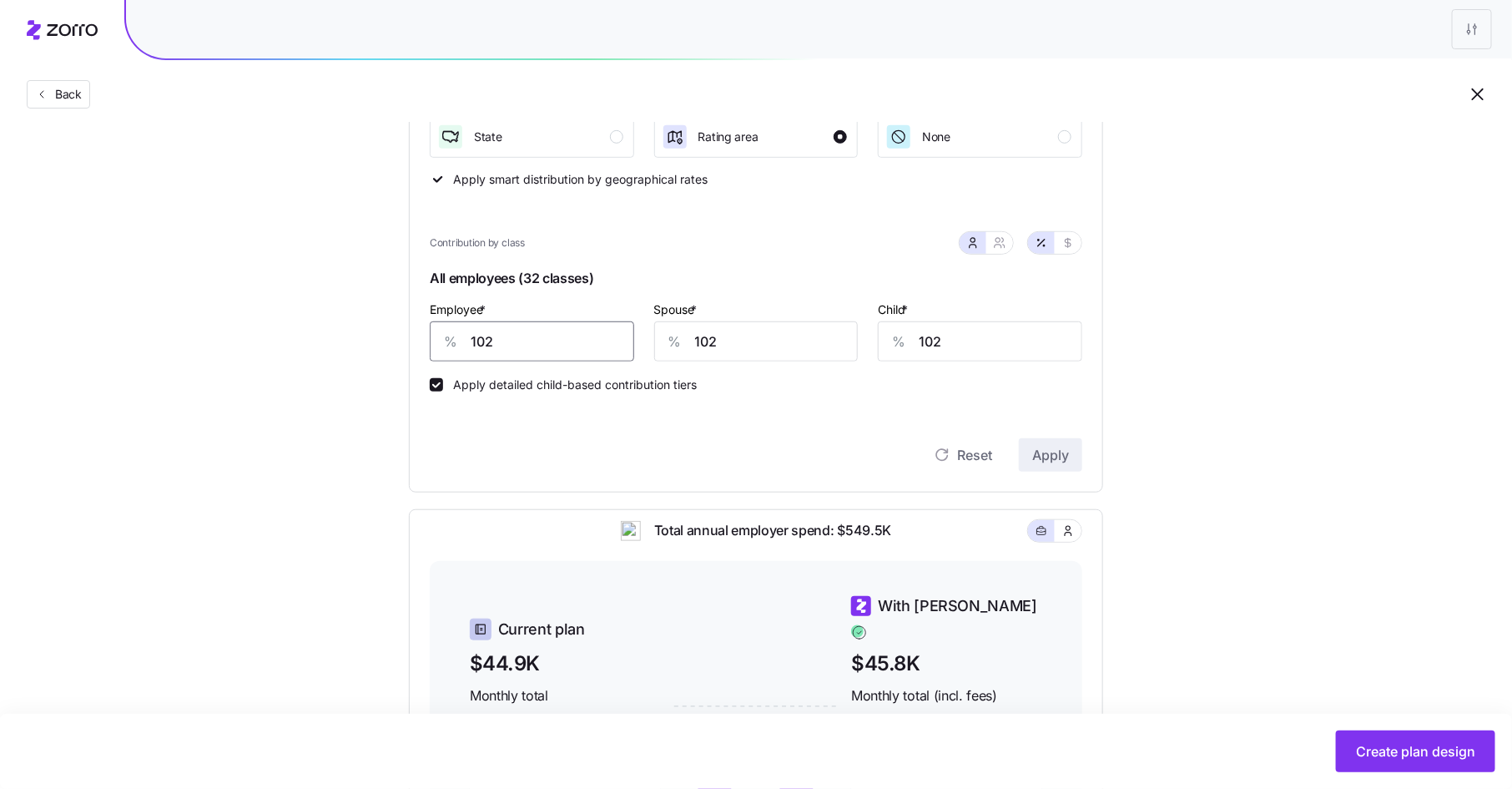
click at [501, 342] on input "102" at bounding box center [531, 341] width 205 height 40
type input "105"
click at [1054, 444] on button "Apply" at bounding box center [1051, 455] width 64 height 34
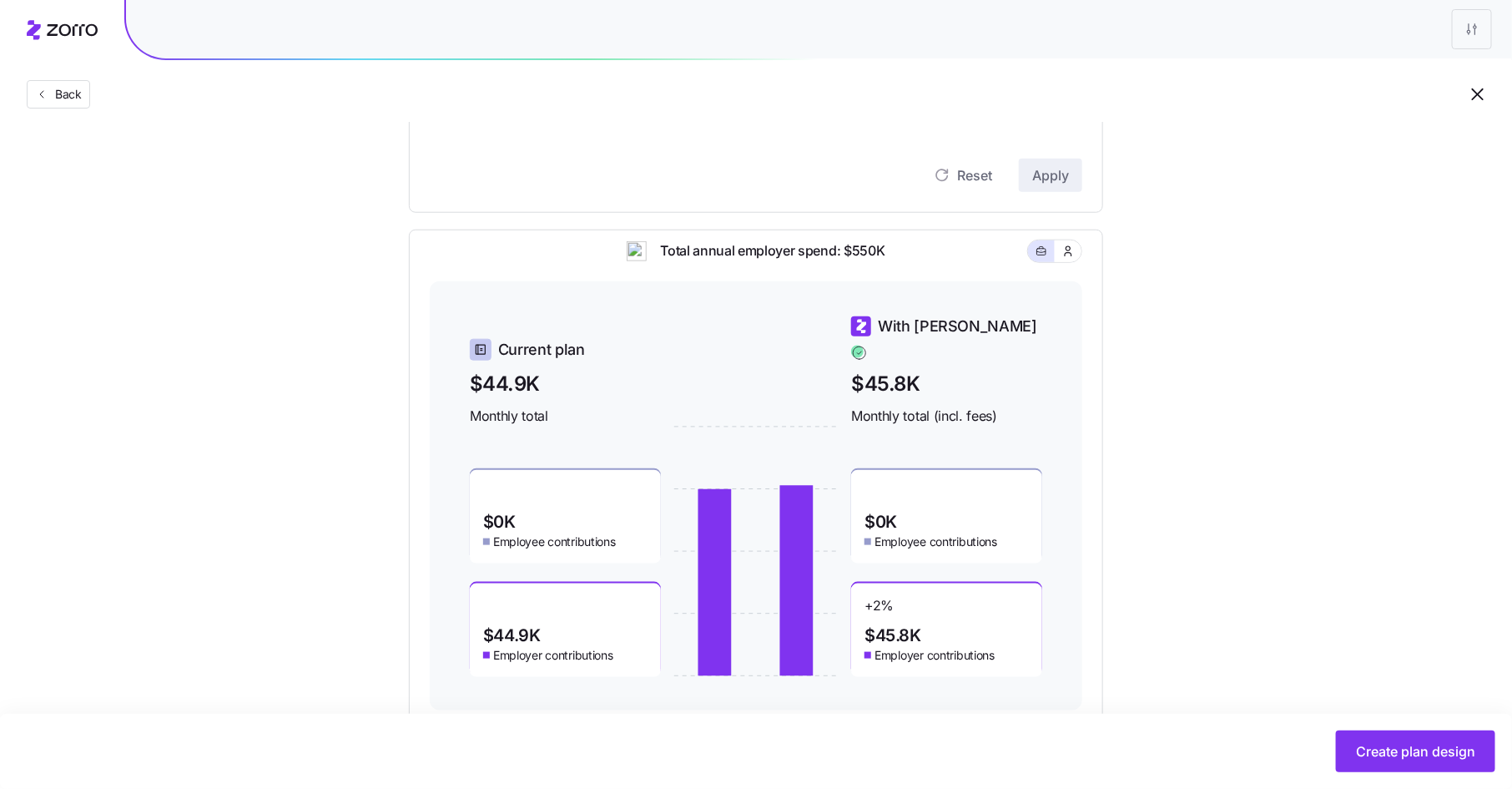
scroll to position [681, 0]
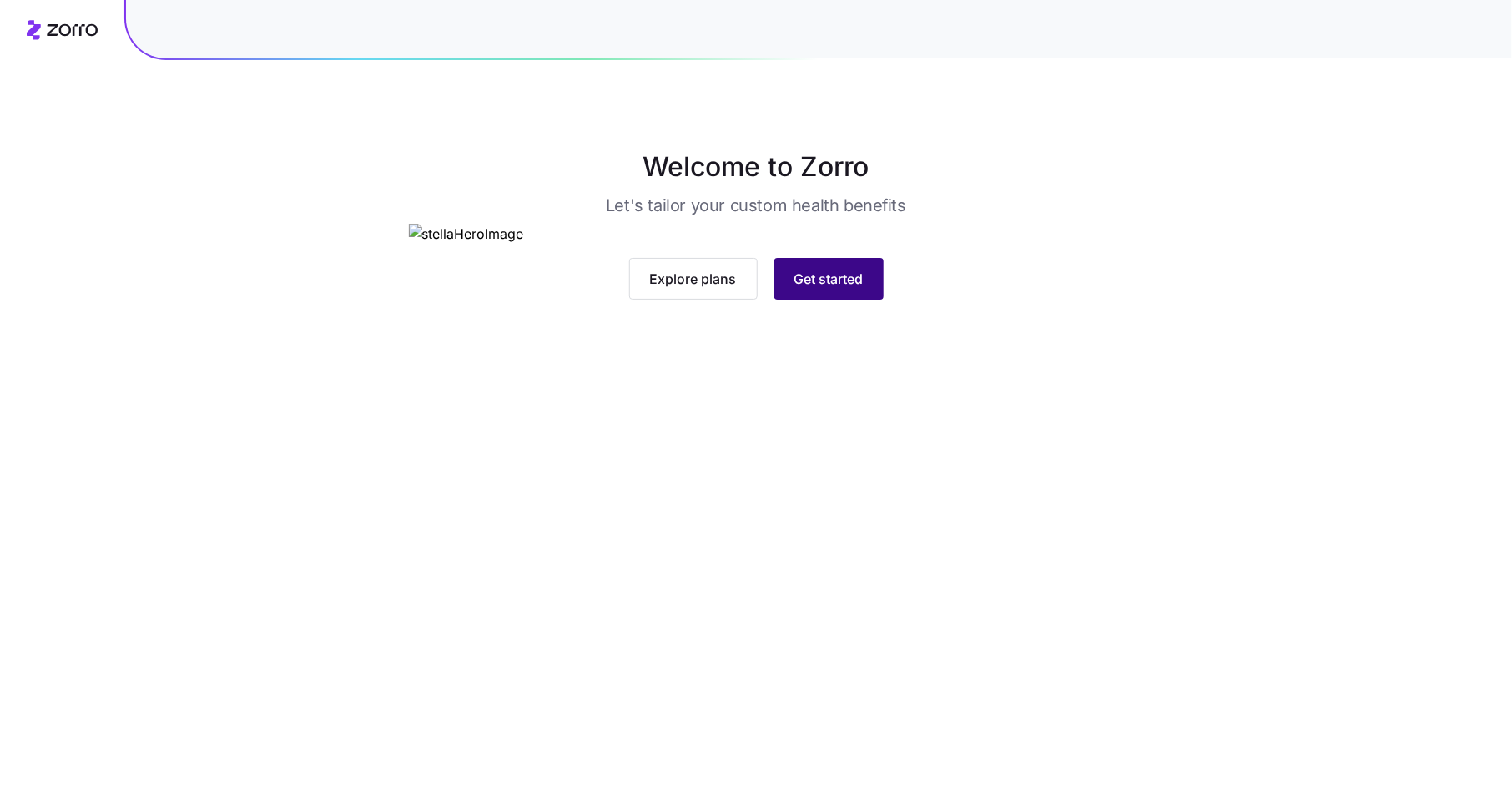
click at [843, 288] on span "Get started" at bounding box center [829, 278] width 69 height 20
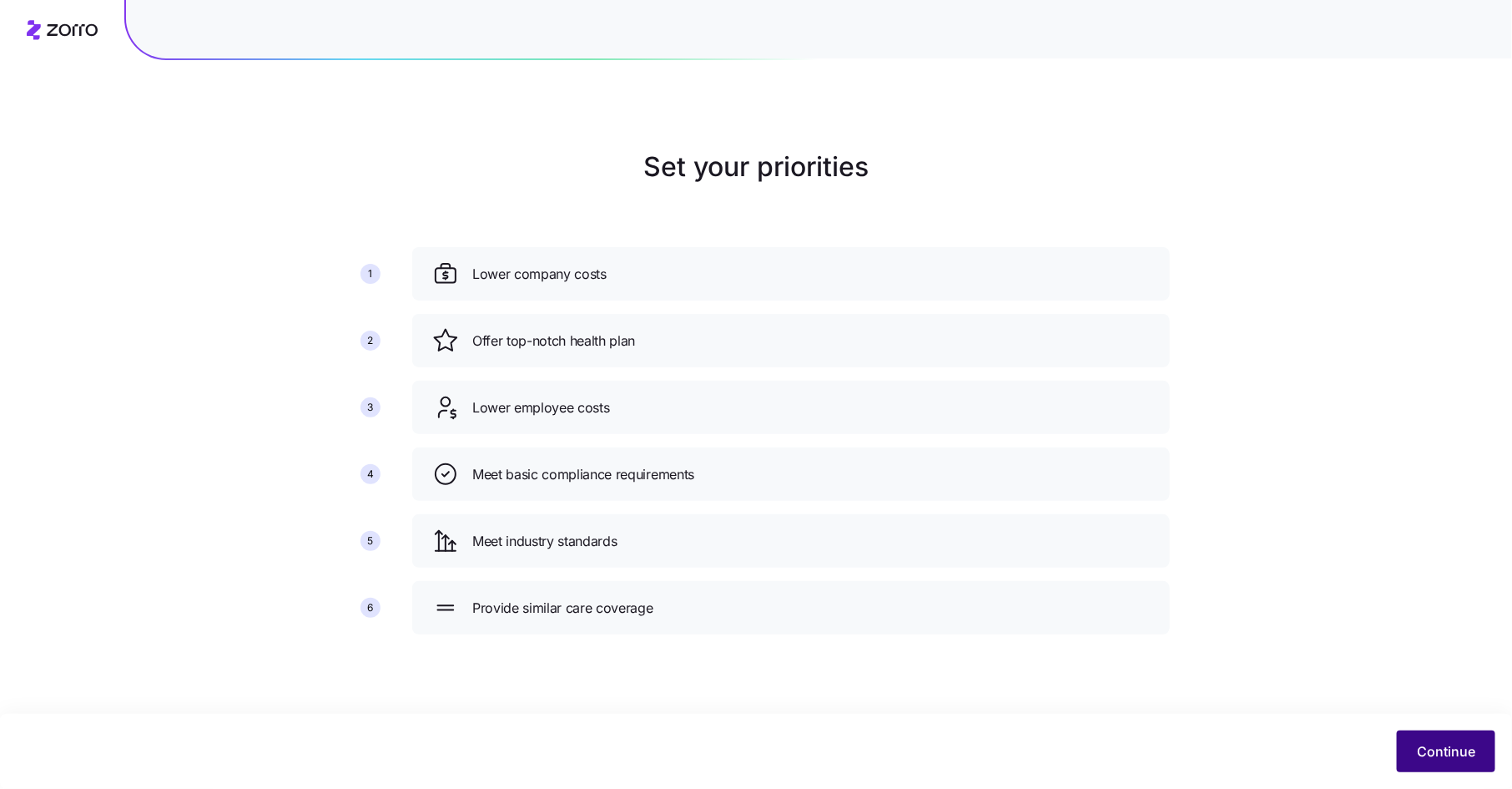
click at [1415, 746] on button "Continue" at bounding box center [1446, 752] width 98 height 42
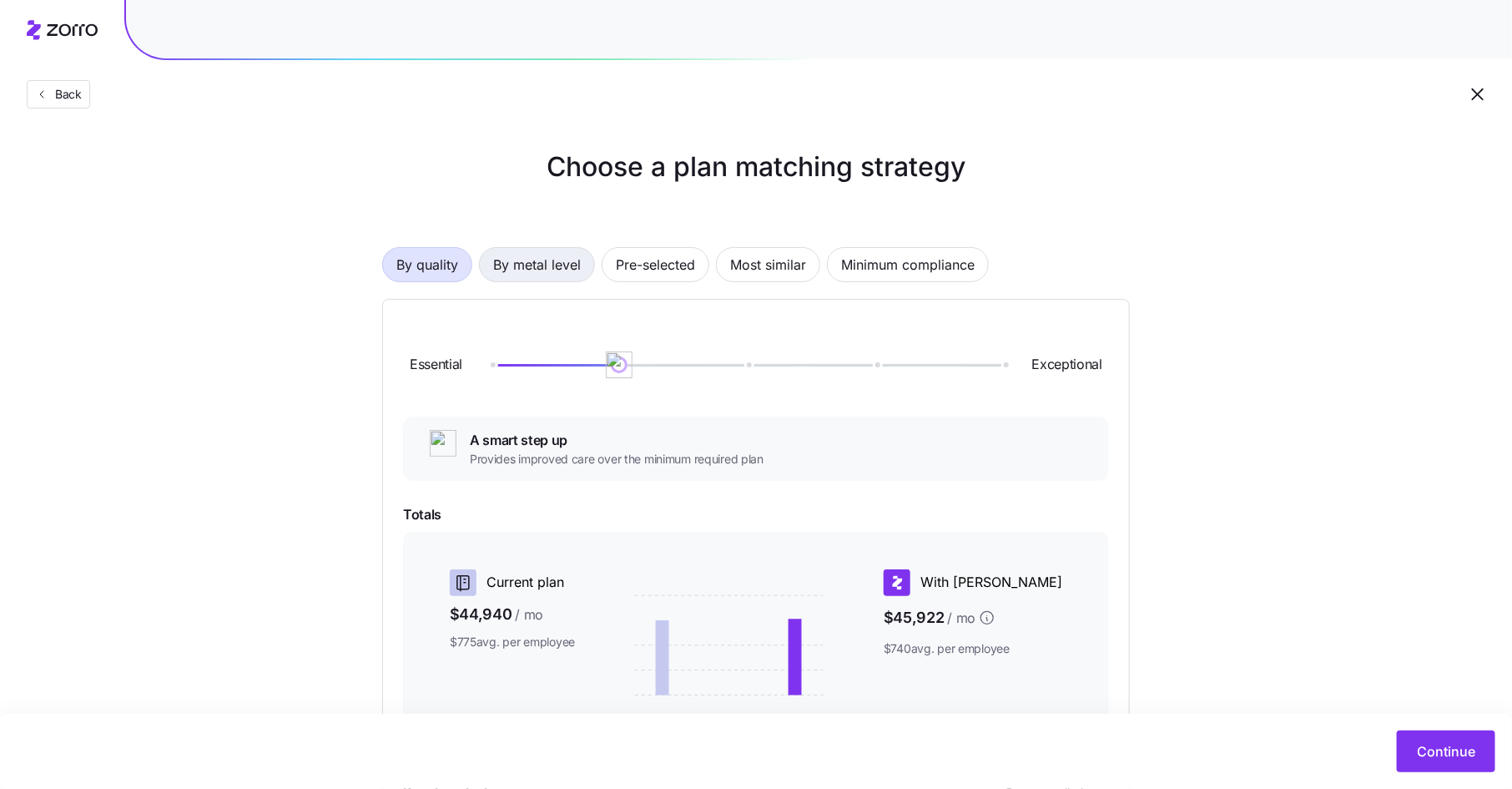
click at [544, 259] on span "By metal level" at bounding box center [537, 264] width 87 height 34
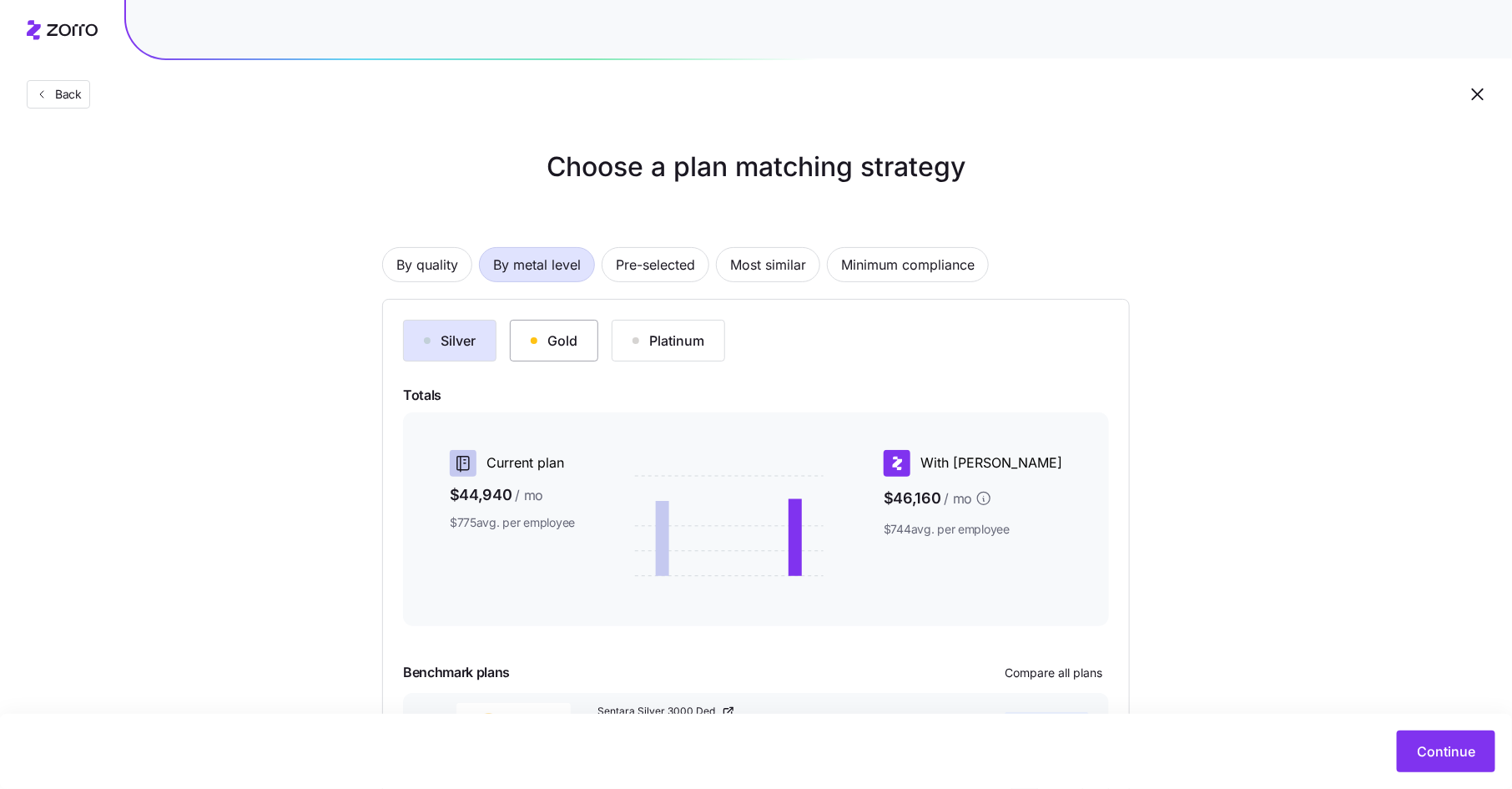
click at [554, 356] on button "Gold" at bounding box center [553, 340] width 88 height 42
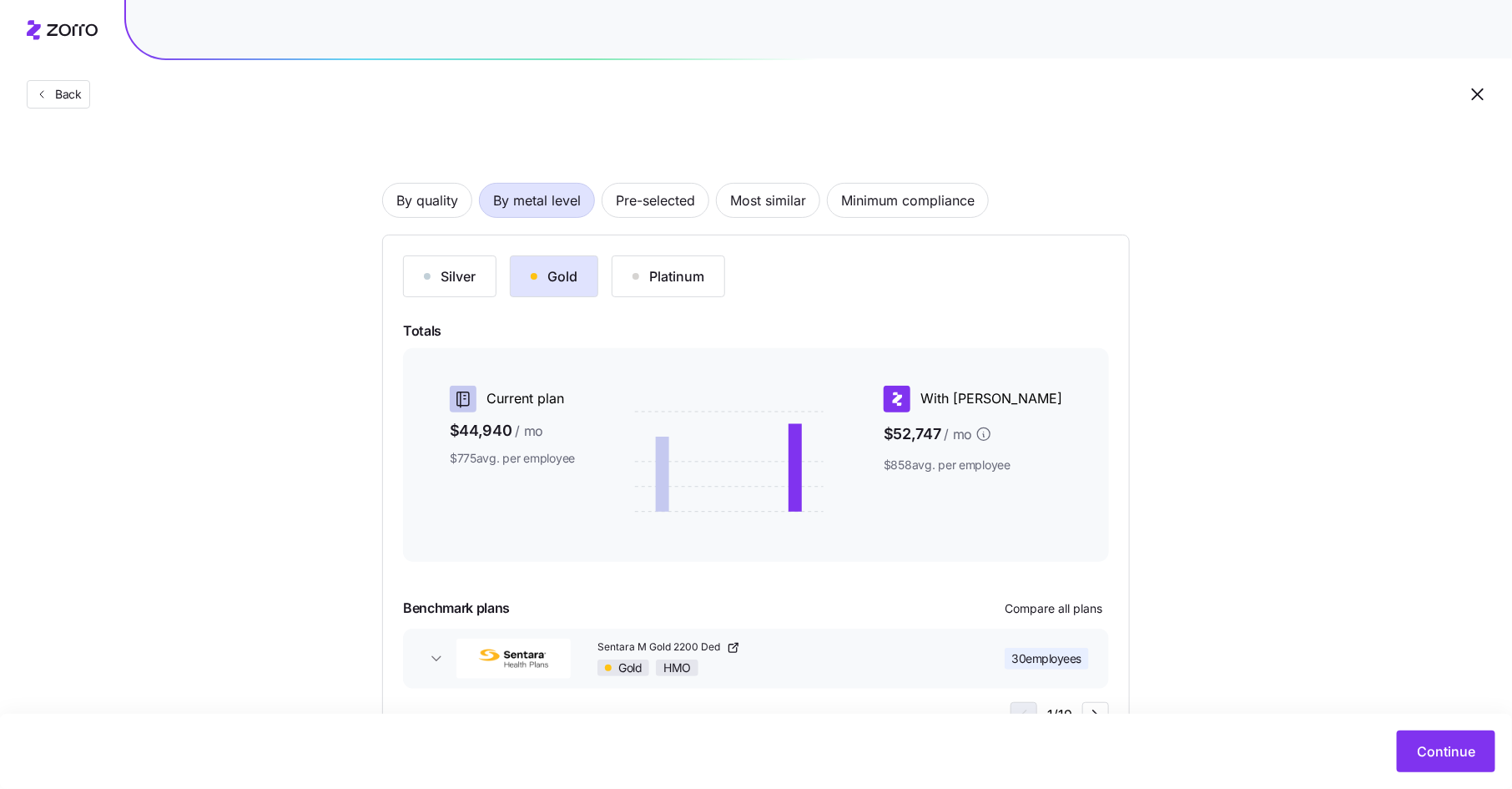
scroll to position [130, 0]
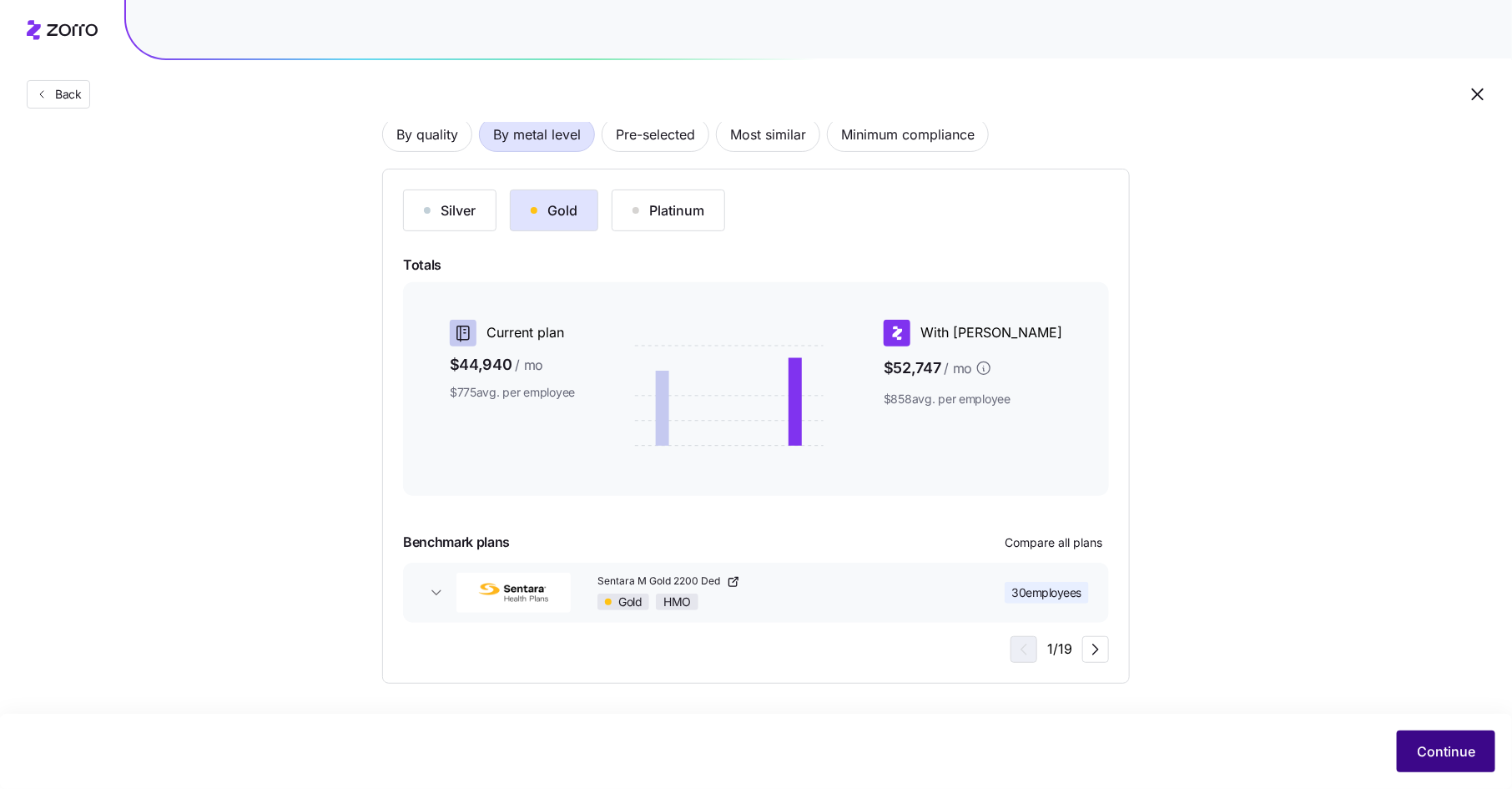
click at [1440, 746] on span "Continue" at bounding box center [1446, 752] width 58 height 20
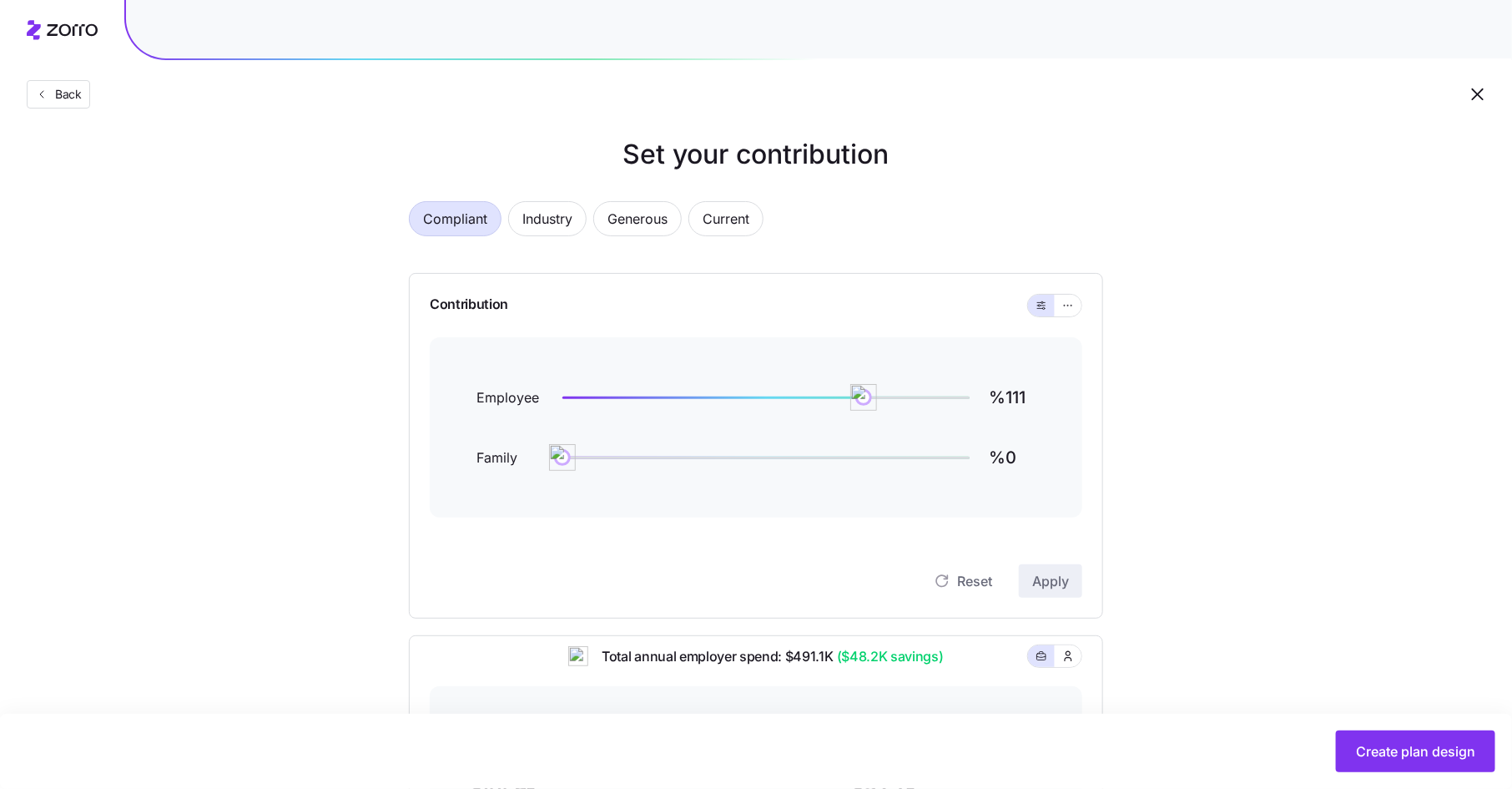
scroll to position [15, 0]
click at [1070, 306] on icon "button" at bounding box center [1068, 303] width 12 height 20
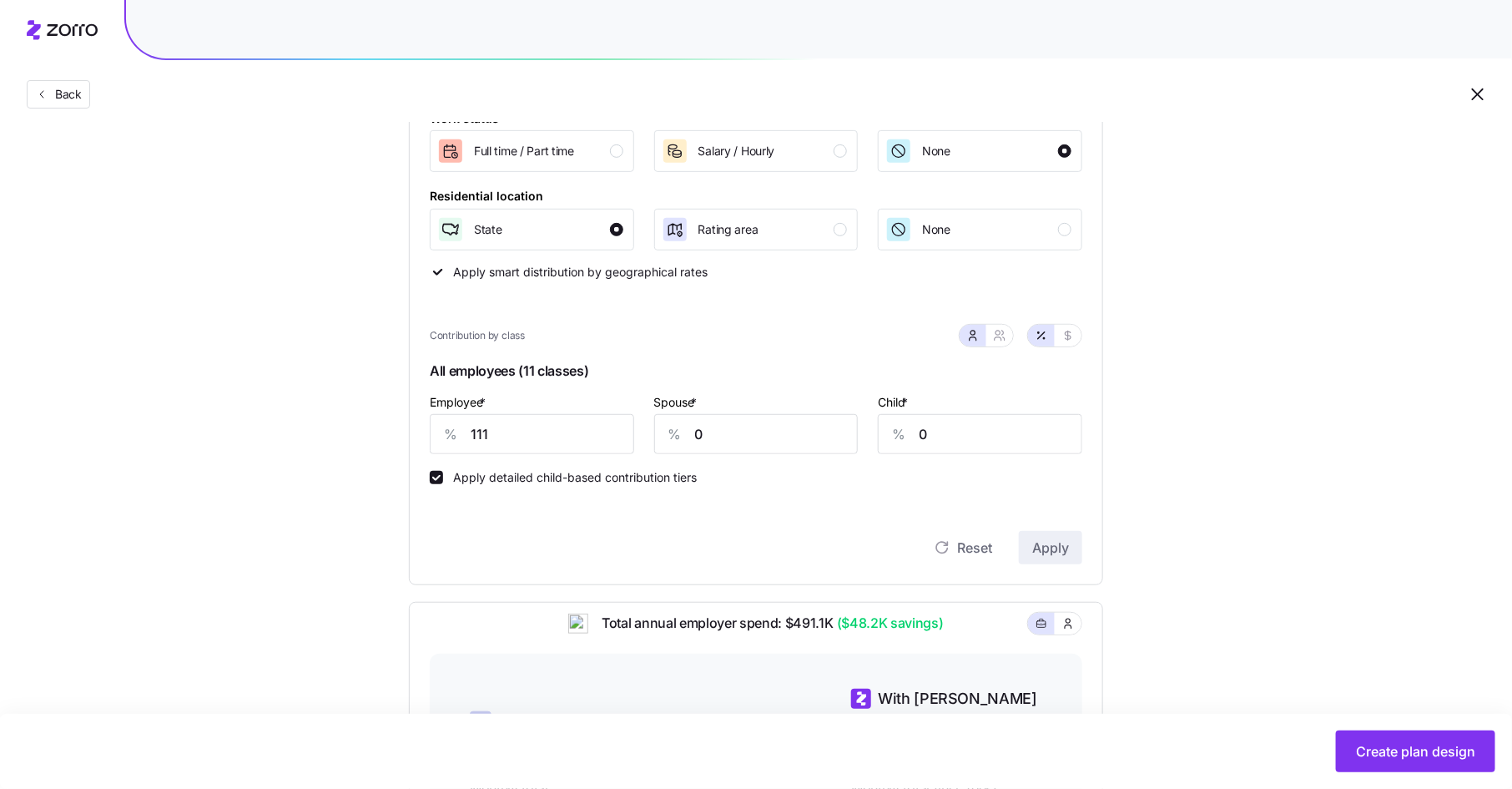
scroll to position [293, 0]
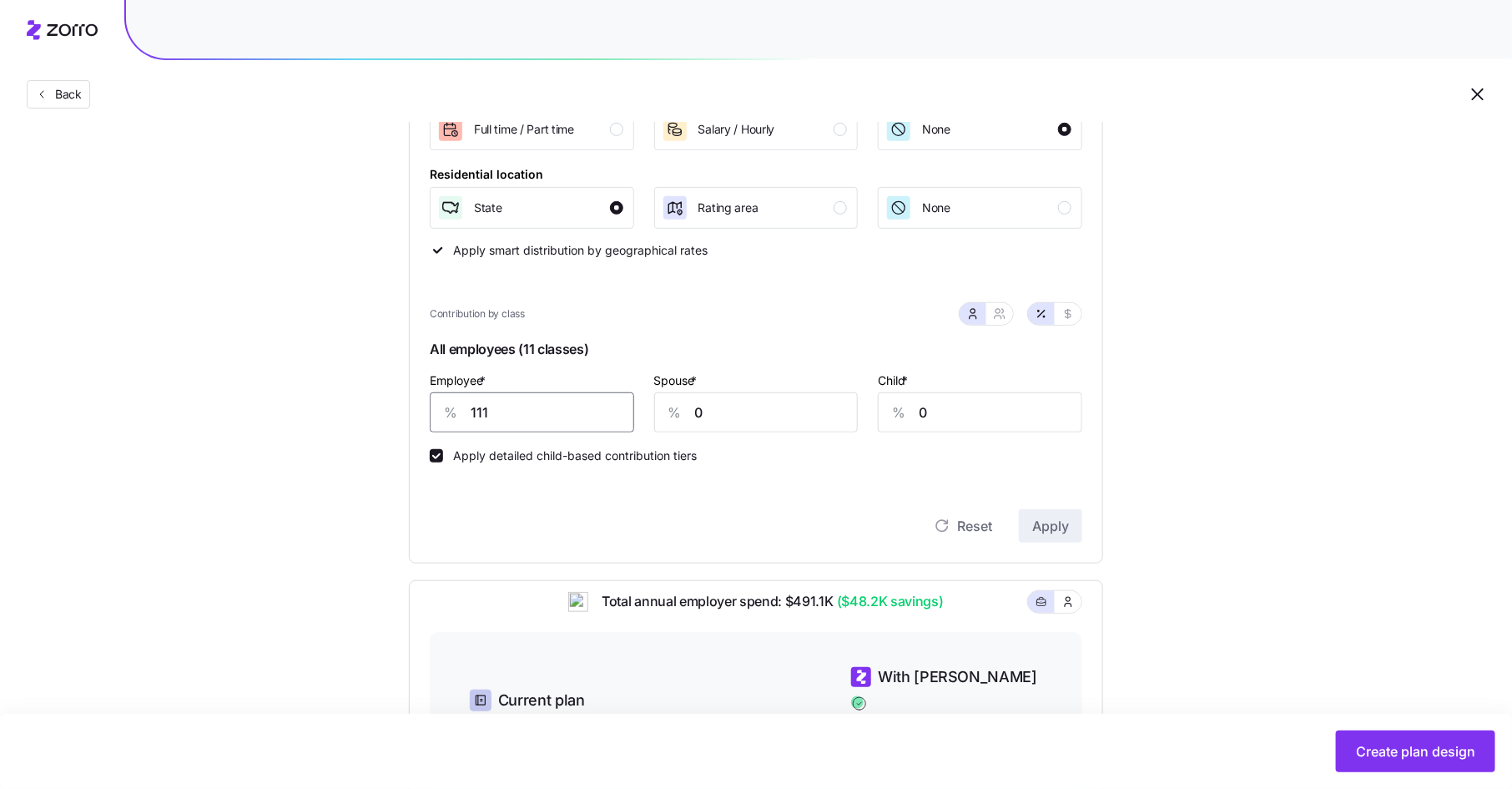
drag, startPoint x: 499, startPoint y: 412, endPoint x: 432, endPoint y: 412, distance: 67.0
click at [432, 412] on div "% 111" at bounding box center [531, 412] width 205 height 40
type input "105"
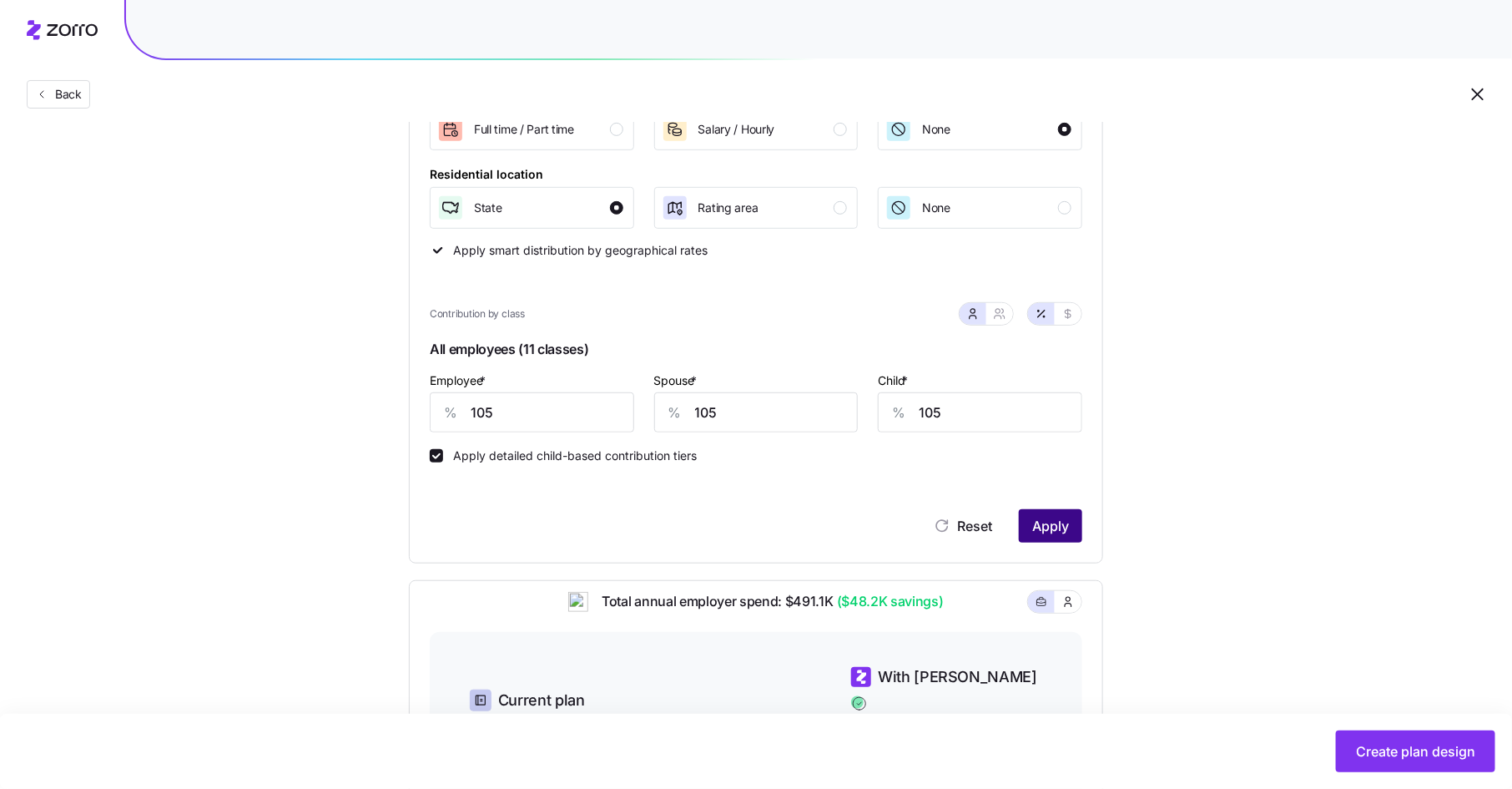
click at [1058, 530] on span "Apply" at bounding box center [1051, 526] width 36 height 20
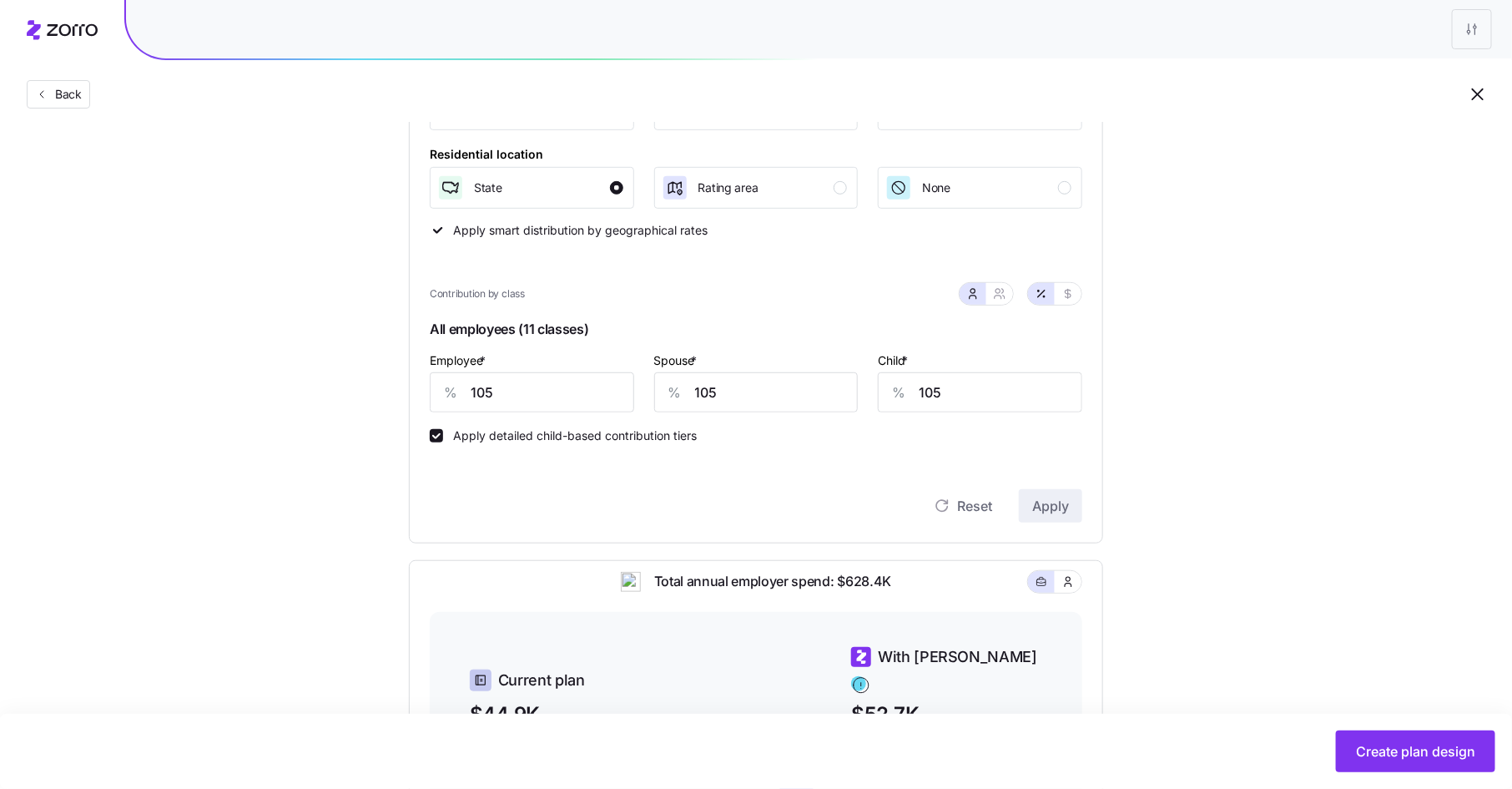
scroll to position [299, 0]
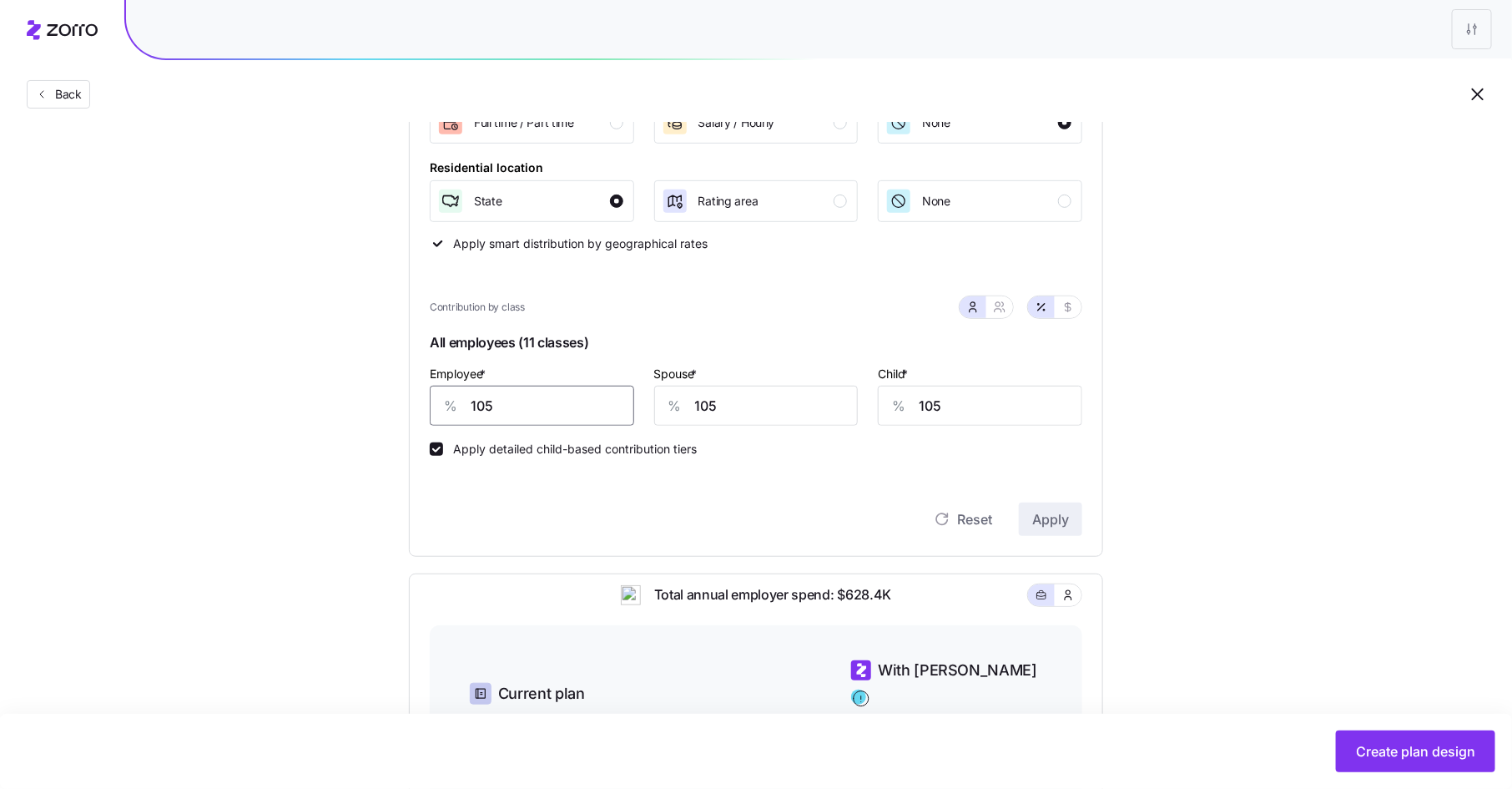
click at [523, 407] on input "105" at bounding box center [531, 406] width 205 height 40
type input "110"
click at [1068, 521] on span "Apply" at bounding box center [1051, 520] width 36 height 20
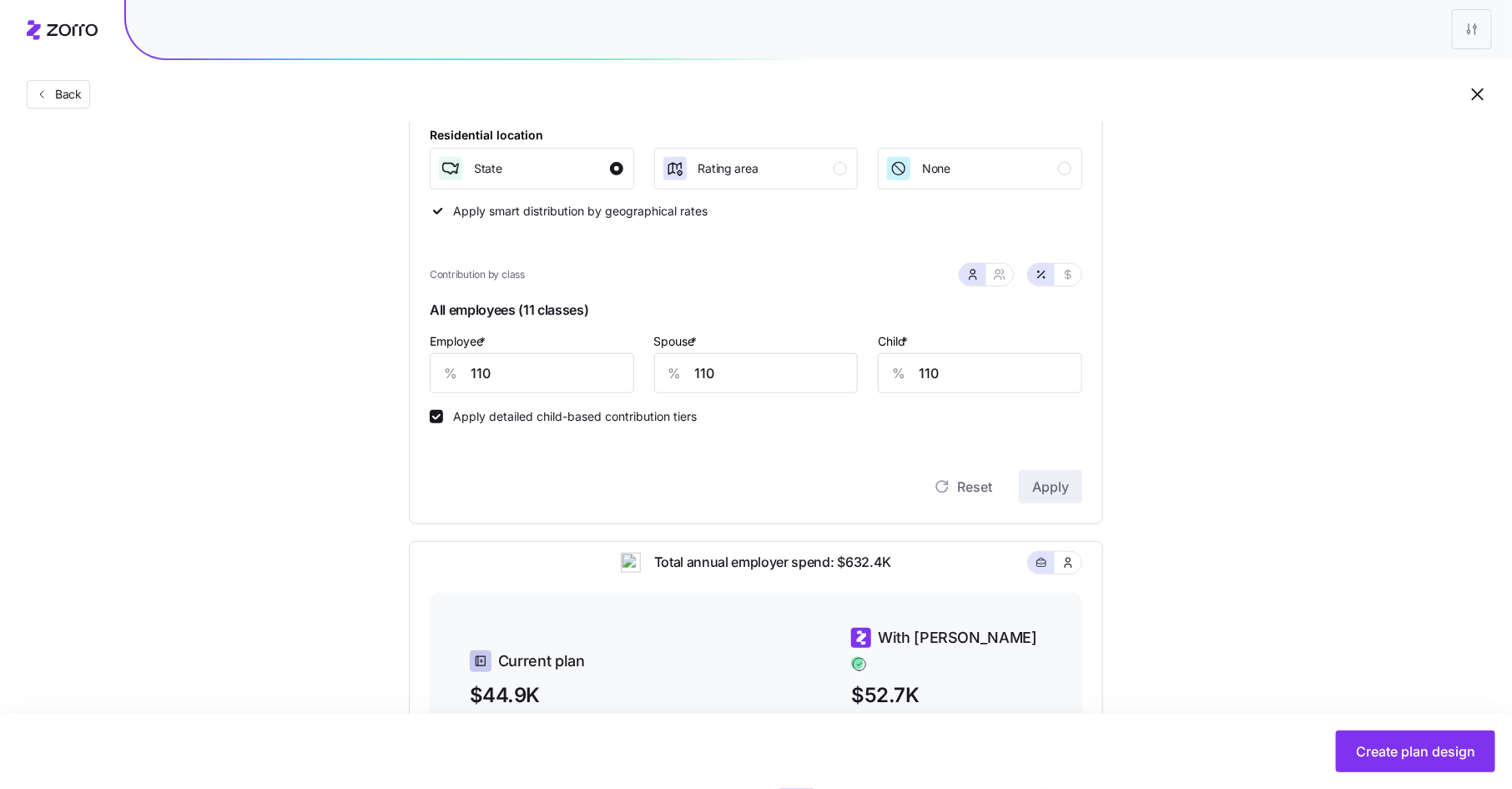
scroll to position [306, 0]
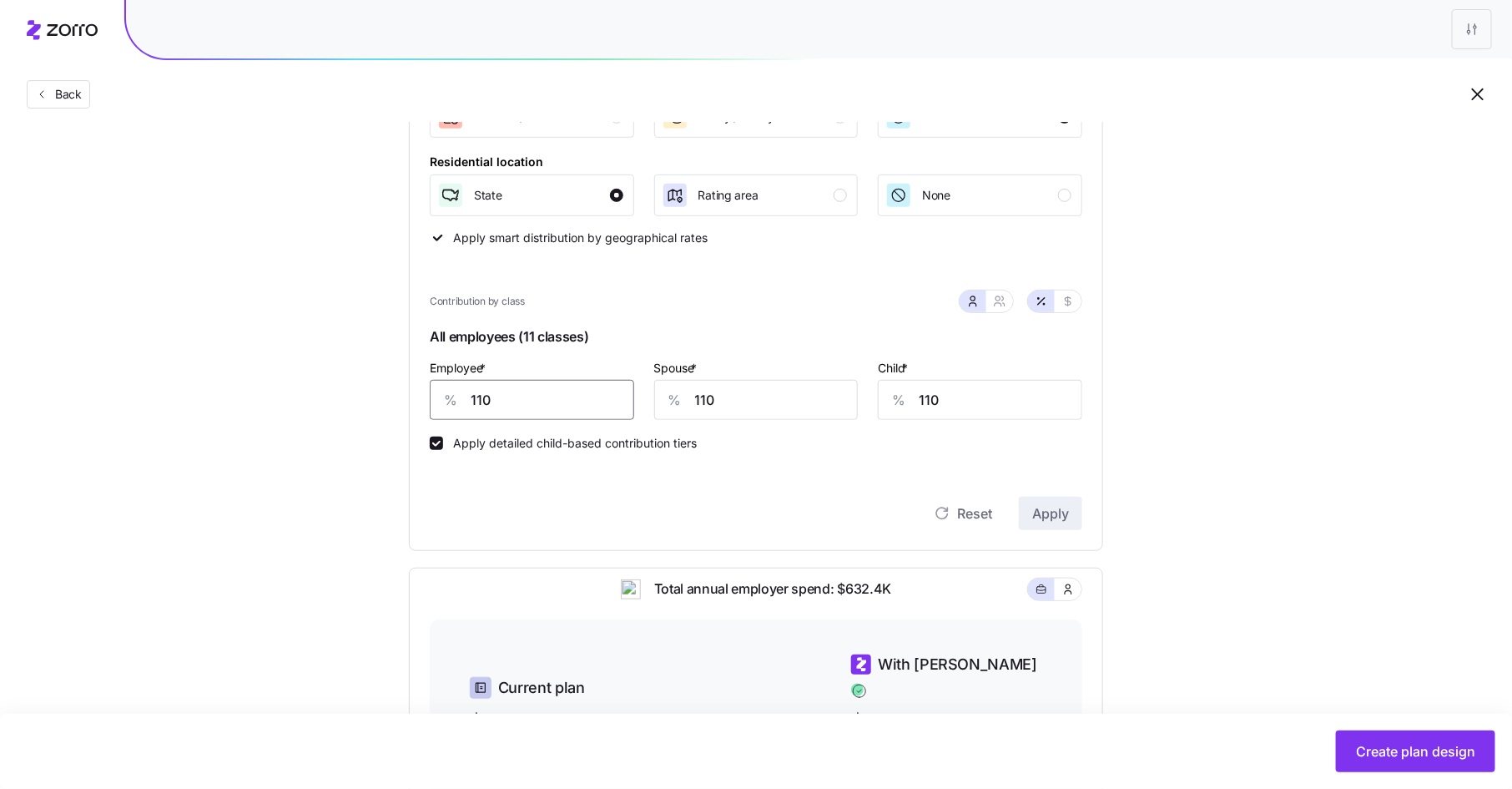
click at [568, 402] on input "110" at bounding box center [531, 400] width 205 height 40
type input "115"
click at [1045, 510] on span "Apply" at bounding box center [1051, 513] width 36 height 20
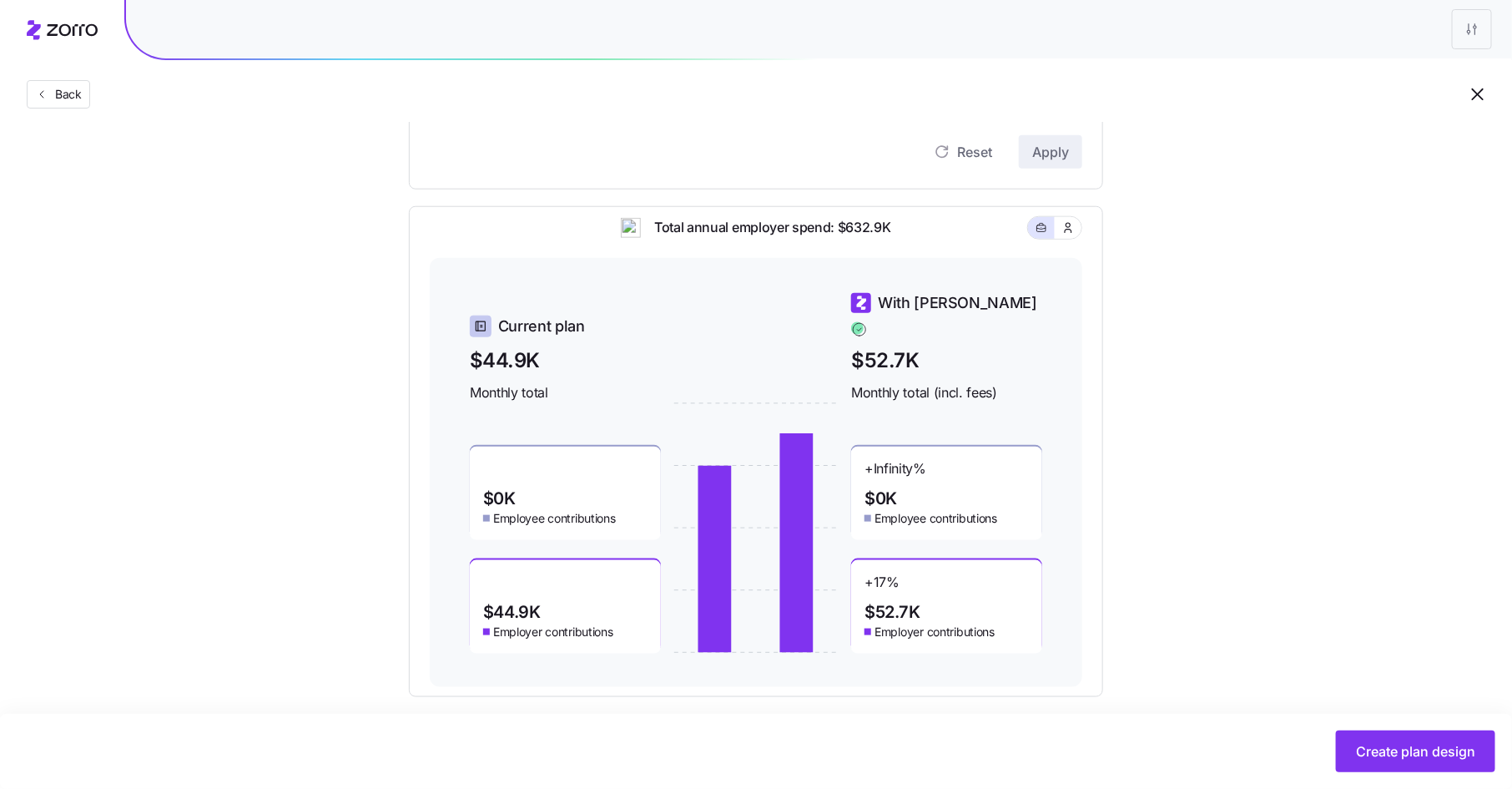
scroll to position [663, 0]
